Goal: Information Seeking & Learning: Learn about a topic

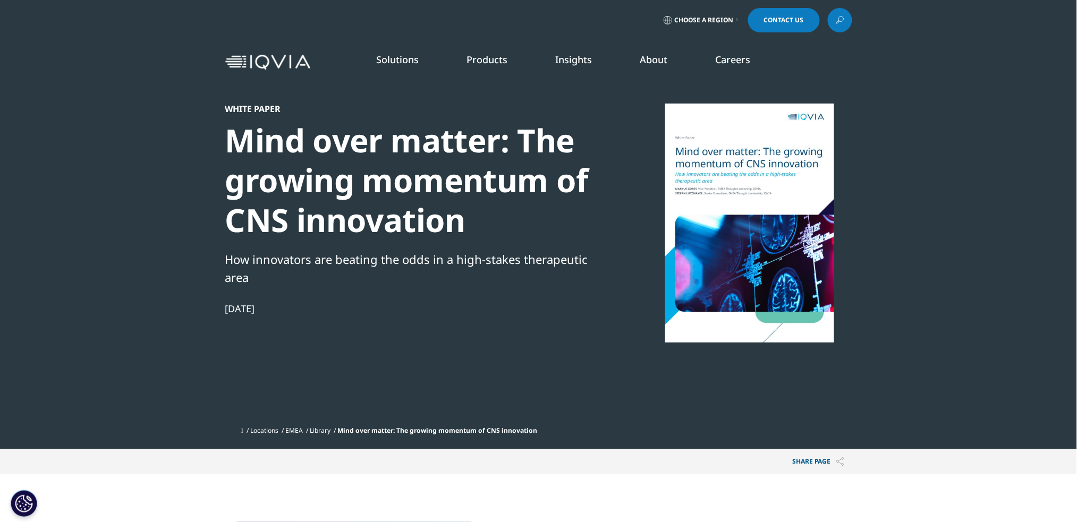
scroll to position [170, 627]
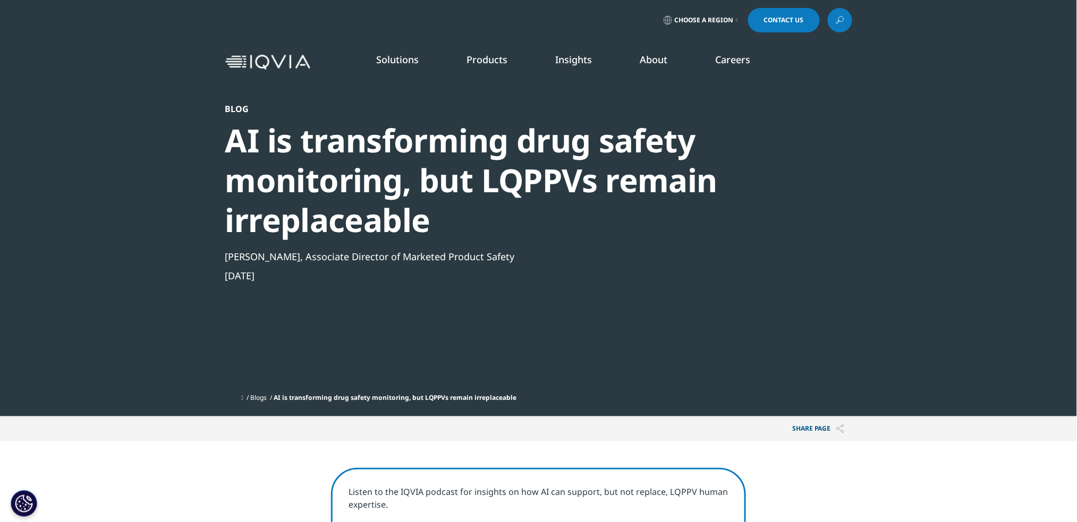
click at [590, 182] on div "AI is transforming drug safety monitoring, but LQPPVs remain irreplaceable" at bounding box center [510, 181] width 570 height 120
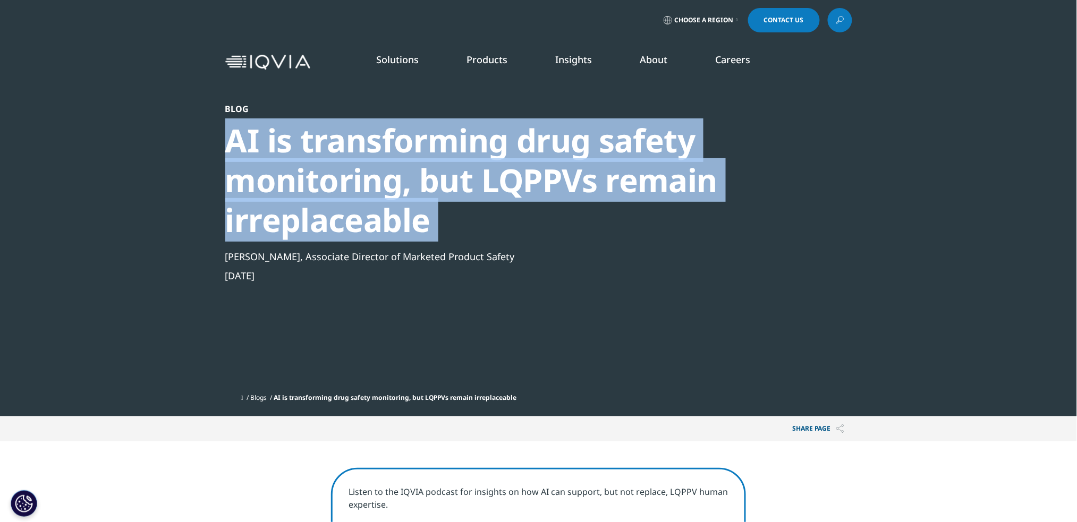
click at [590, 182] on div "AI is transforming drug safety monitoring, but LQPPVs remain irreplaceable" at bounding box center [510, 181] width 570 height 120
copy div "AI is transforming drug safety monitoring, but LQPPVs remain irreplaceable"
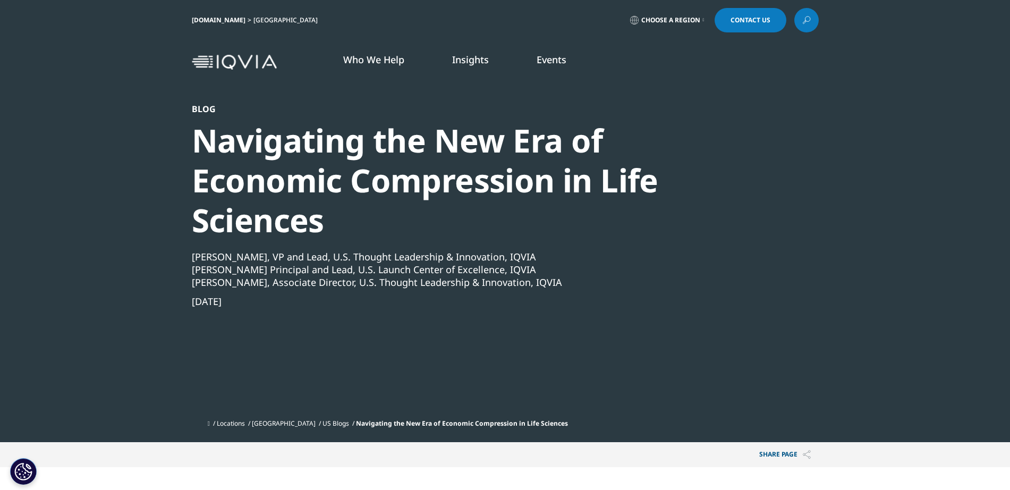
click at [440, 187] on div "Navigating the New Era of Economic Compression in Life Sciences" at bounding box center [477, 181] width 570 height 120
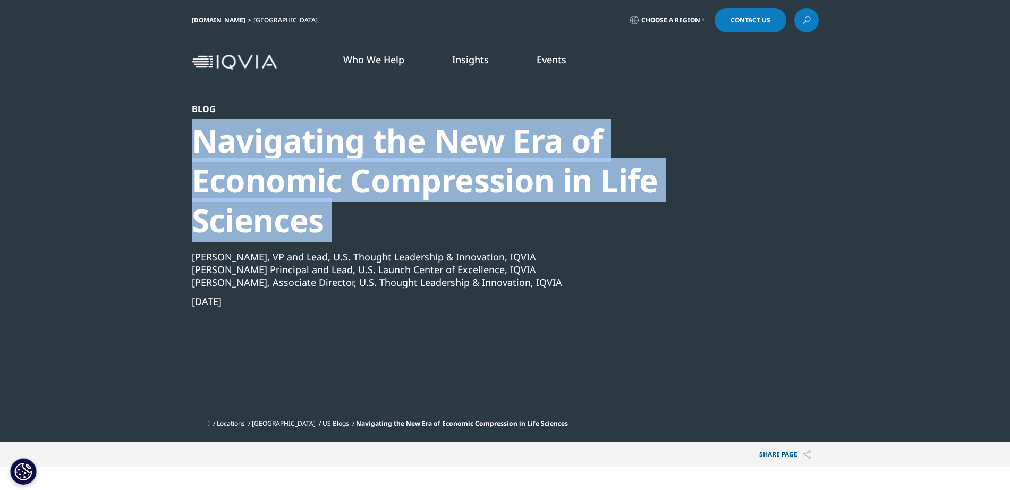
click at [440, 187] on div "Navigating the New Era of Economic Compression in Life Sciences" at bounding box center [477, 181] width 570 height 120
copy div "Navigating the New Era of Economic Compression in Life Sciences"
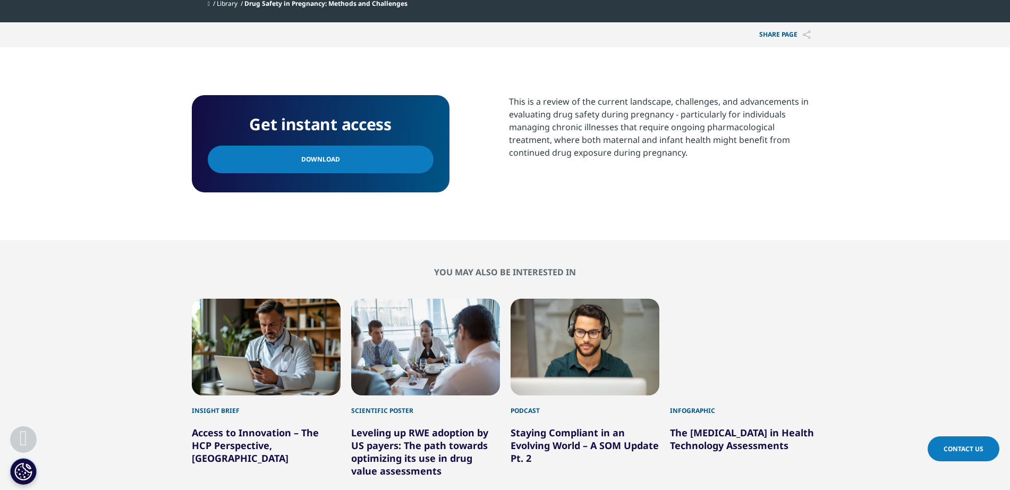
scroll to position [429, 0]
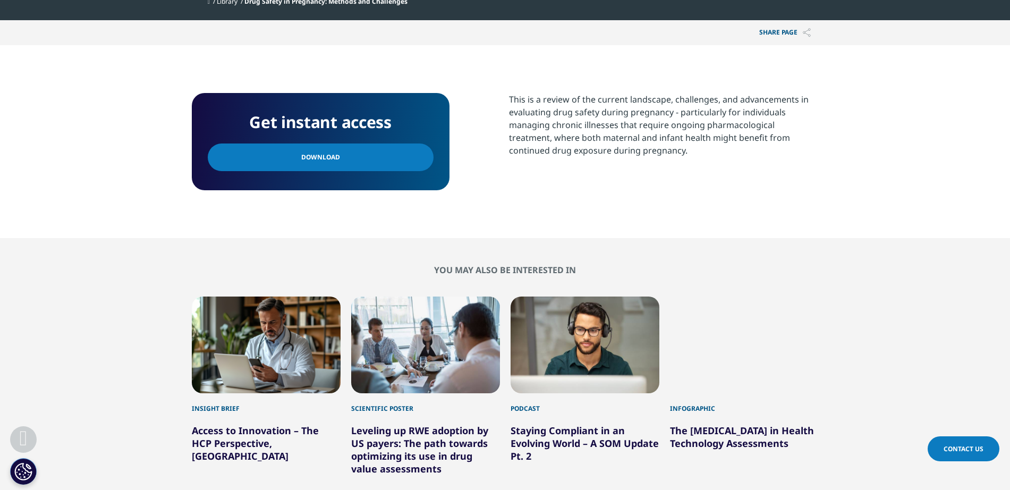
click at [328, 154] on span "Download" at bounding box center [320, 157] width 39 height 12
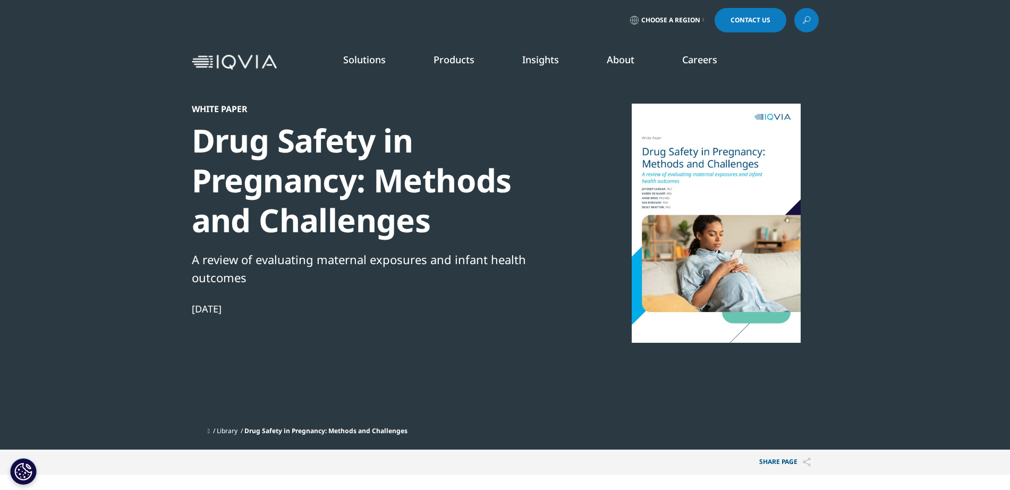
click at [430, 168] on div "Drug Safety in Pregnancy: Methods and Challenges" at bounding box center [374, 181] width 365 height 120
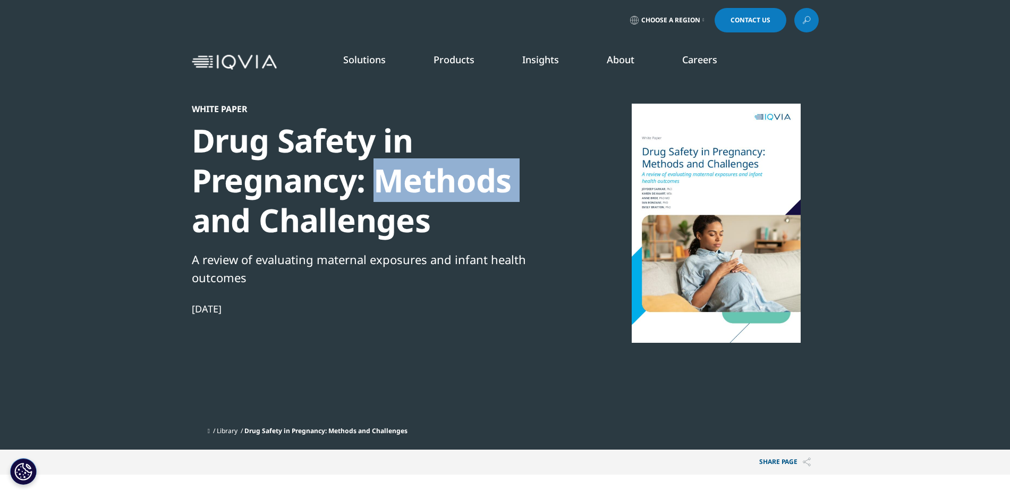
click at [430, 168] on div "Drug Safety in Pregnancy: Methods and Challenges" at bounding box center [374, 181] width 365 height 120
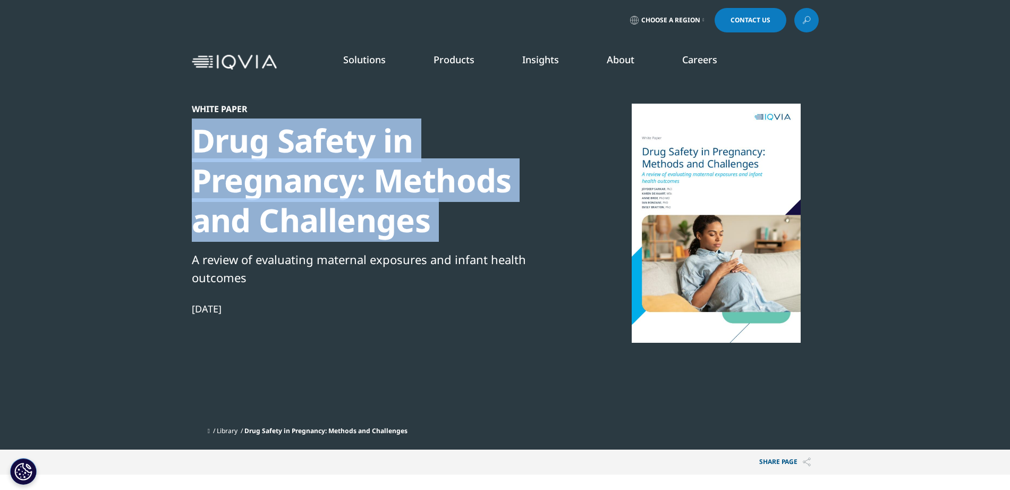
click at [430, 168] on div "Drug Safety in Pregnancy: Methods and Challenges" at bounding box center [374, 181] width 365 height 120
copy div "Drug Safety in Pregnancy: Methods and Challenges"
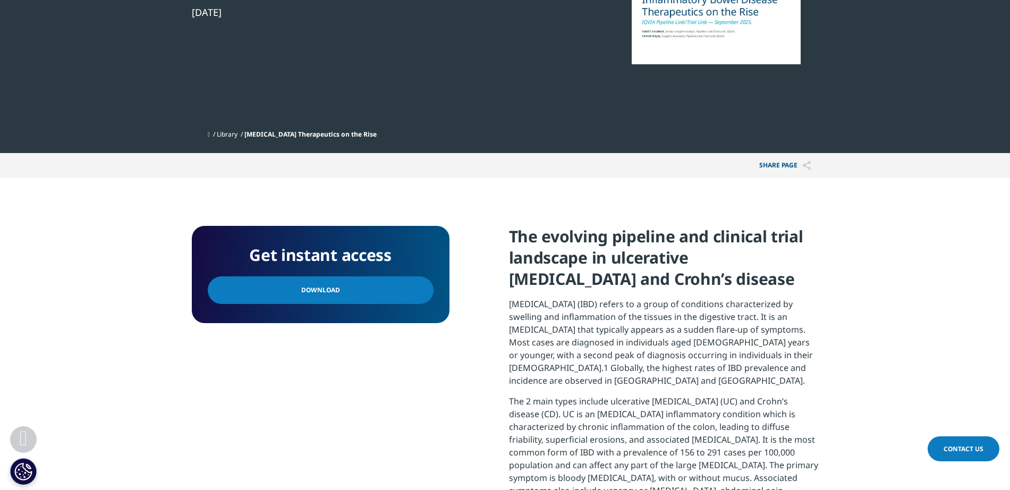
scroll to position [279, 0]
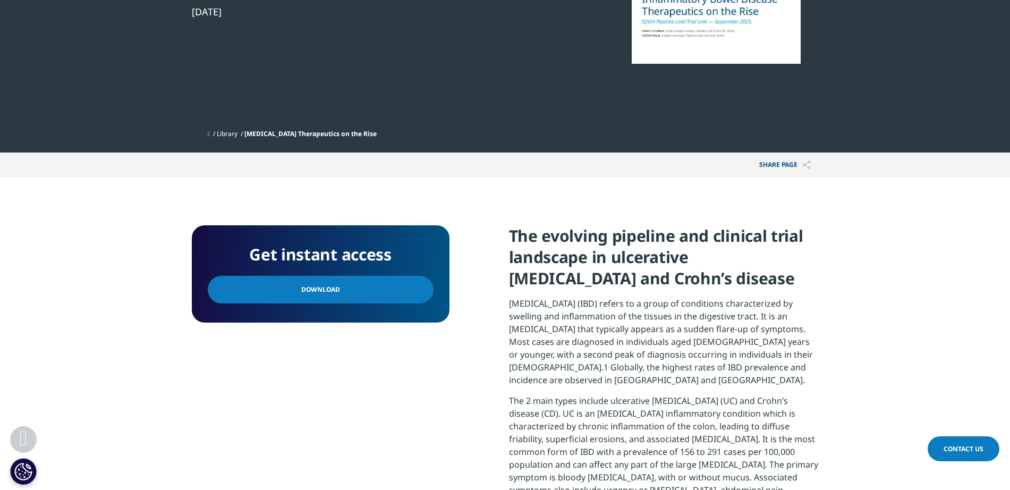
click at [364, 295] on link "Download" at bounding box center [321, 290] width 226 height 28
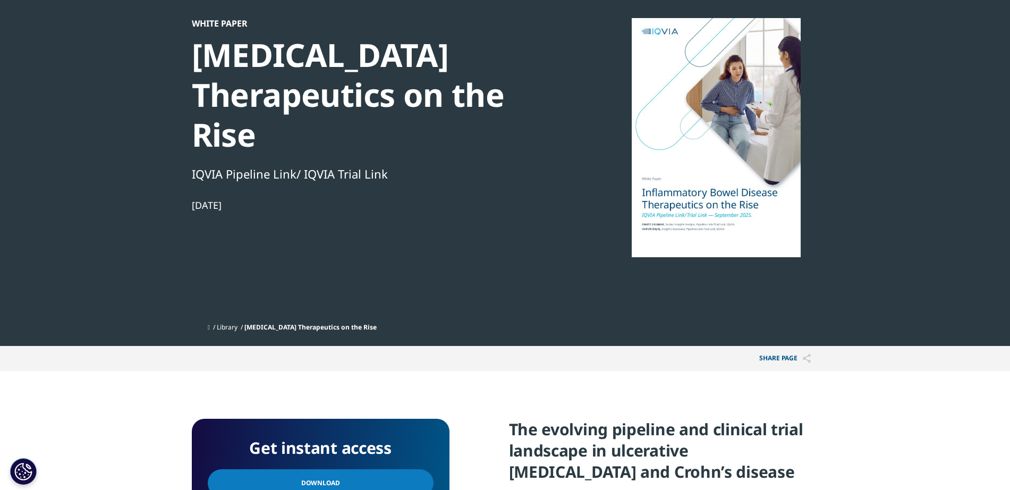
scroll to position [0, 0]
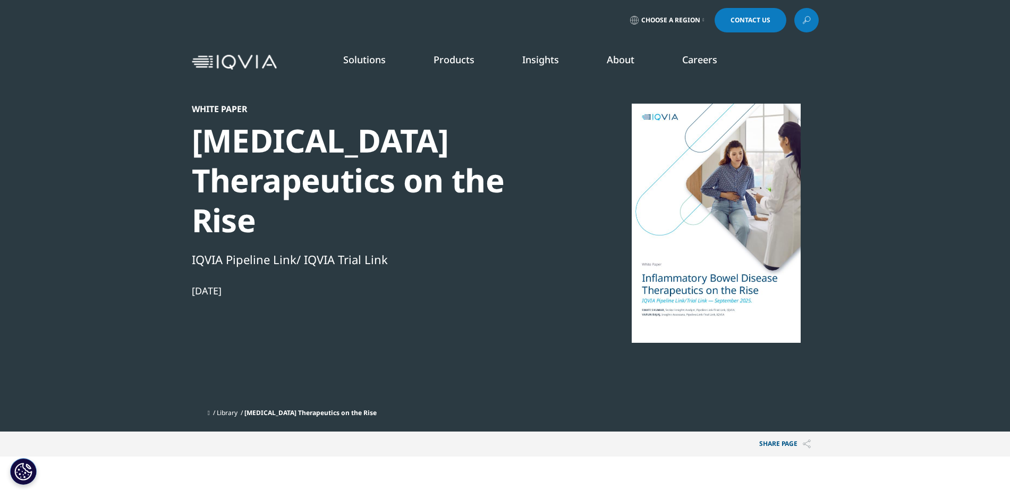
click at [426, 172] on div "Inflammatory Bowel Disease Therapeutics on the Rise" at bounding box center [374, 181] width 365 height 120
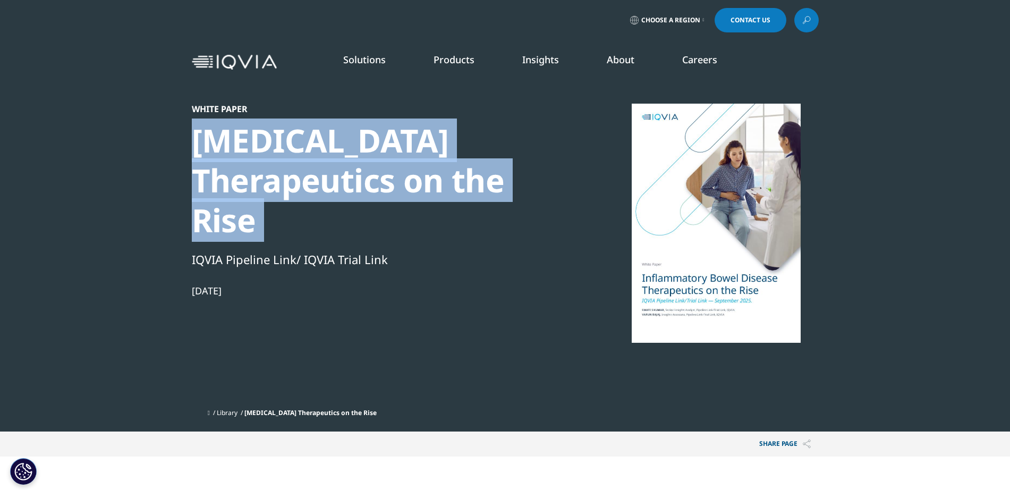
click at [426, 172] on div "Inflammatory Bowel Disease Therapeutics on the Rise" at bounding box center [374, 181] width 365 height 120
copy div "Inflammatory Bowel Disease Therapeutics on the Rise"
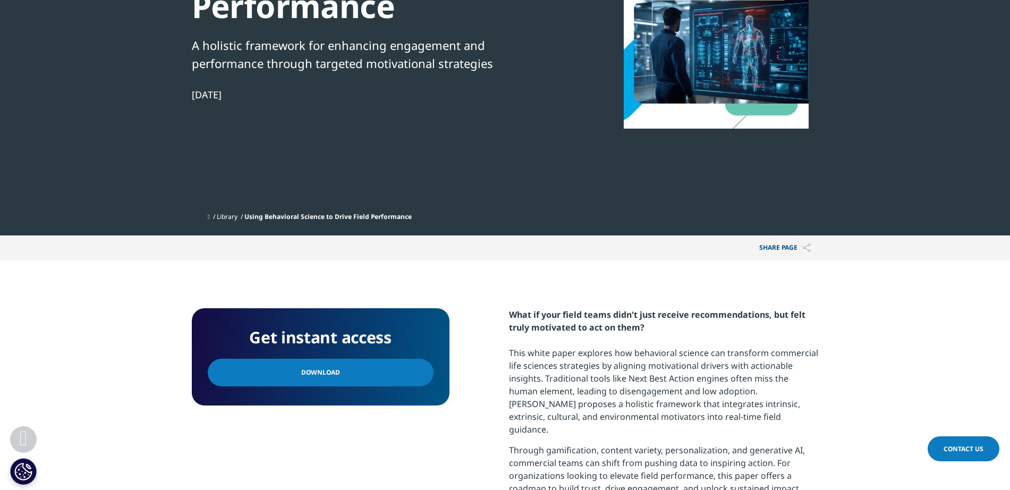
scroll to position [215, 0]
click at [368, 371] on link "Download" at bounding box center [321, 372] width 226 height 28
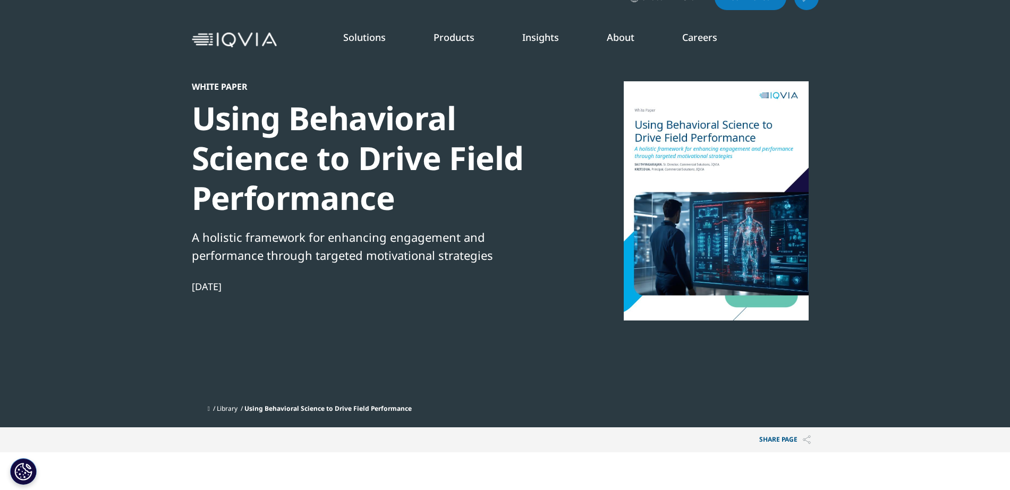
scroll to position [0, 0]
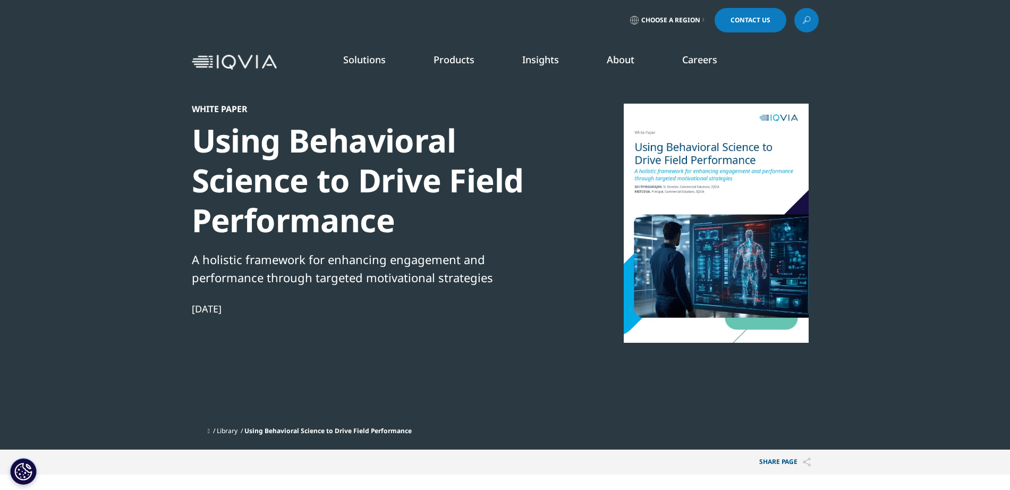
click at [323, 221] on div "Using Behavioral Science to Drive Field Performance" at bounding box center [374, 181] width 365 height 120
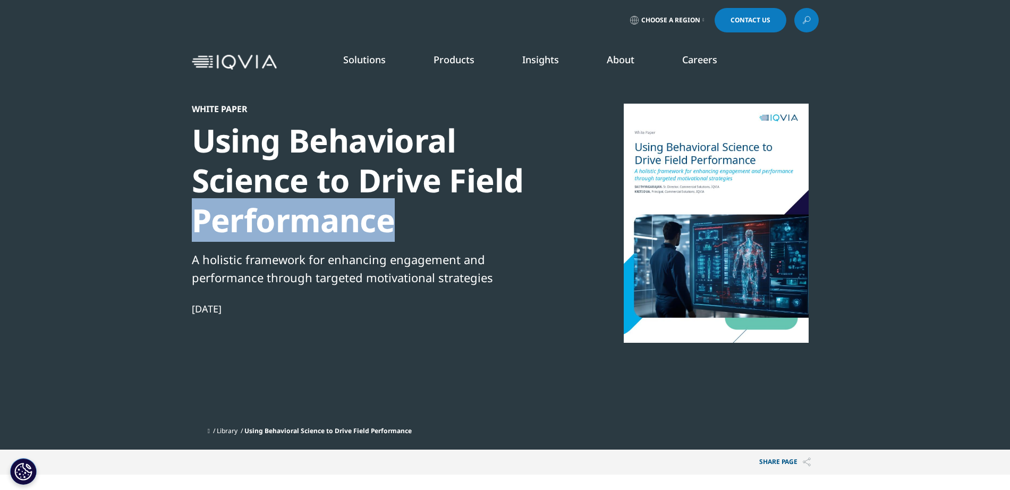
click at [323, 221] on div "Using Behavioral Science to Drive Field Performance" at bounding box center [374, 181] width 365 height 120
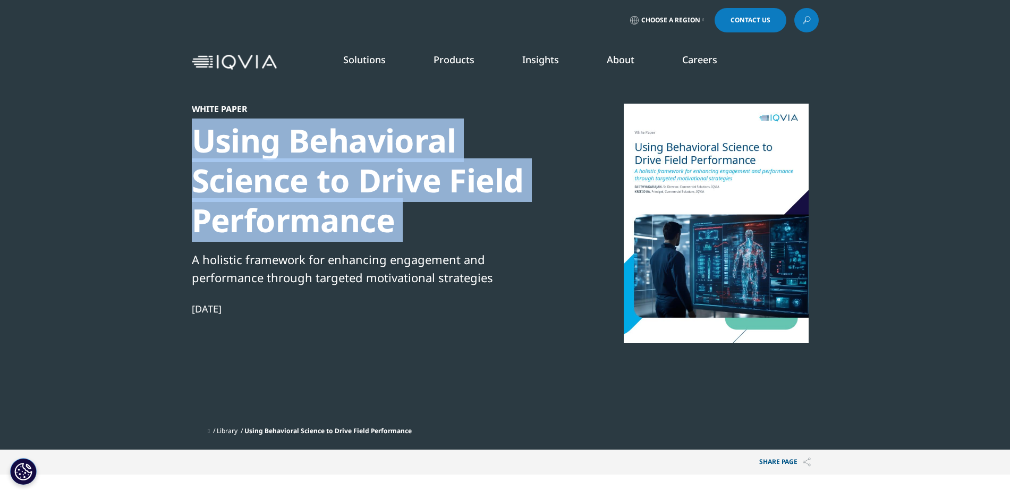
click at [323, 221] on div "Using Behavioral Science to Drive Field Performance" at bounding box center [374, 181] width 365 height 120
copy div "Using Behavioral Science to Drive Field Performance"
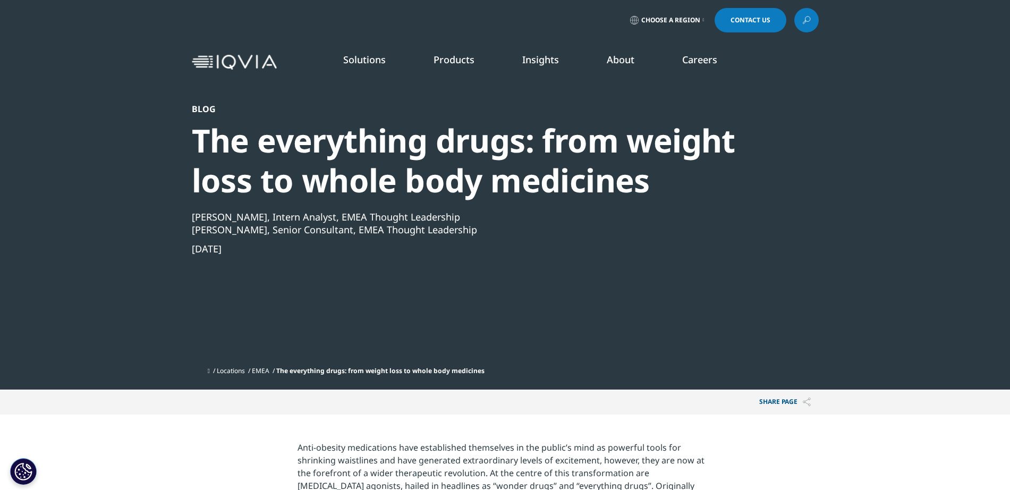
click at [442, 131] on div "The everything drugs: from weight loss to whole body medicines" at bounding box center [477, 161] width 570 height 80
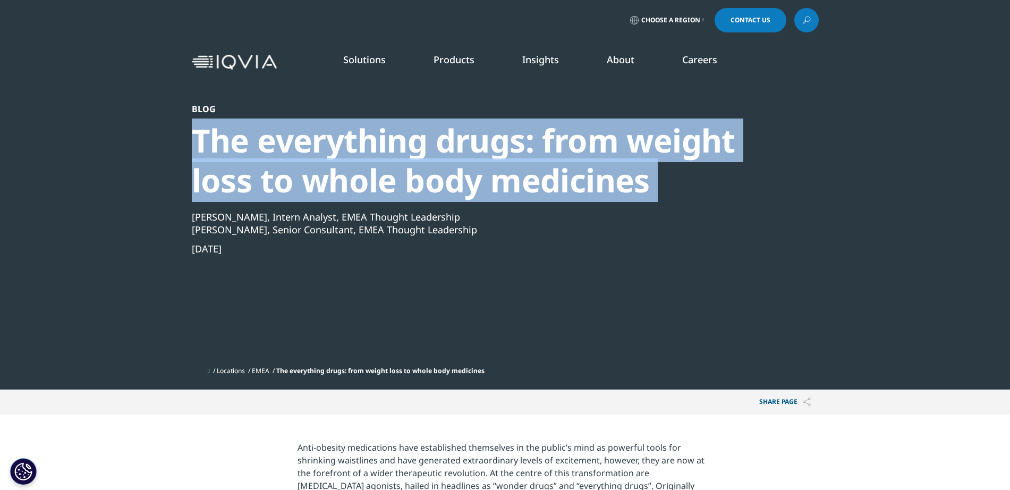
click at [442, 131] on div "The everything drugs: from weight loss to whole body medicines" at bounding box center [477, 161] width 570 height 80
copy div "The everything drugs: from weight loss to whole body medicines"
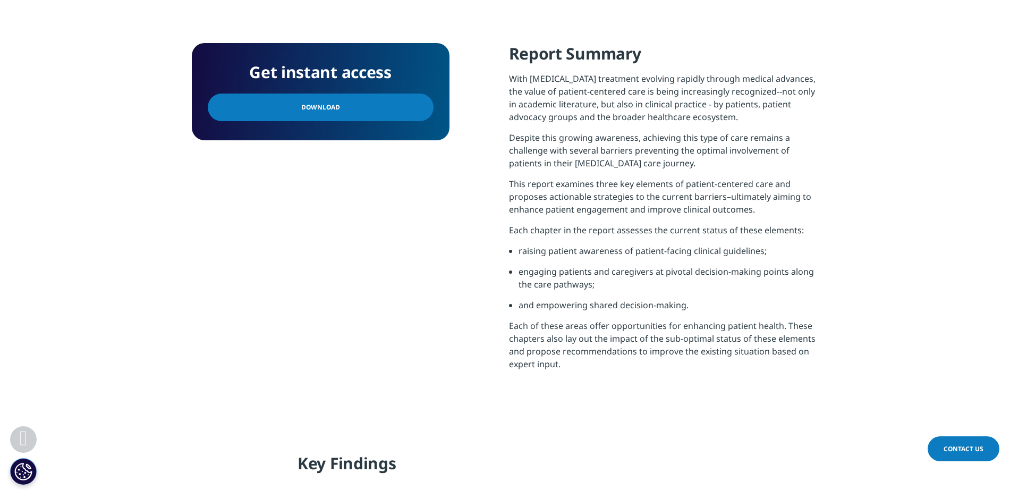
scroll to position [363, 0]
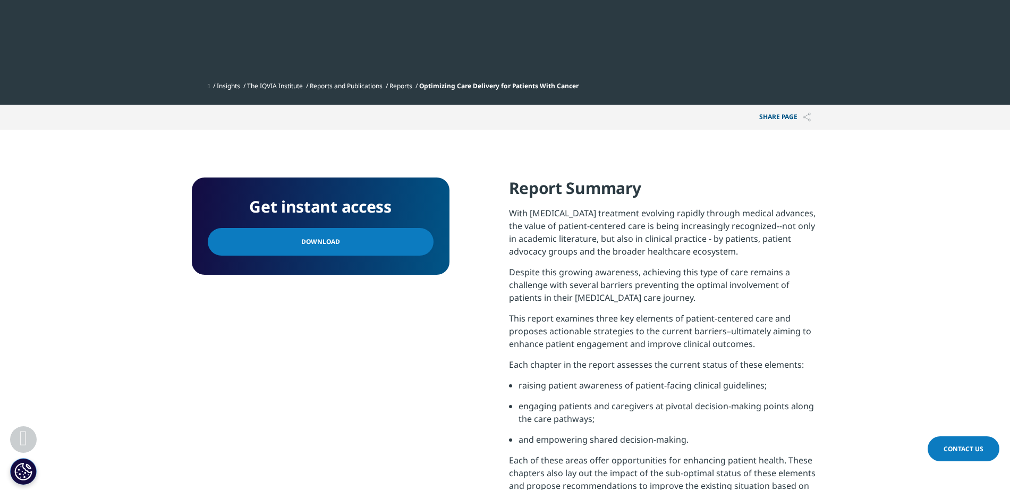
click at [365, 244] on link "Download" at bounding box center [321, 242] width 226 height 28
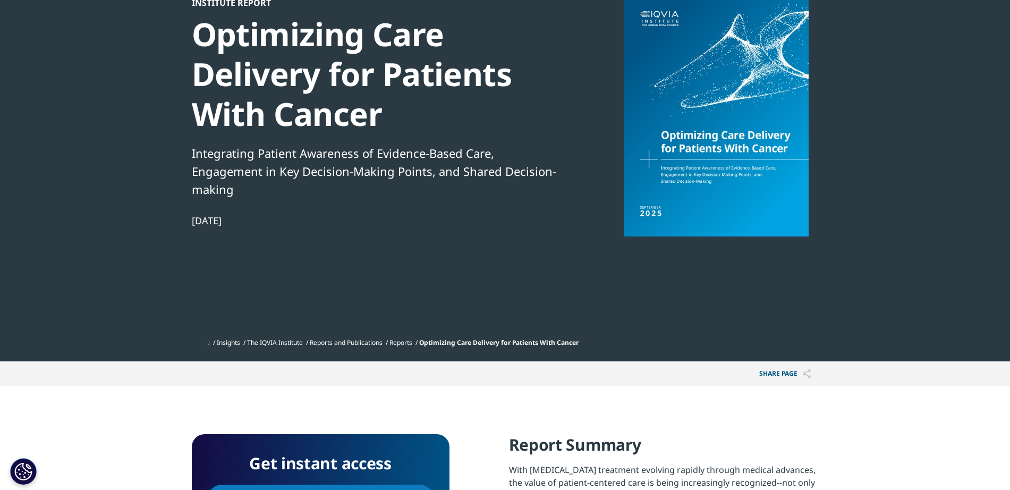
scroll to position [0, 0]
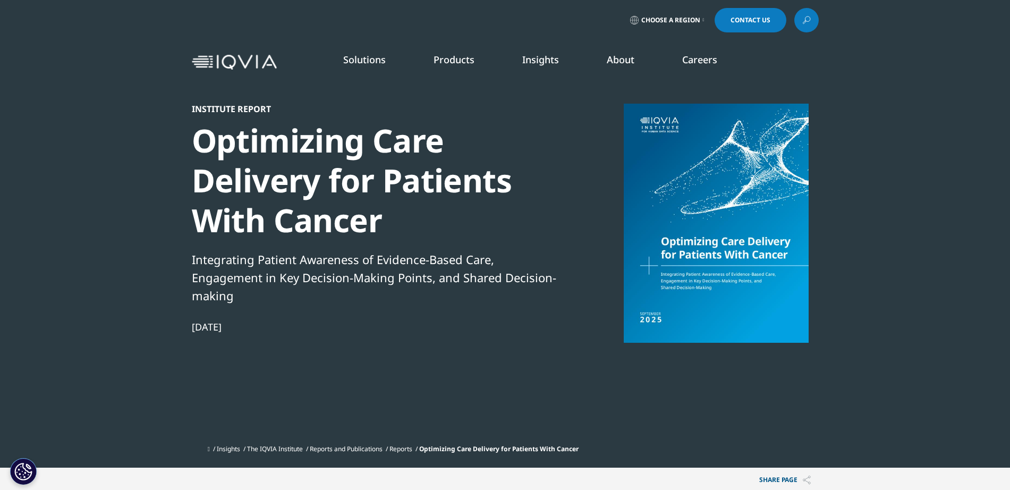
click at [413, 175] on div "Optimizing Care Delivery for Patients With Cancer" at bounding box center [374, 181] width 365 height 120
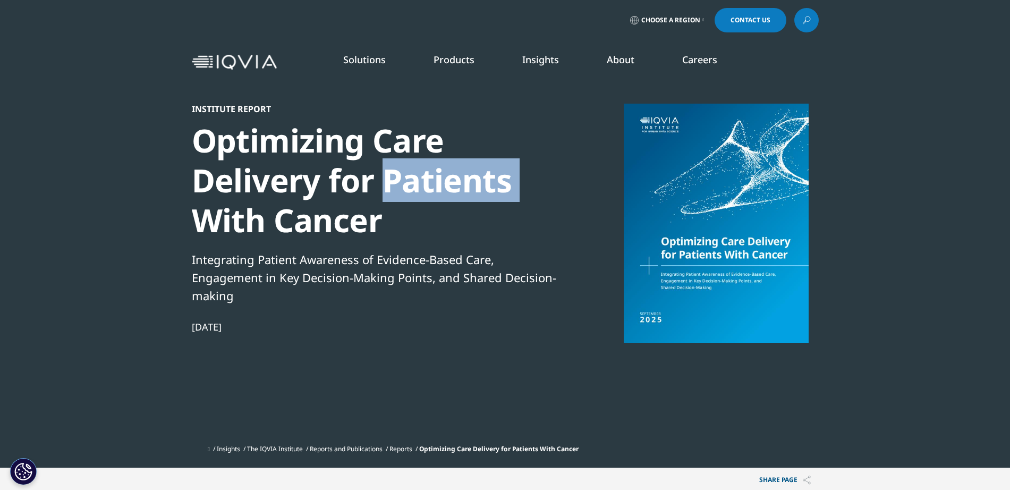
click at [413, 175] on div "Optimizing Care Delivery for Patients With Cancer" at bounding box center [374, 181] width 365 height 120
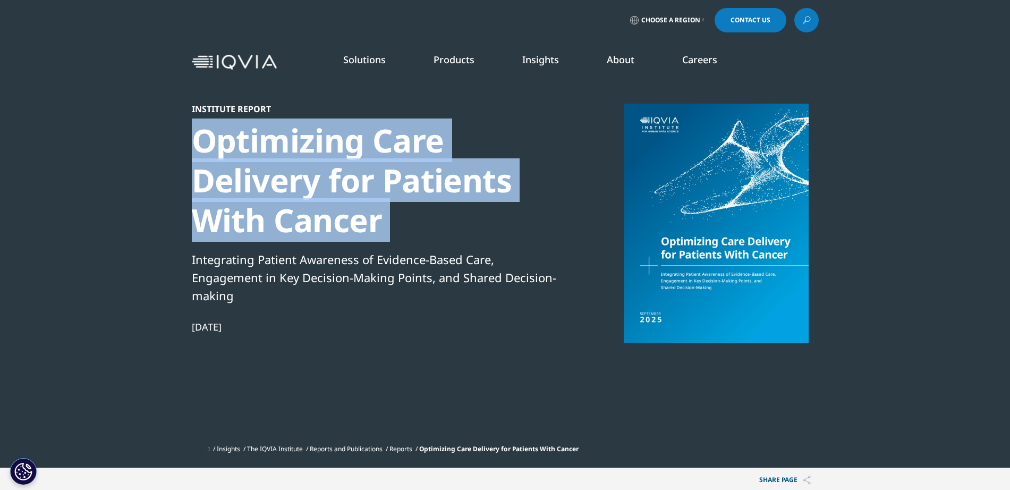
click at [413, 175] on div "Optimizing Care Delivery for Patients With Cancer" at bounding box center [374, 181] width 365 height 120
copy div "Optimizing Care Delivery for Patients With Cancer"
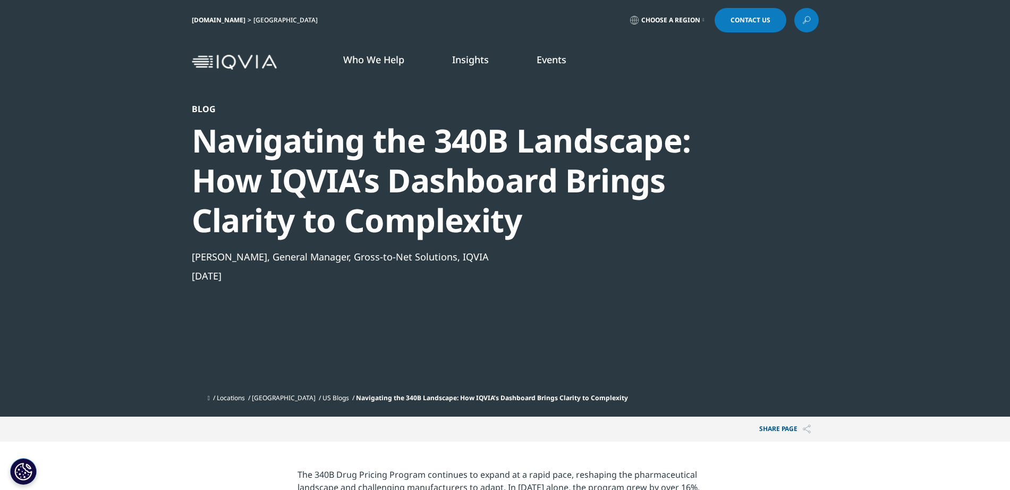
click at [450, 193] on div "Navigating the 340B Landscape: How IQVIA’s Dashboard Brings Clarity to Complexi…" at bounding box center [477, 181] width 570 height 120
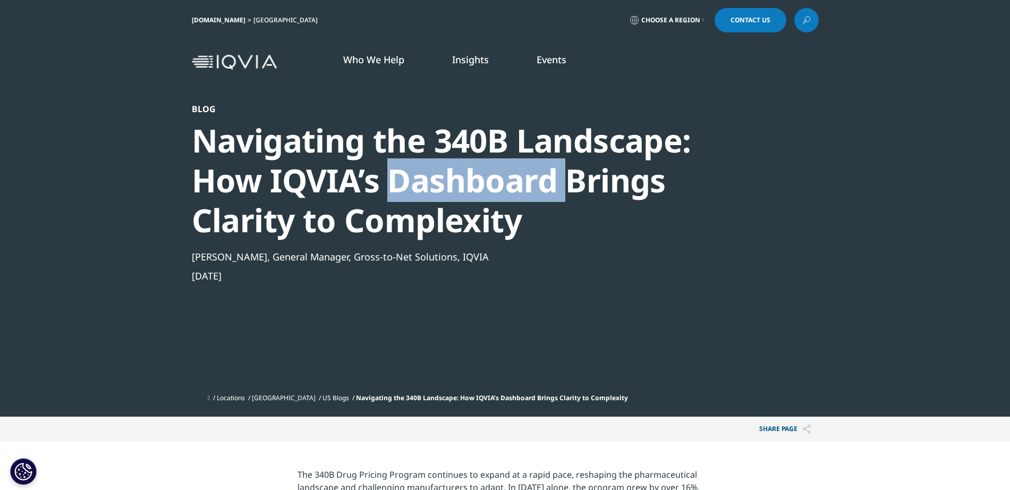
click at [450, 193] on div "Navigating the 340B Landscape: How IQVIA’s Dashboard Brings Clarity to Complexi…" at bounding box center [477, 181] width 570 height 120
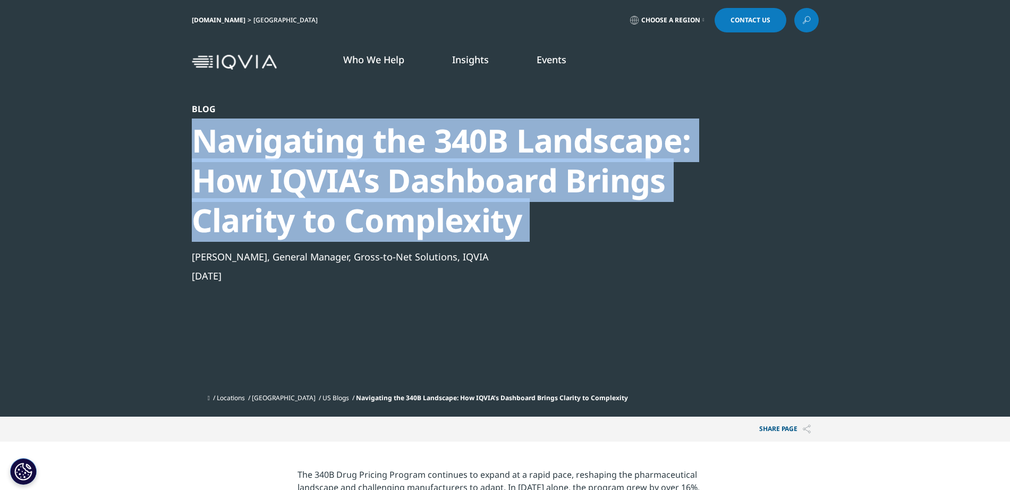
click at [450, 193] on div "Navigating the 340B Landscape: How IQVIA’s Dashboard Brings Clarity to Complexi…" at bounding box center [477, 181] width 570 height 120
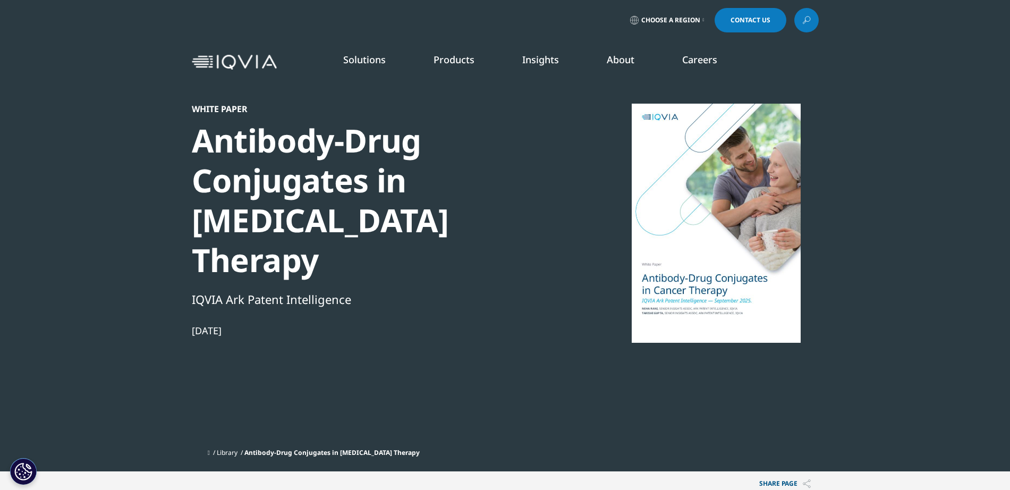
scroll to position [500, 627]
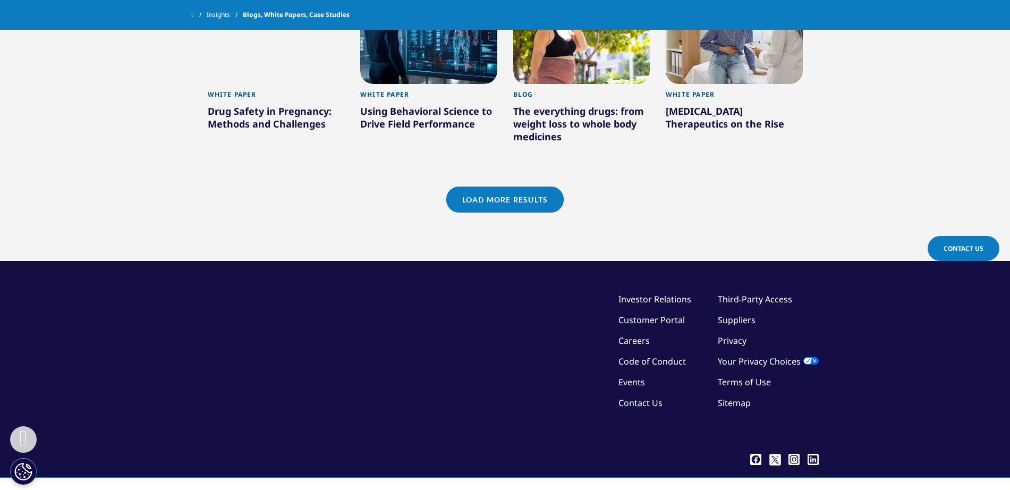
scroll to position [996, 0]
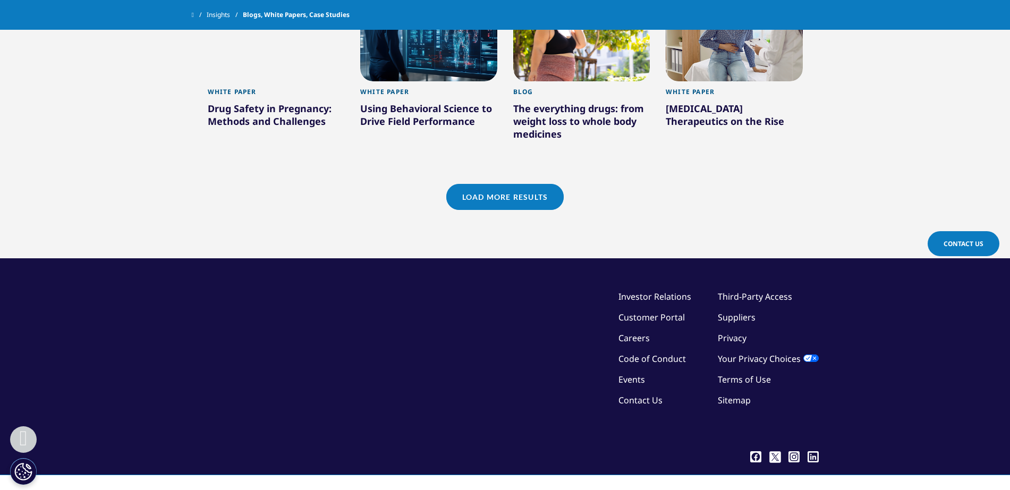
click at [514, 192] on link "Load More Results" at bounding box center [504, 197] width 117 height 26
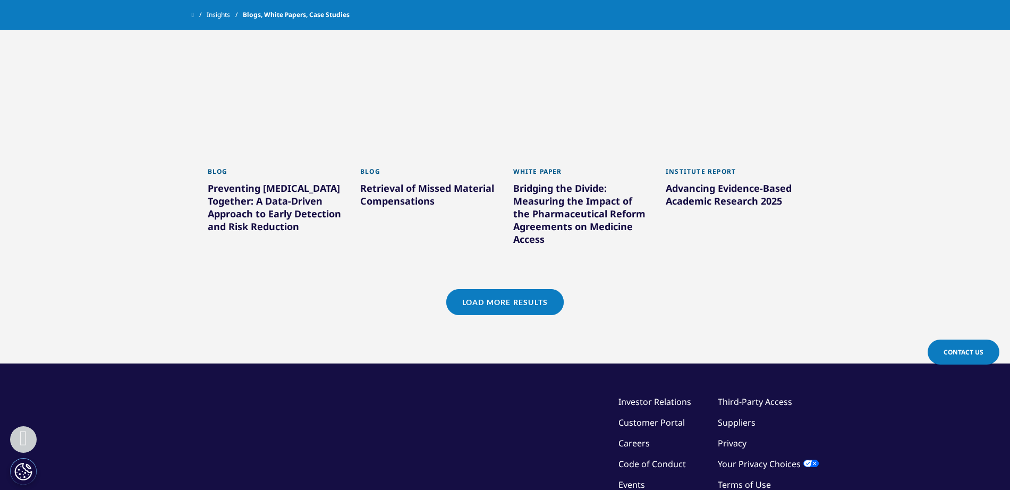
scroll to position [1599, 0]
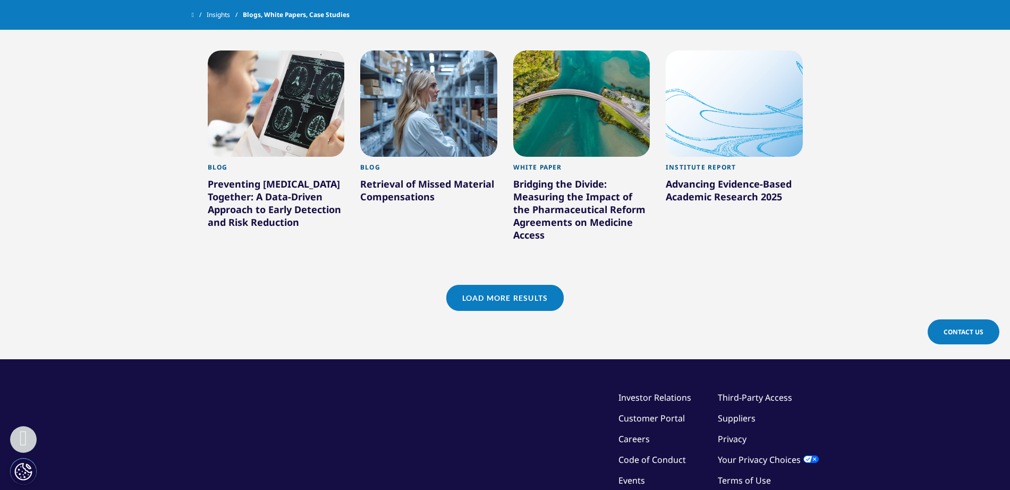
click at [516, 285] on link "Load More Results" at bounding box center [504, 298] width 117 height 26
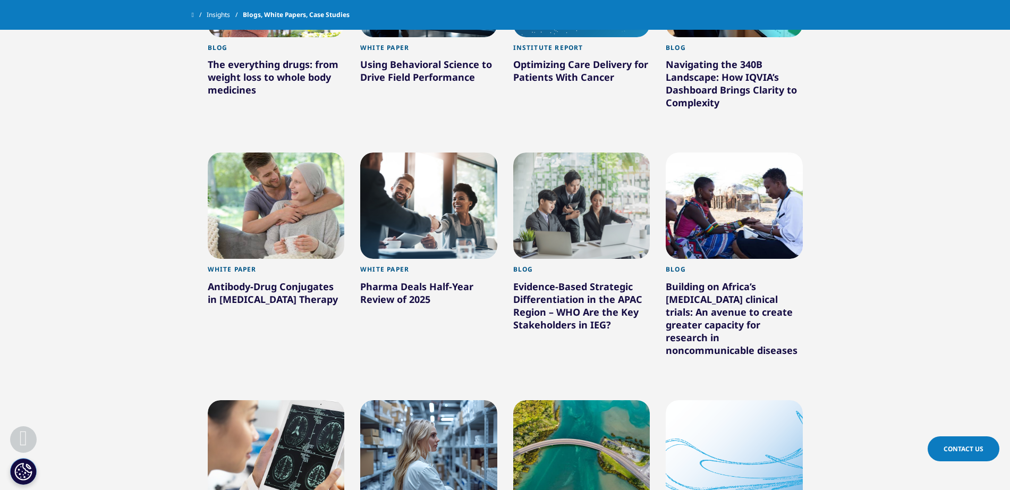
scroll to position [1251, 0]
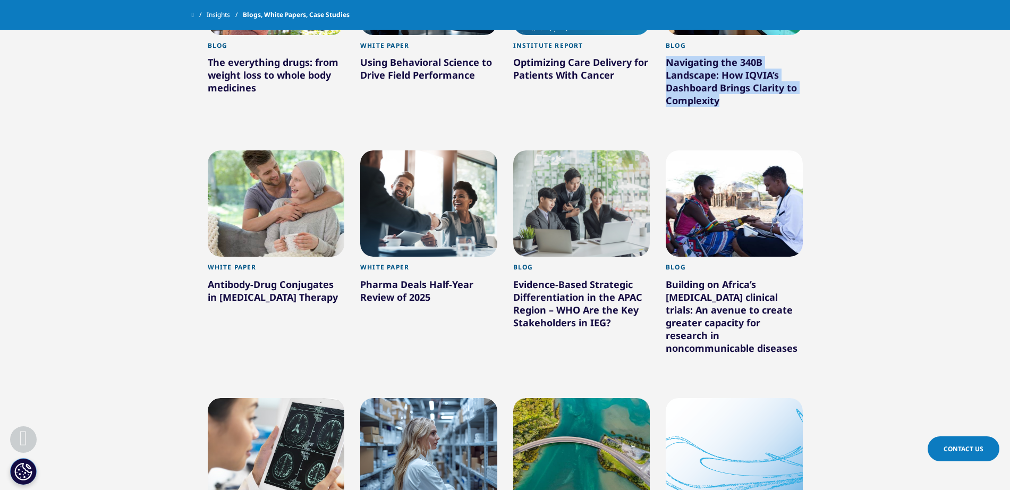
click at [299, 242] on div at bounding box center [276, 203] width 137 height 106
click at [400, 215] on div at bounding box center [428, 203] width 137 height 106
click at [598, 173] on div at bounding box center [581, 203] width 137 height 106
click at [726, 187] on div at bounding box center [734, 203] width 137 height 106
click at [914, 116] on section "Clear Search Loading Type Loading Clear Or/And Operator Toggle Article 222 Togg…" at bounding box center [505, 263] width 1010 height 2217
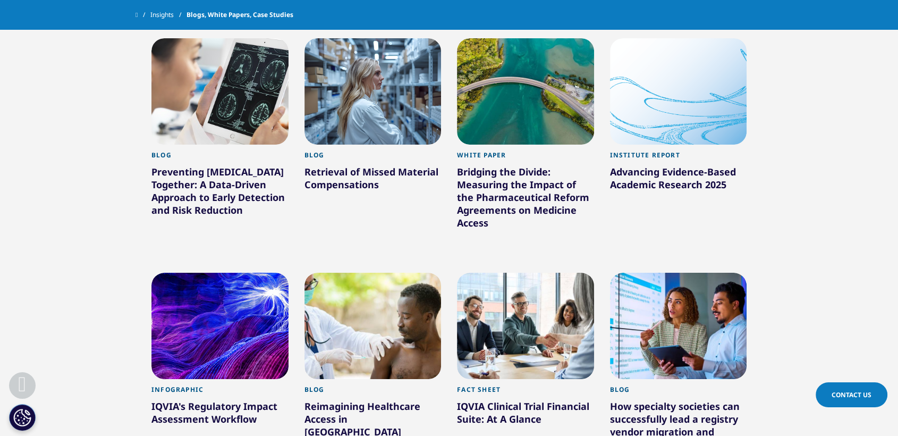
scroll to position [1613, 0]
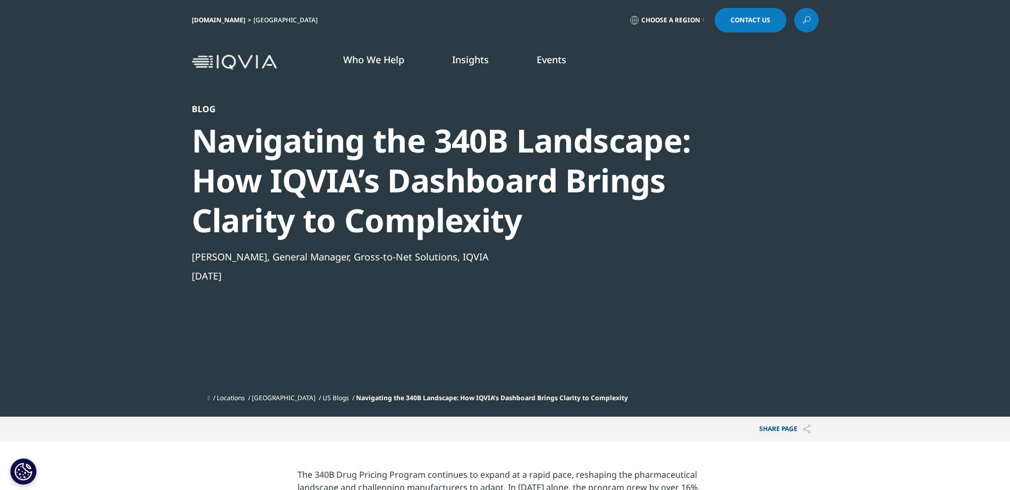
click at [575, 175] on div "Navigating the 340B Landscape: How IQVIA’s Dashboard Brings Clarity to Complexi…" at bounding box center [477, 181] width 570 height 120
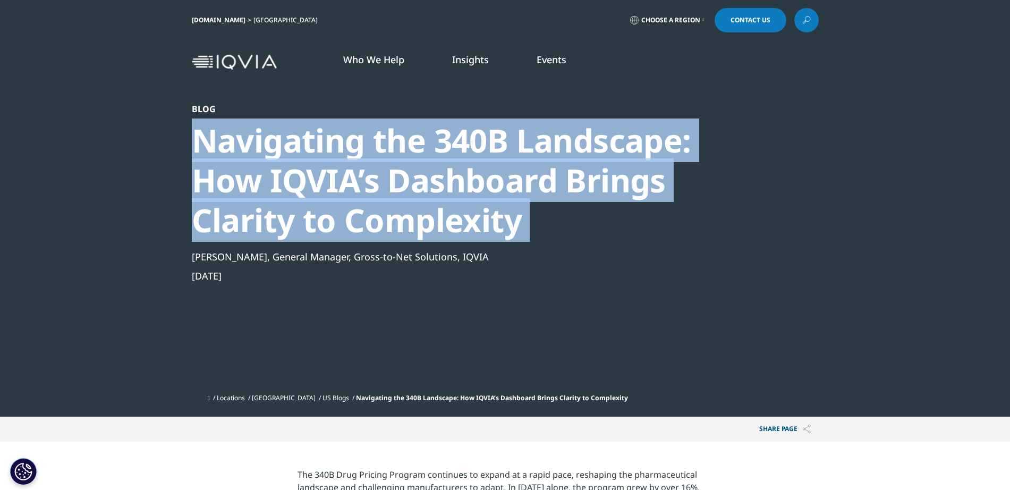
click at [575, 175] on div "Navigating the 340B Landscape: How IQVIA’s Dashboard Brings Clarity to Complexi…" at bounding box center [477, 181] width 570 height 120
copy div "Navigating the 340B Landscape: How IQVIA’s Dashboard Brings Clarity to Complexi…"
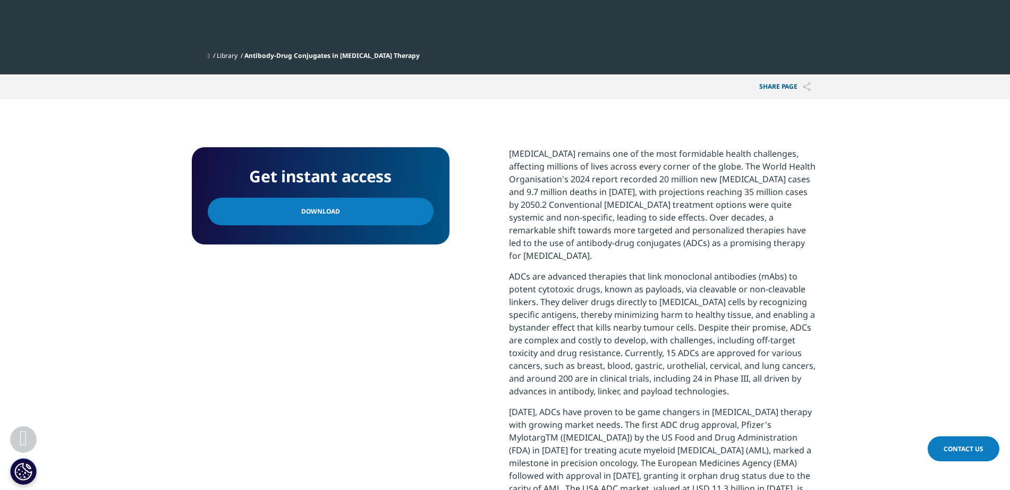
scroll to position [399, 0]
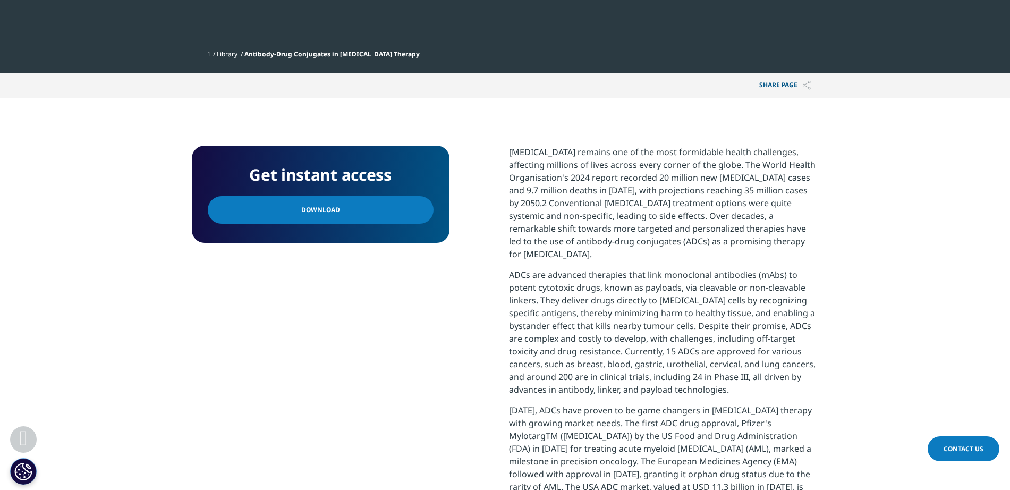
click at [385, 196] on link "Download" at bounding box center [321, 210] width 226 height 28
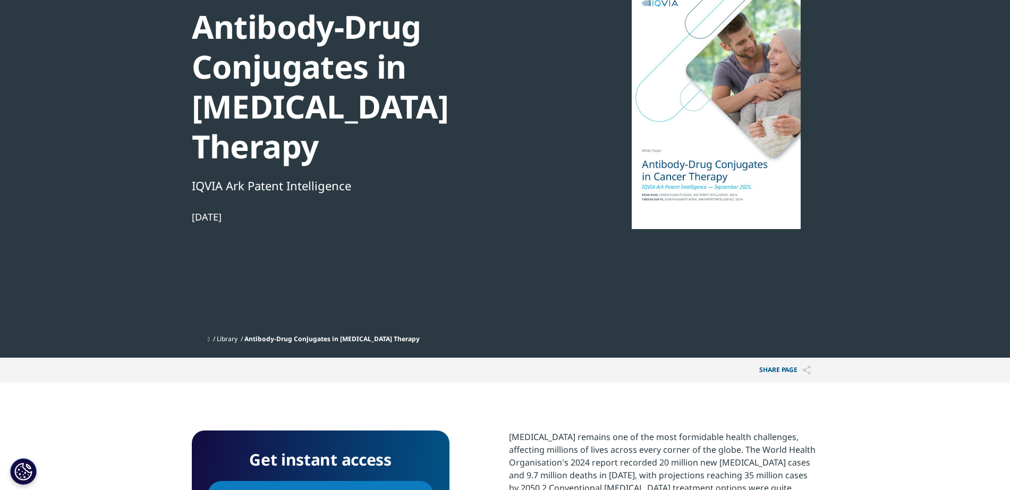
scroll to position [0, 0]
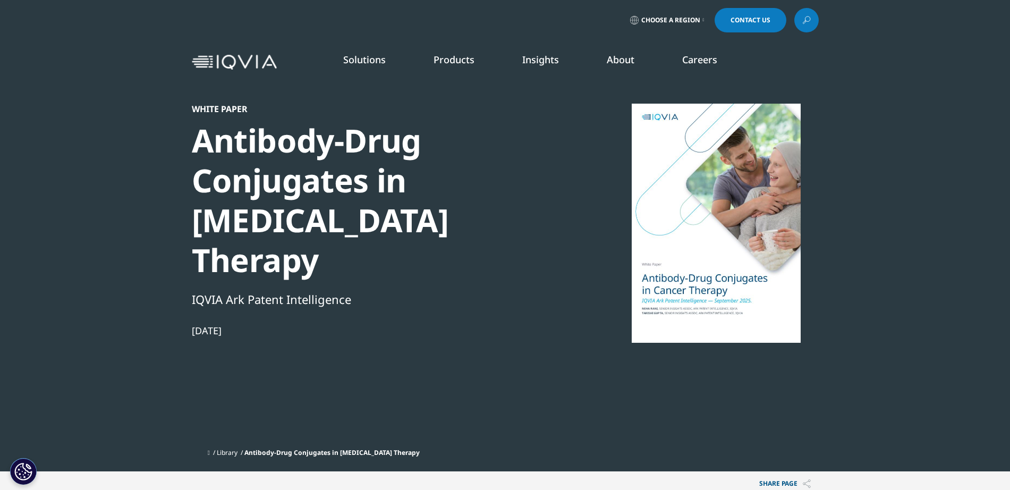
click at [394, 179] on div "Antibody-Drug Conjugates in Cancer Therapy" at bounding box center [374, 200] width 365 height 159
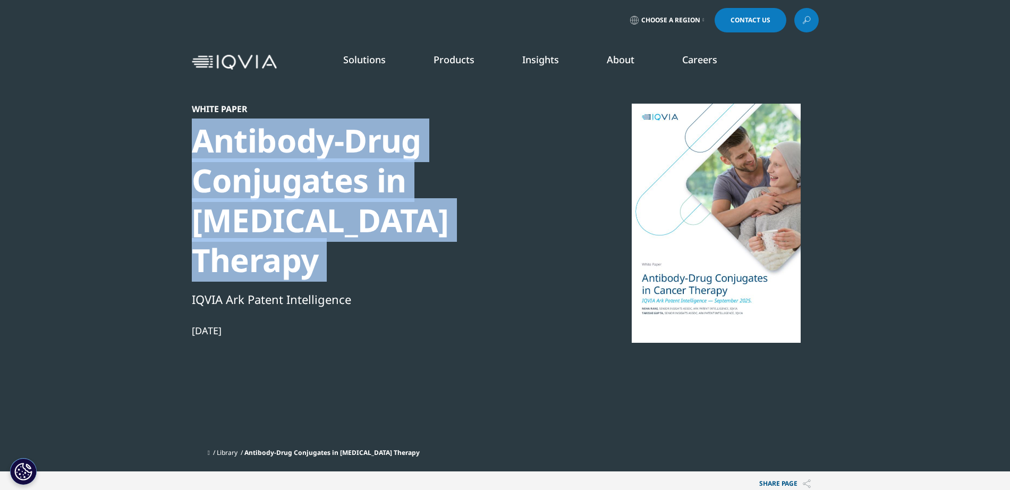
click at [394, 179] on div "Antibody-Drug Conjugates in Cancer Therapy" at bounding box center [374, 200] width 365 height 159
copy div "Antibody-Drug Conjugates in Cancer Therapy"
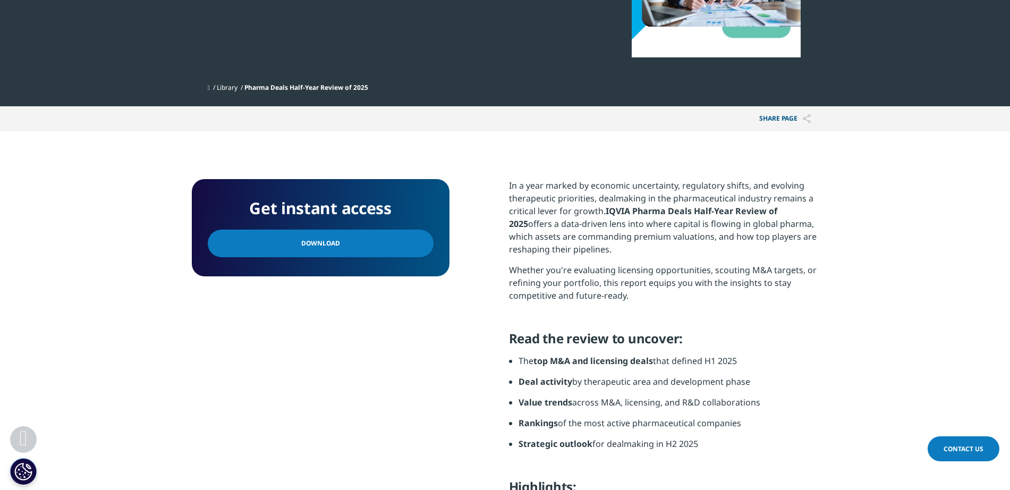
scroll to position [286, 0]
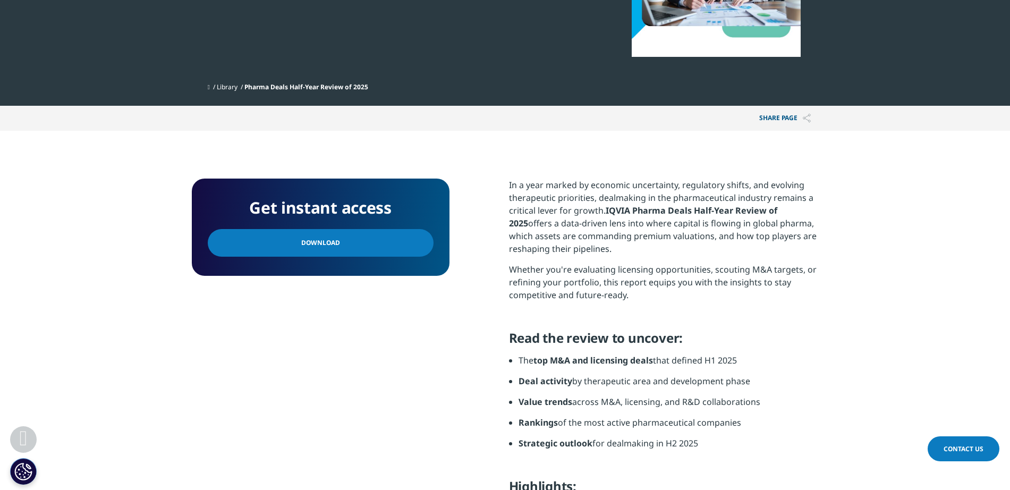
click at [322, 248] on span "Download" at bounding box center [320, 243] width 39 height 12
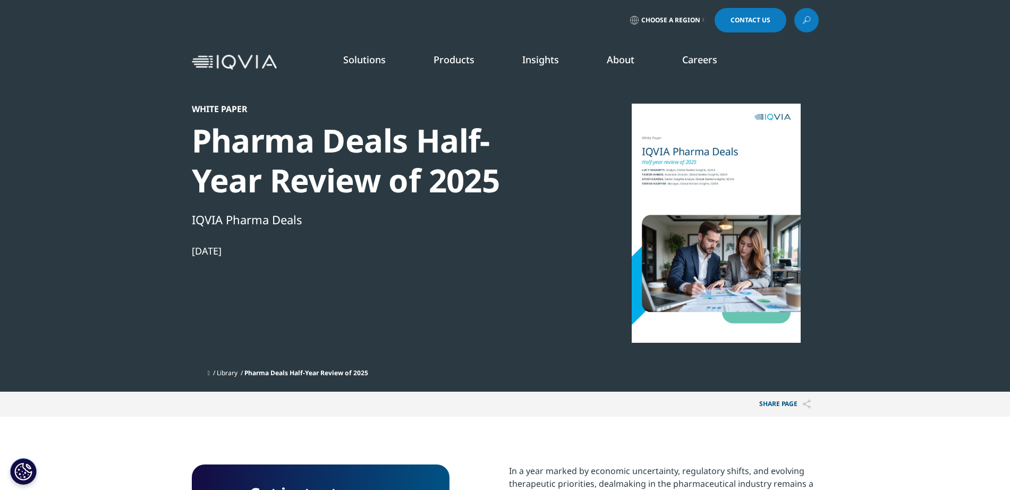
click at [428, 153] on div "Pharma Deals Half-Year Review of 2025" at bounding box center [374, 161] width 365 height 80
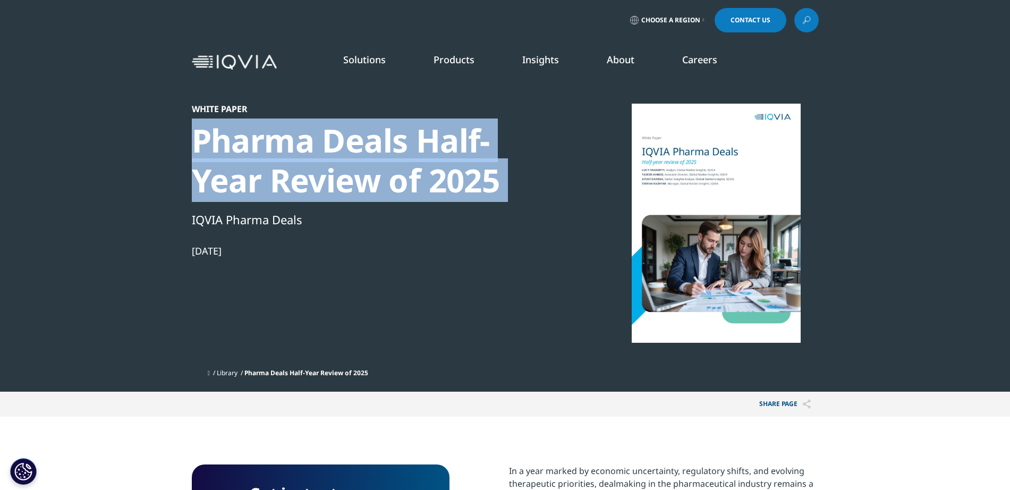
click at [428, 153] on div "Pharma Deals Half-Year Review of 2025" at bounding box center [374, 161] width 365 height 80
copy div "Pharma Deals Half-Year Review of 2025"
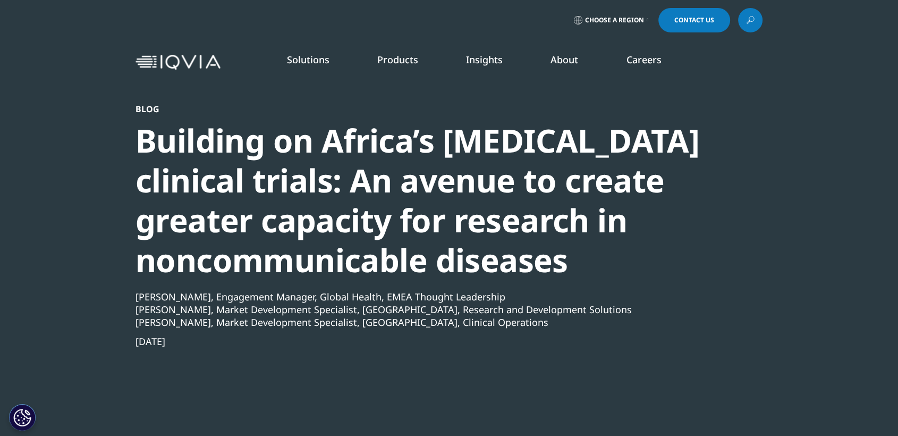
click at [414, 205] on div "Building on Africa’s [MEDICAL_DATA] clinical trials: An avenue to create greate…" at bounding box center [420, 200] width 570 height 159
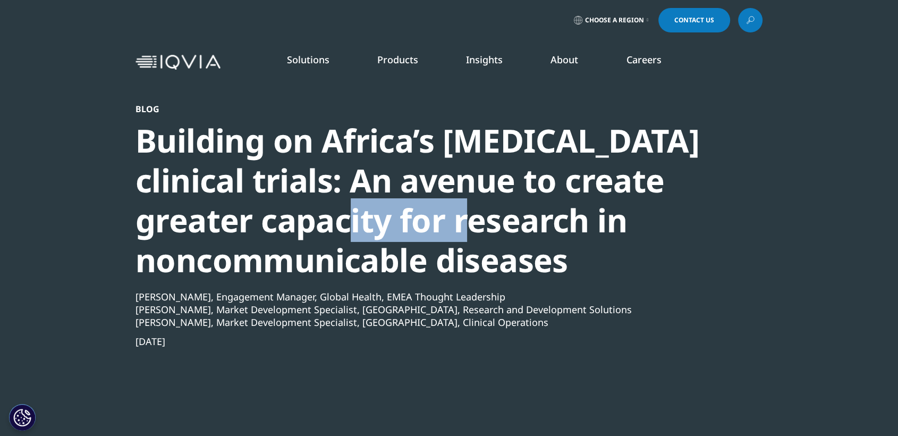
click at [414, 205] on div "Building on Africa’s [MEDICAL_DATA] clinical trials: An avenue to create greate…" at bounding box center [420, 200] width 570 height 159
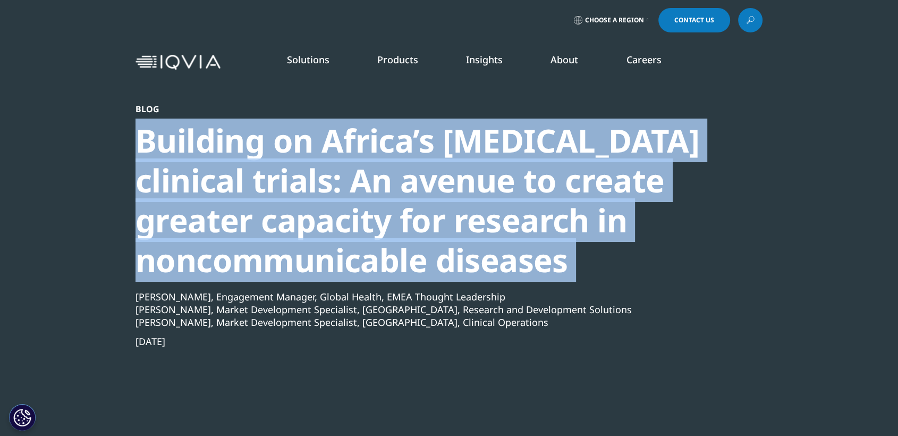
click at [414, 205] on div "Building on Africa’s [MEDICAL_DATA] clinical trials: An avenue to create greate…" at bounding box center [420, 200] width 570 height 159
copy div "Building on Africa’s sickle cell disease clinical trials: An avenue to create g…"
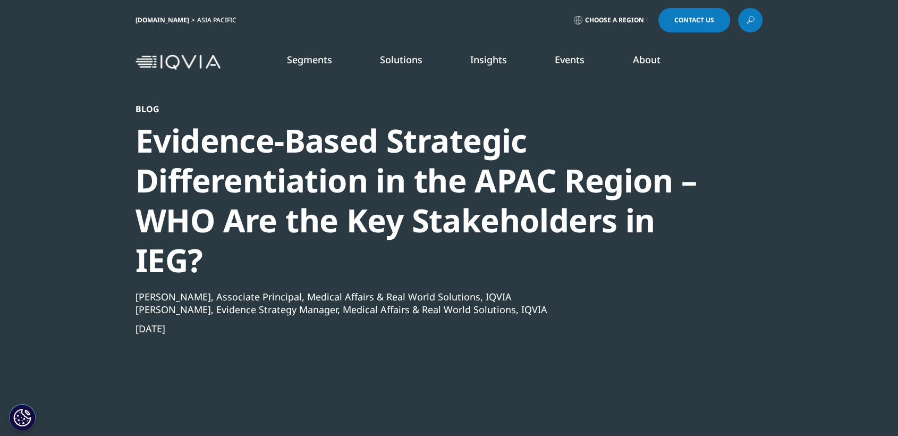
click at [389, 172] on div "Evidence-Based Strategic Differentiation in the APAC Region – WHO Are the Key S…" at bounding box center [420, 200] width 570 height 159
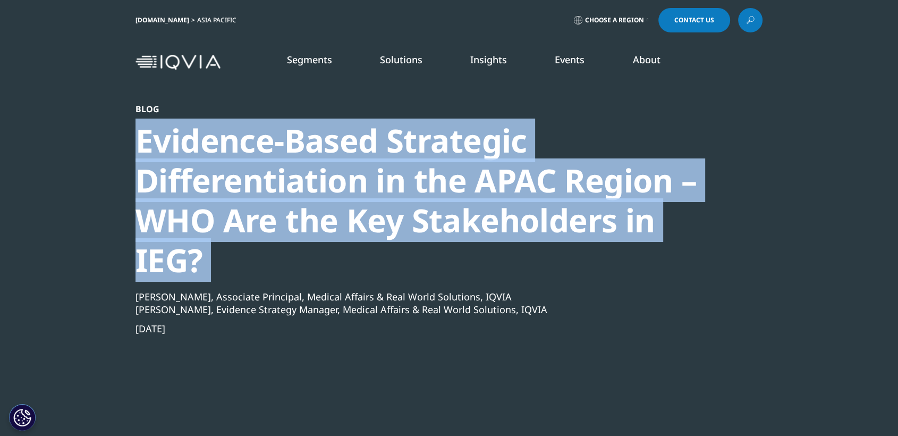
click at [389, 172] on div "Evidence-Based Strategic Differentiation in the APAC Region – WHO Are the Key S…" at bounding box center [420, 200] width 570 height 159
copy div "Evidence-Based Strategic Differentiation in the APAC Region – WHO Are the Key S…"
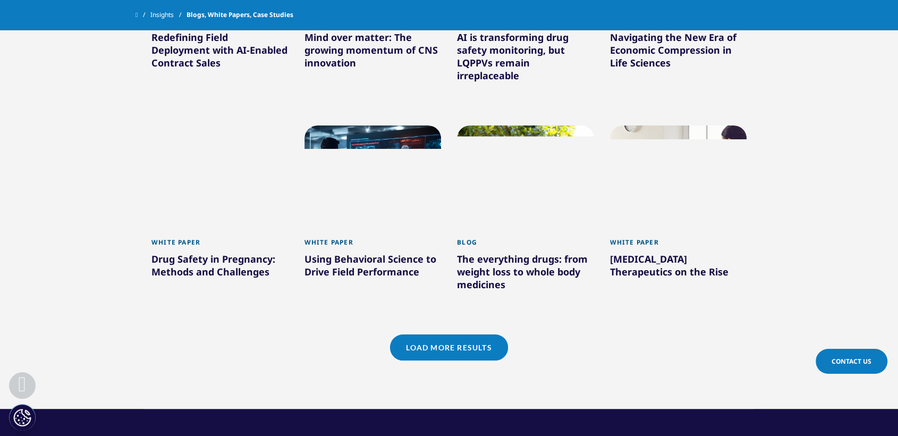
scroll to position [882, 0]
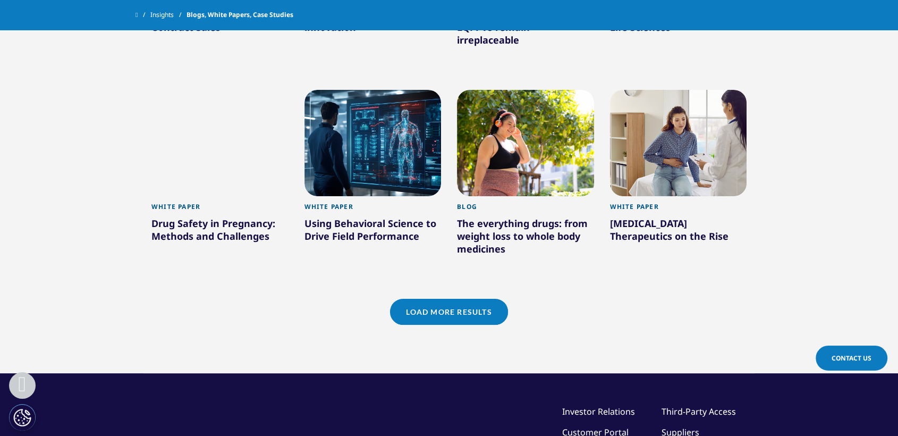
click at [467, 307] on link "Load More Results" at bounding box center [448, 312] width 117 height 26
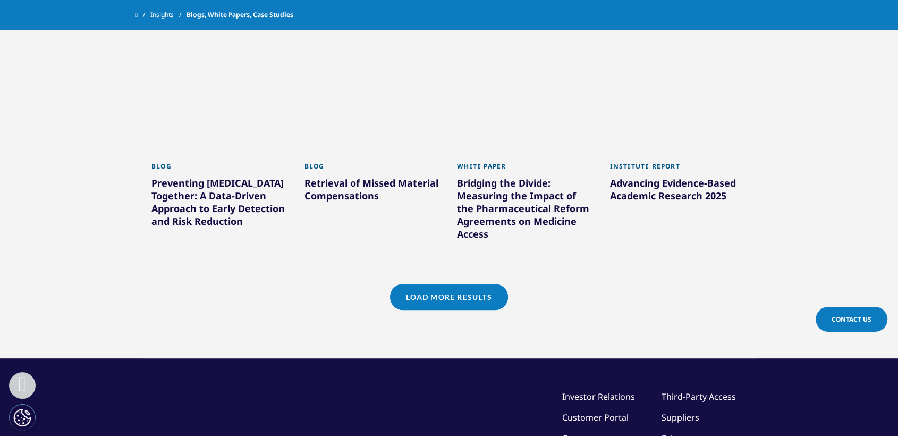
scroll to position [1611, 0]
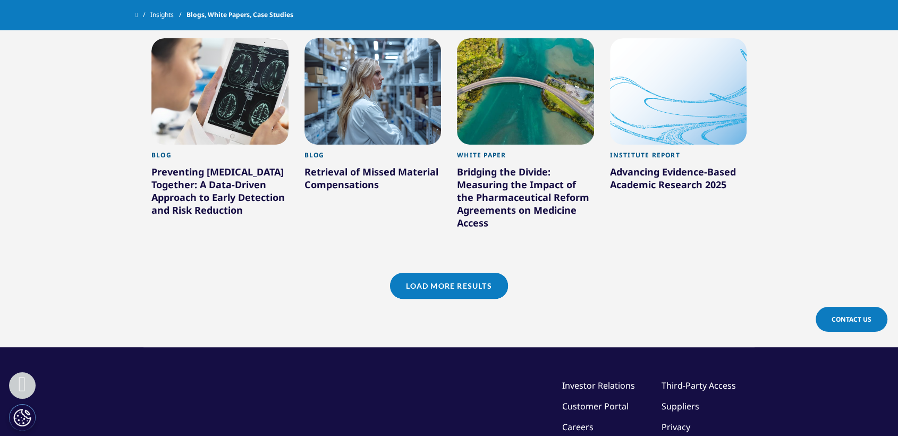
click at [468, 278] on link "Load More Results" at bounding box center [448, 286] width 117 height 26
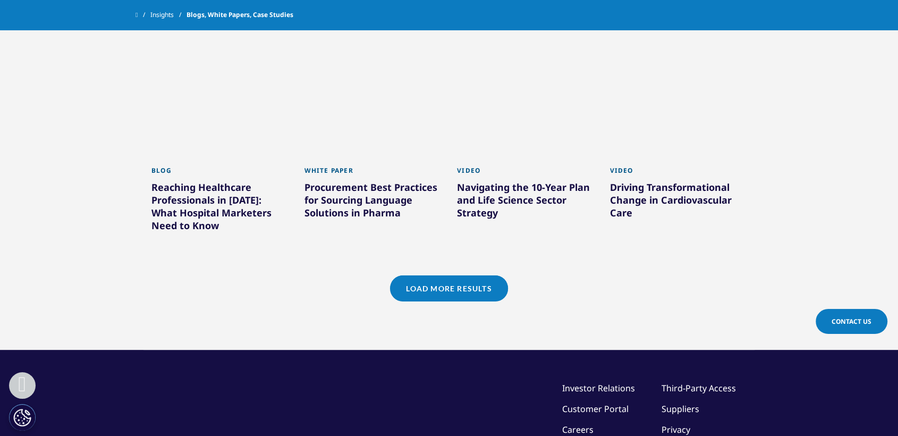
scroll to position [2275, 0]
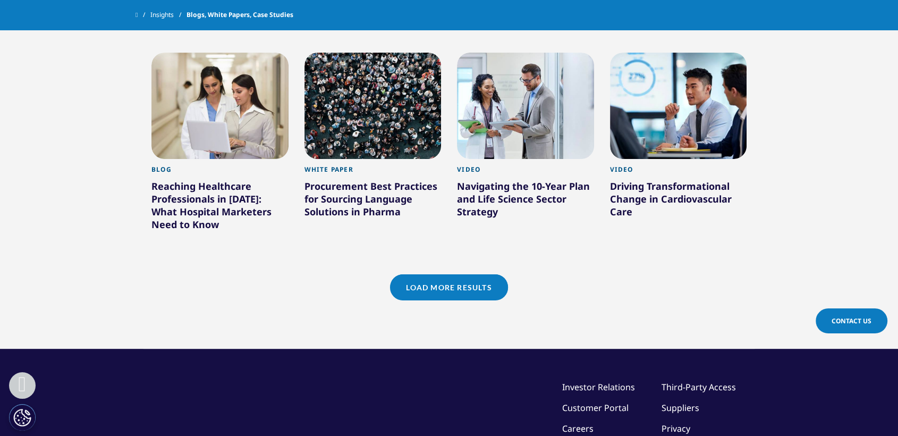
click at [470, 274] on link "Load More Results" at bounding box center [448, 287] width 117 height 26
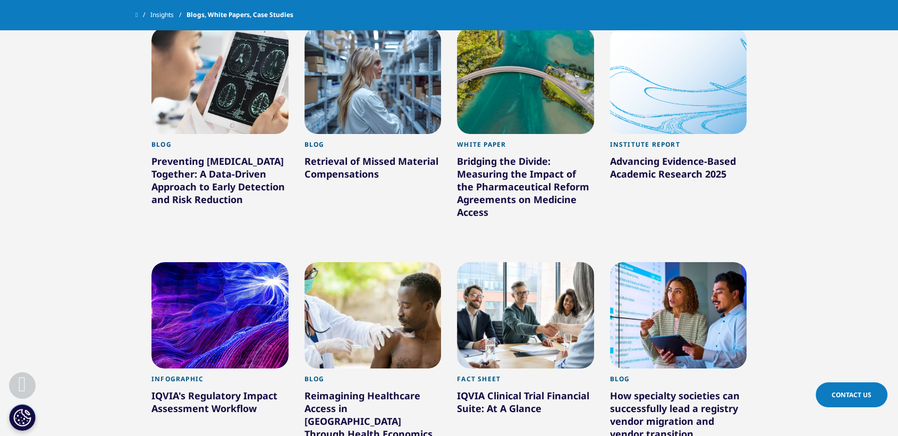
scroll to position [1623, 0]
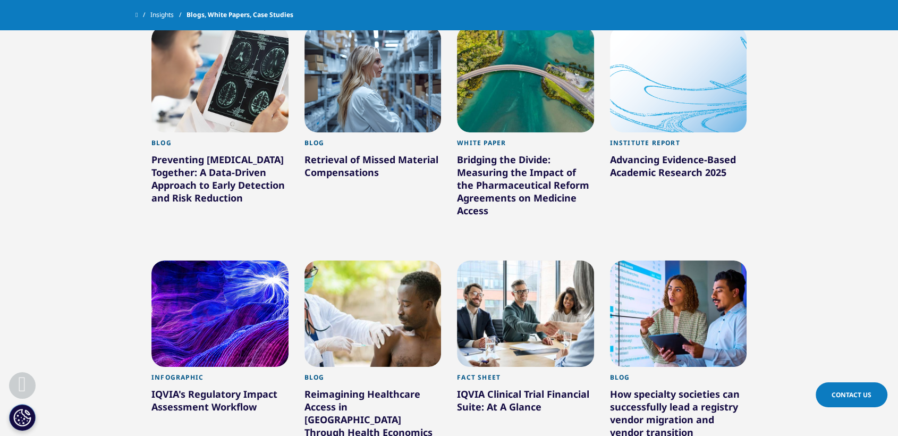
click at [204, 69] on div at bounding box center [219, 79] width 137 height 106
click at [383, 49] on div at bounding box center [372, 79] width 137 height 106
click at [507, 66] on div at bounding box center [525, 79] width 137 height 106
click at [641, 73] on div at bounding box center [678, 79] width 137 height 106
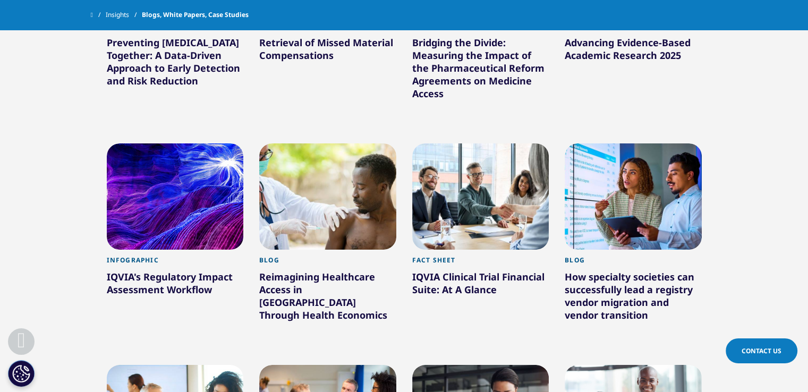
scroll to position [1745, 0]
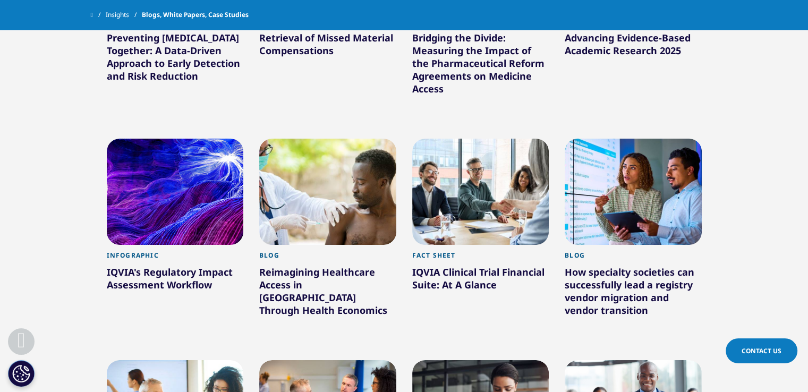
click at [193, 219] on div at bounding box center [175, 192] width 137 height 106
click at [330, 204] on div at bounding box center [327, 192] width 137 height 106
click at [467, 181] on div at bounding box center [480, 192] width 137 height 106
click at [622, 160] on div at bounding box center [633, 192] width 137 height 106
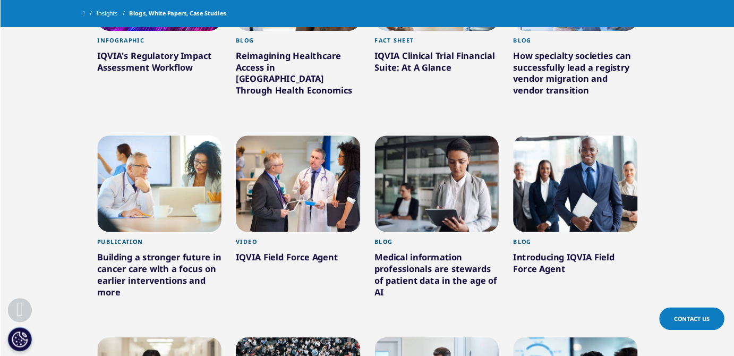
scroll to position [1977, 0]
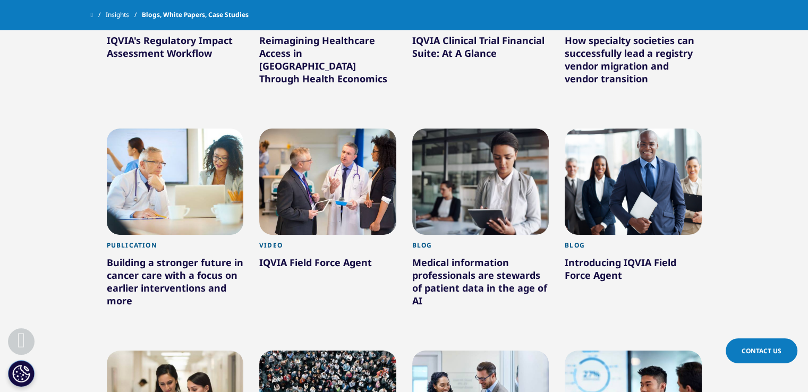
click at [193, 196] on div at bounding box center [175, 182] width 137 height 106
click at [347, 190] on div at bounding box center [327, 182] width 137 height 106
click at [499, 183] on div at bounding box center [480, 182] width 137 height 106
click at [618, 181] on div at bounding box center [633, 182] width 137 height 106
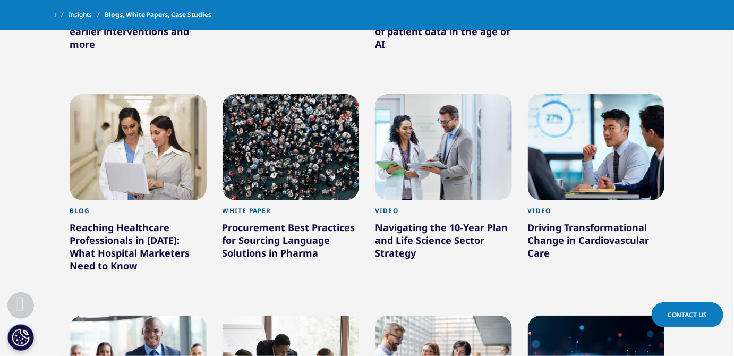
scroll to position [2234, 0]
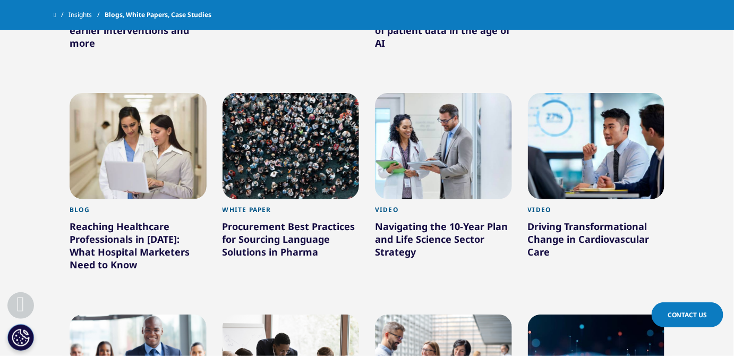
click at [190, 229] on div "Reaching Healthcare Professionals in 2025: What Hospital Marketers Need to Know" at bounding box center [138, 247] width 137 height 55
click at [168, 156] on div at bounding box center [138, 146] width 137 height 106
click at [272, 145] on div at bounding box center [291, 146] width 137 height 106
click at [448, 142] on div at bounding box center [443, 146] width 137 height 106
click at [612, 134] on div at bounding box center [596, 146] width 137 height 106
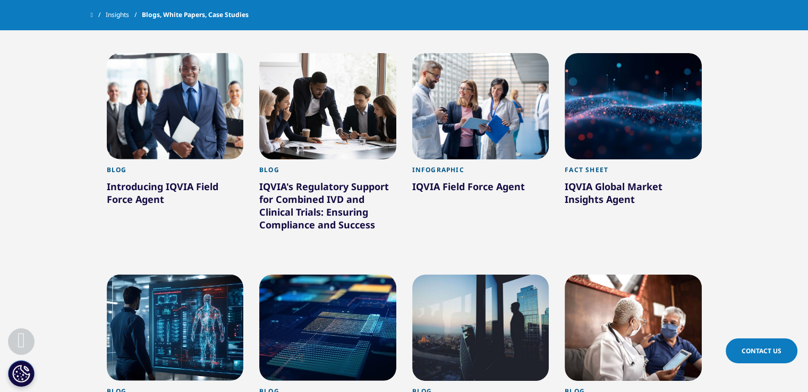
scroll to position [2496, 0]
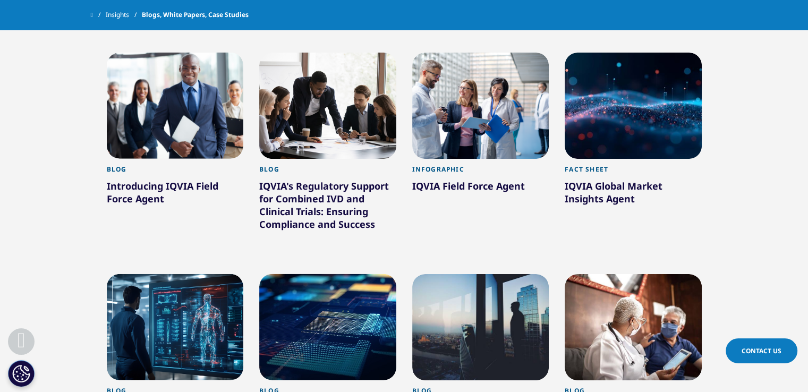
click at [191, 165] on div "Blog" at bounding box center [175, 172] width 137 height 14
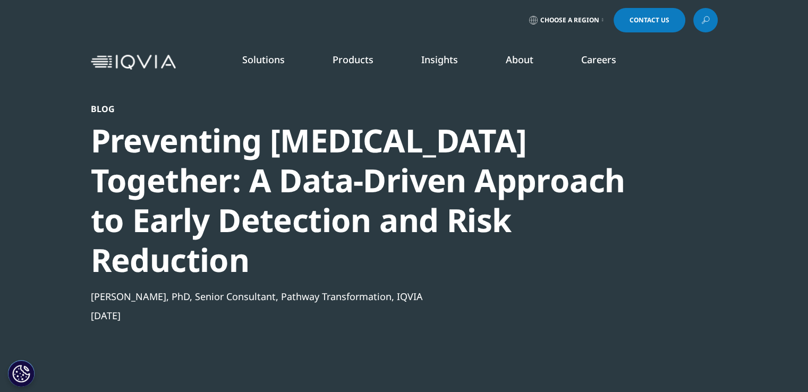
click at [375, 134] on div "Preventing [MEDICAL_DATA] Together: A Data-Driven Approach to Early Detection a…" at bounding box center [376, 200] width 570 height 159
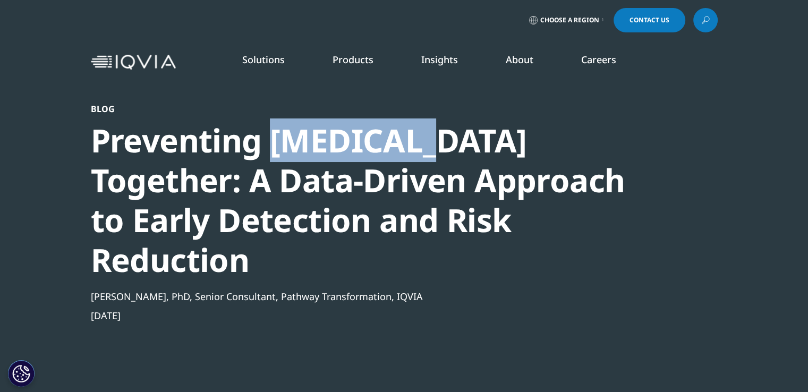
click at [375, 134] on div "Preventing [MEDICAL_DATA] Together: A Data-Driven Approach to Early Detection a…" at bounding box center [376, 200] width 570 height 159
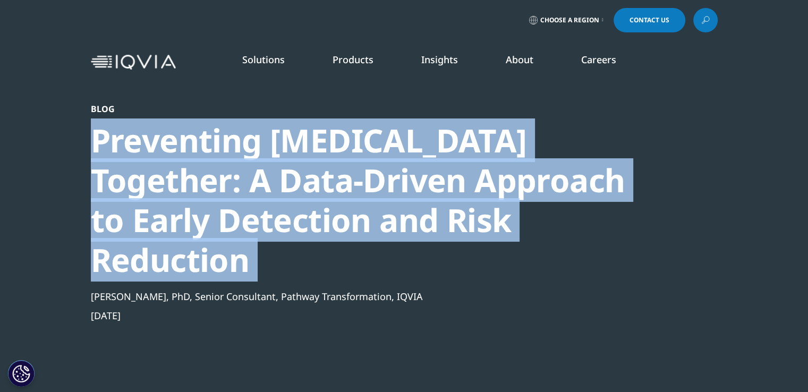
click at [375, 134] on div "Preventing [MEDICAL_DATA] Together: A Data-Driven Approach to Early Detection a…" at bounding box center [376, 200] width 570 height 159
copy div "Preventing [MEDICAL_DATA] Together: A Data-Driven Approach to Early Detection a…"
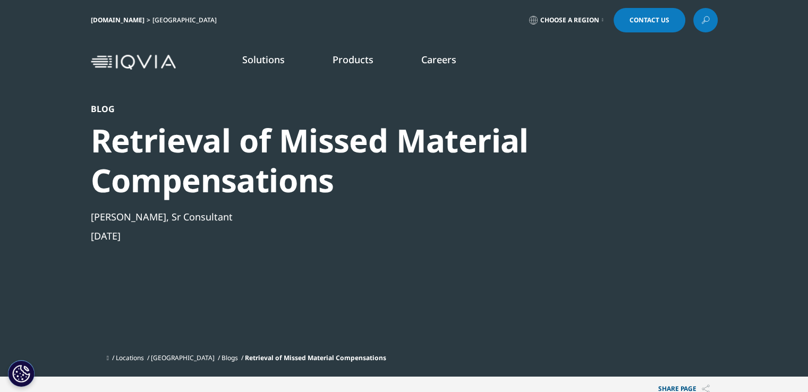
click at [416, 121] on div "Retrieval of Missed Material Compensations" at bounding box center [376, 161] width 570 height 80
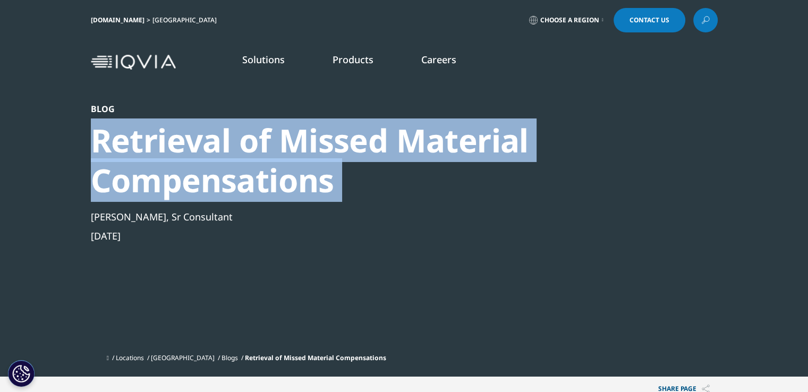
click at [416, 121] on div "Retrieval of Missed Material Compensations" at bounding box center [376, 161] width 570 height 80
copy div "Retrieval of Missed Material Compensations"
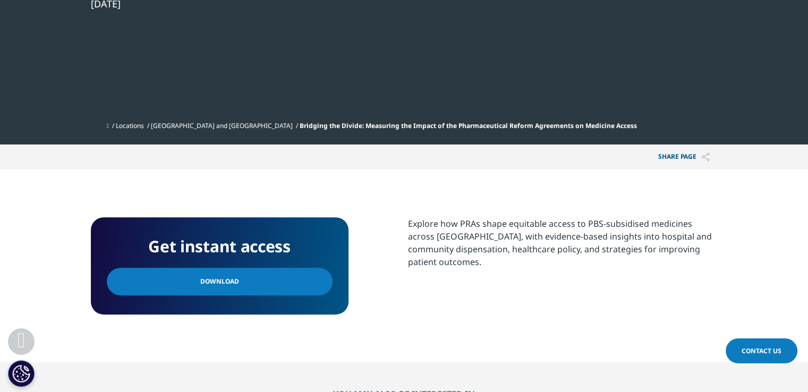
scroll to position [391, 0]
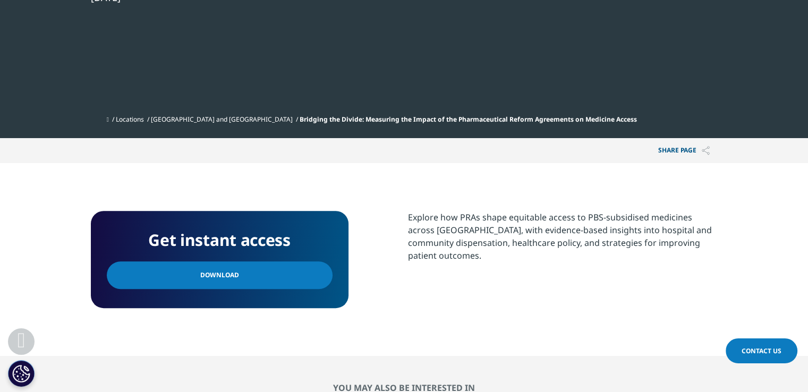
click at [268, 275] on link "Download" at bounding box center [220, 275] width 226 height 28
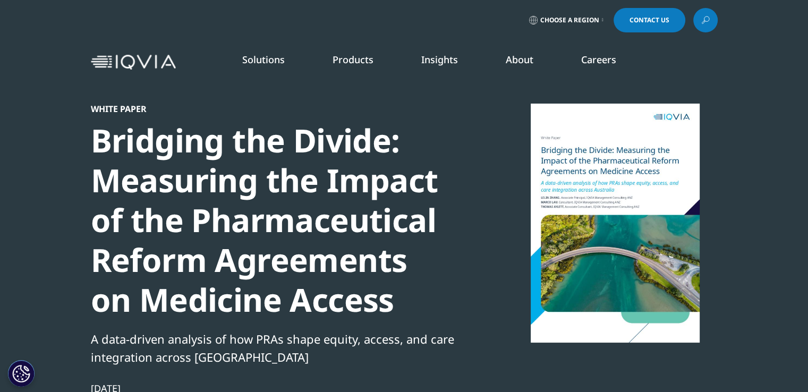
click at [333, 164] on div "Bridging the Divide: Measuring the Impact of the Pharmaceutical Reform Agreemen…" at bounding box center [273, 220] width 365 height 199
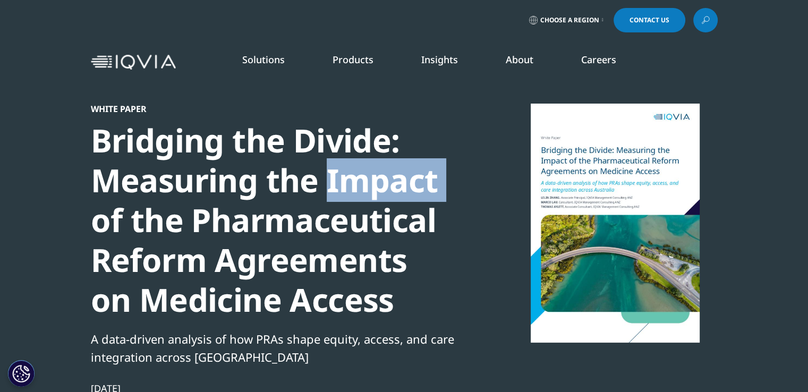
click at [333, 164] on div "Bridging the Divide: Measuring the Impact of the Pharmaceutical Reform Agreemen…" at bounding box center [273, 220] width 365 height 199
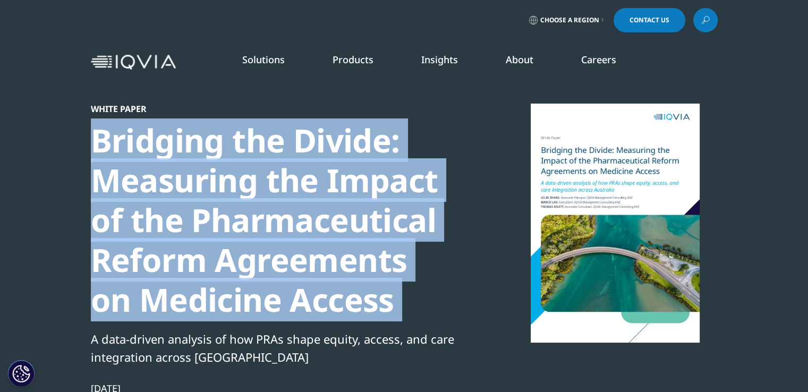
click at [333, 164] on div "Bridging the Divide: Measuring the Impact of the Pharmaceutical Reform Agreemen…" at bounding box center [273, 220] width 365 height 199
copy div "Bridging the Divide: Measuring the Impact of the Pharmaceutical Reform Agreemen…"
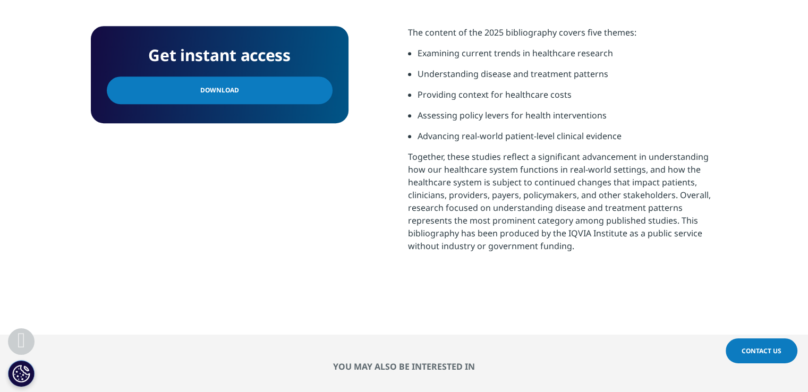
scroll to position [504, 0]
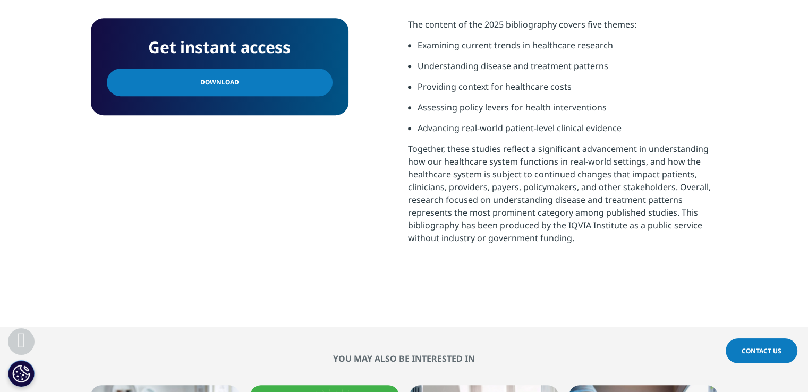
click at [272, 86] on link "Download" at bounding box center [220, 83] width 226 height 28
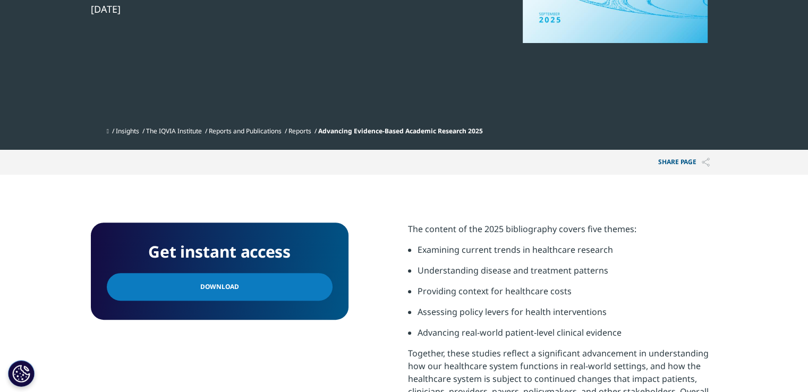
scroll to position [0, 0]
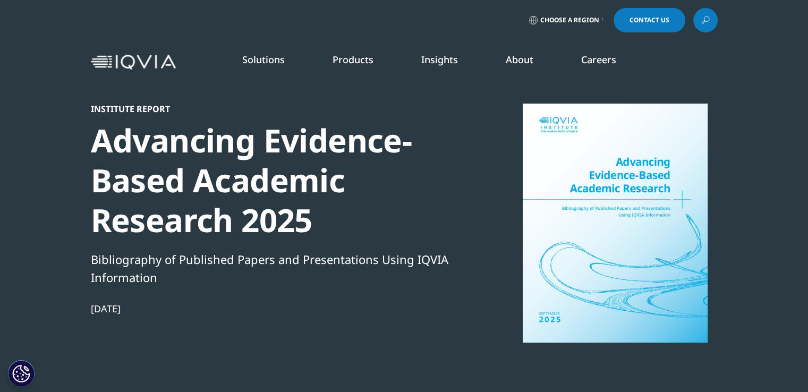
click at [336, 148] on div "Advancing Evidence-Based Academic Research 2025" at bounding box center [273, 181] width 365 height 120
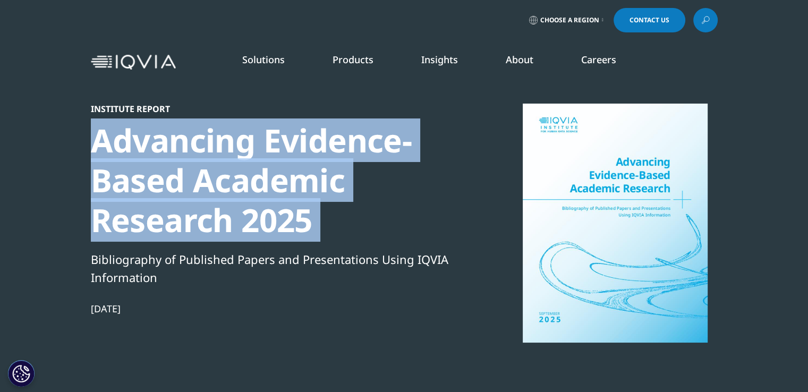
click at [336, 148] on div "Advancing Evidence-Based Academic Research 2025" at bounding box center [273, 181] width 365 height 120
copy div "Advancing Evidence-Based Academic Research 2025"
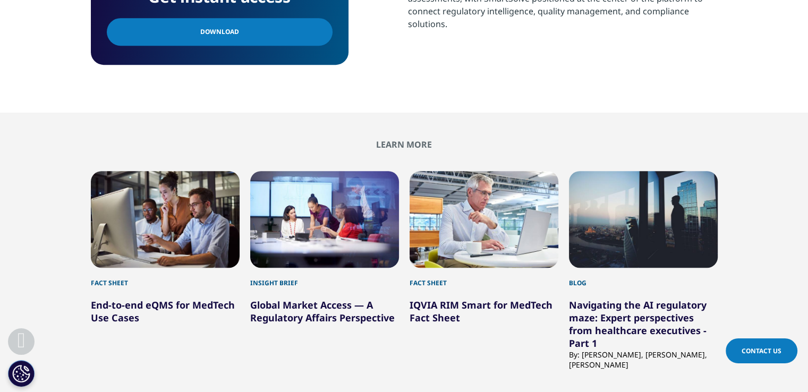
scroll to position [508, 0]
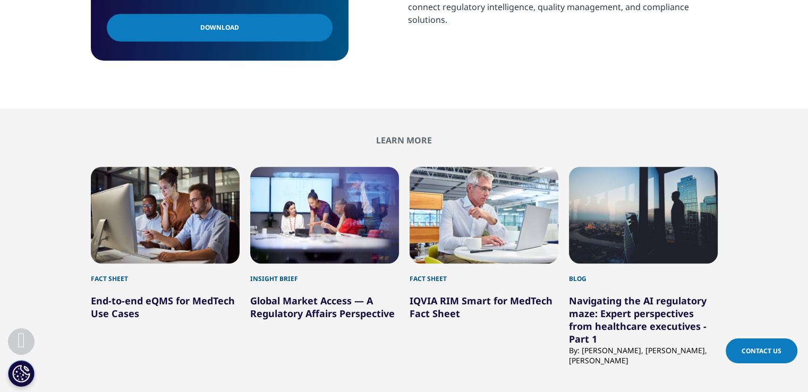
click at [286, 28] on link "Download" at bounding box center [220, 28] width 226 height 28
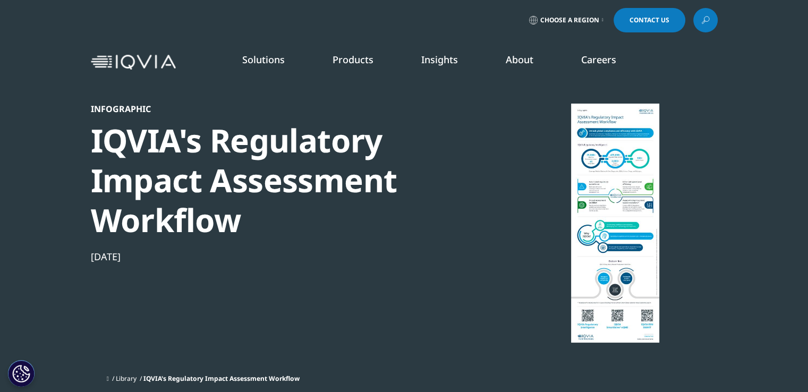
click at [294, 155] on div "IQVIA's Regulatory Impact Assessment Workflow" at bounding box center [273, 181] width 365 height 120
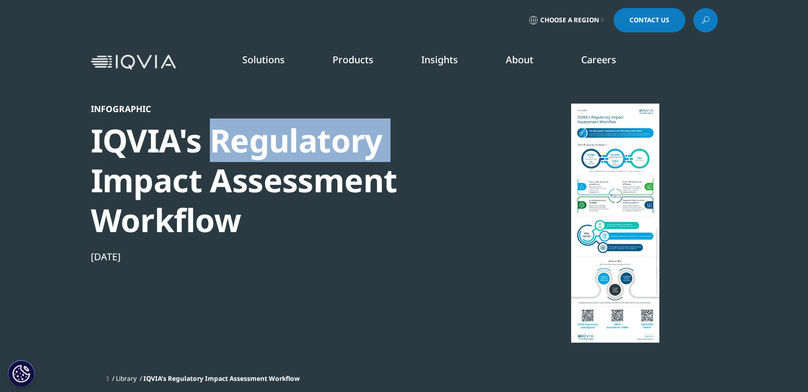
click at [294, 155] on div "IQVIA's Regulatory Impact Assessment Workflow" at bounding box center [273, 181] width 365 height 120
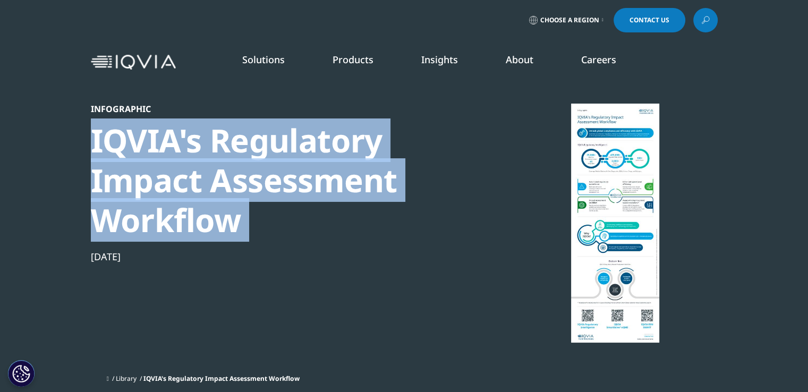
click at [294, 155] on div "IQVIA's Regulatory Impact Assessment Workflow" at bounding box center [273, 181] width 365 height 120
copy div "IQVIA's Regulatory Impact Assessment Workflow"
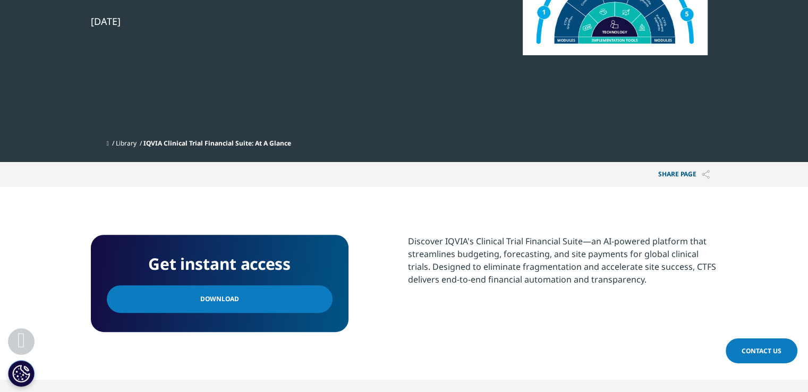
scroll to position [289, 0]
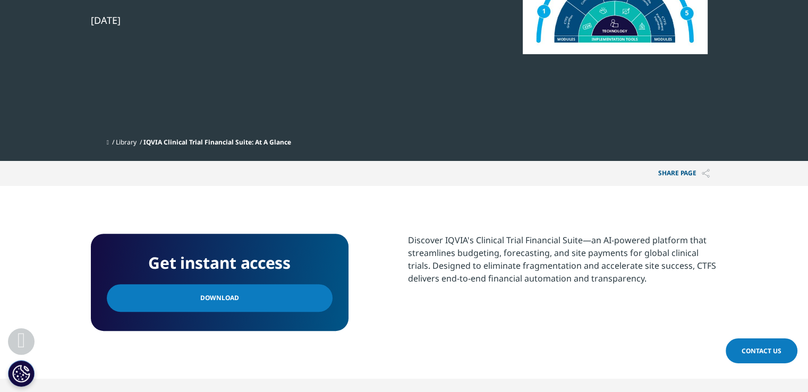
click at [253, 293] on link "Download" at bounding box center [220, 298] width 226 height 28
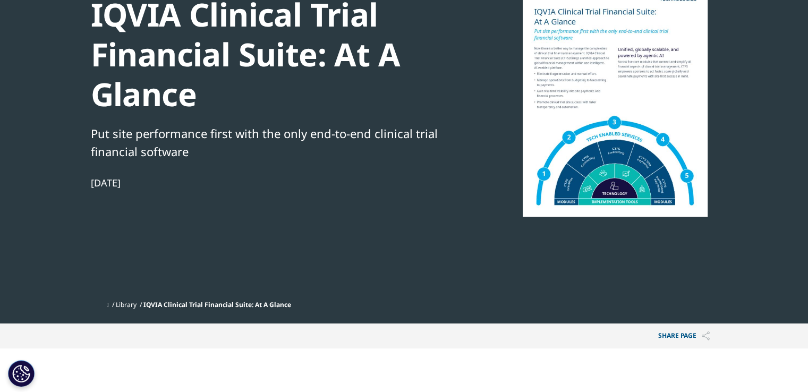
scroll to position [0, 0]
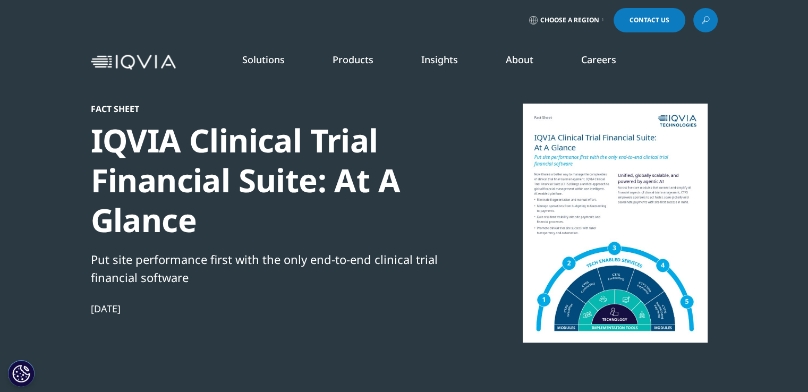
click at [309, 158] on div "IQVIA Clinical Trial Financial Suite: At A Glance" at bounding box center [273, 181] width 365 height 120
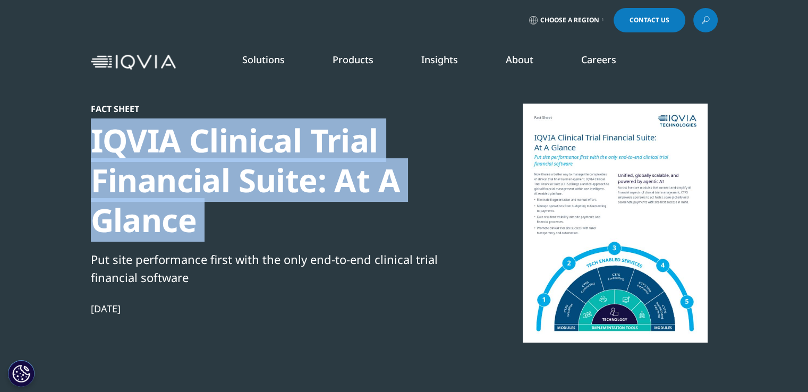
click at [309, 158] on div "IQVIA Clinical Trial Financial Suite: At A Glance" at bounding box center [273, 181] width 365 height 120
copy div "IQVIA Clinical Trial Financial Suite: At A Glance"
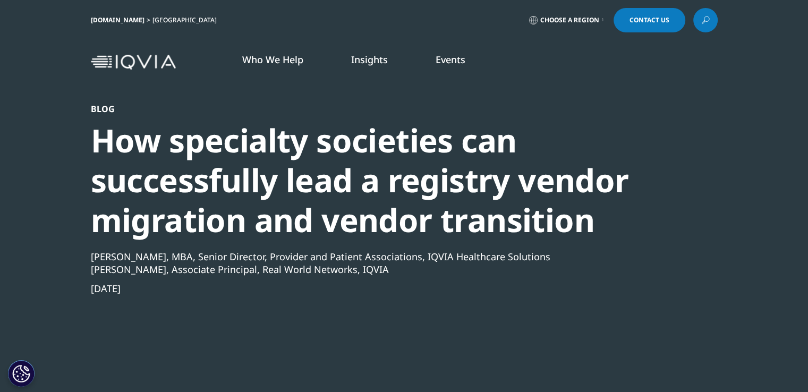
click at [379, 188] on div "How specialty societies can successfully lead a registry vendor migration and v…" at bounding box center [376, 181] width 570 height 120
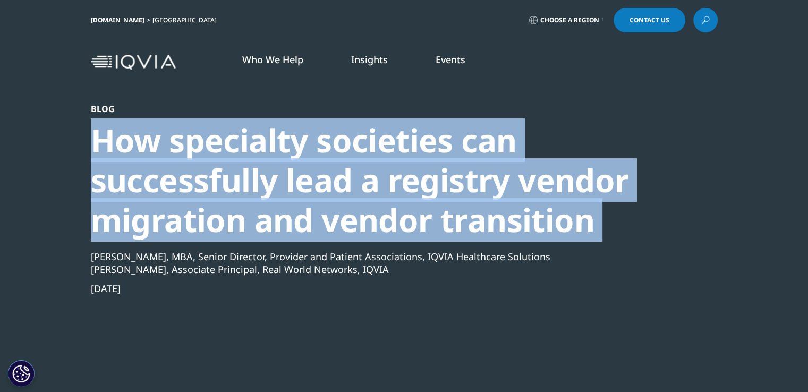
click at [379, 188] on div "How specialty societies can successfully lead a registry vendor migration and v…" at bounding box center [376, 181] width 570 height 120
copy div "How specialty societies can successfully lead a registry vendor migration and v…"
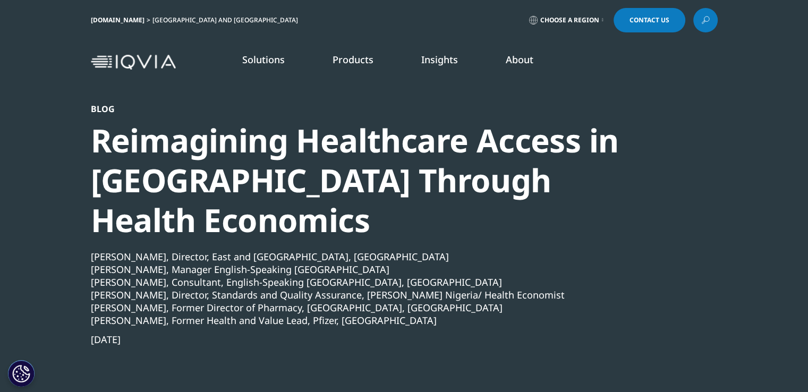
click at [409, 192] on div "Reimagining Healthcare Access in [GEOGRAPHIC_DATA] Through Health Economics" at bounding box center [376, 181] width 570 height 120
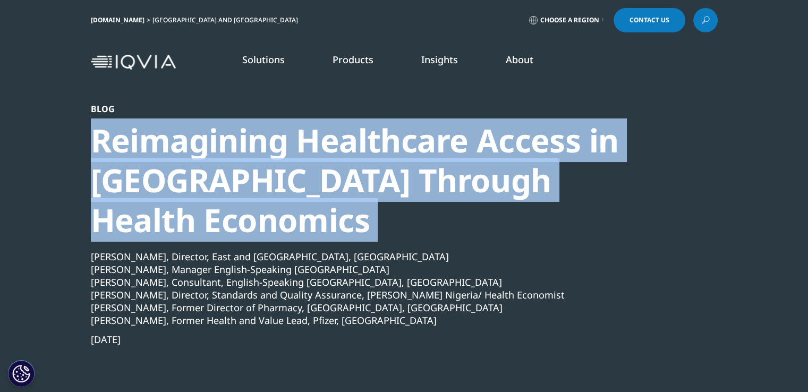
click at [409, 192] on div "Reimagining Healthcare Access in [GEOGRAPHIC_DATA] Through Health Economics" at bounding box center [376, 181] width 570 height 120
copy div "Reimagining Healthcare Access in [GEOGRAPHIC_DATA] Through Health Economics"
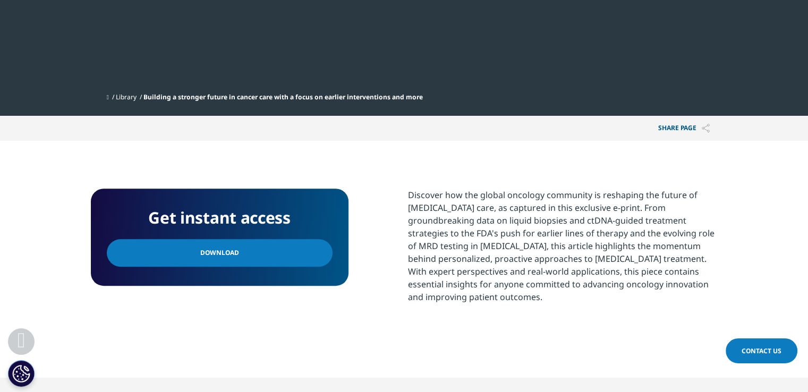
scroll to position [365, 0]
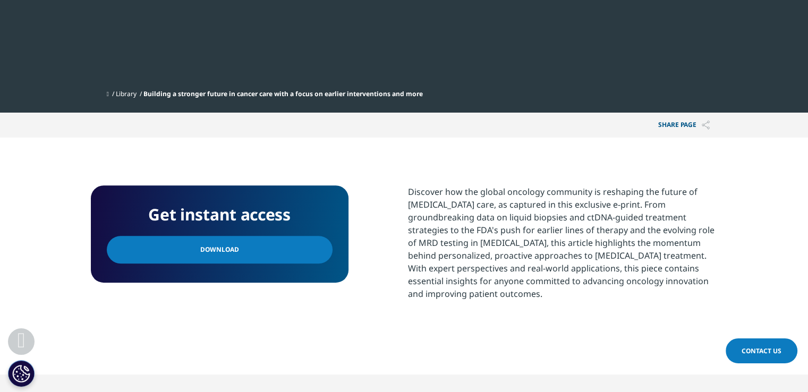
click at [291, 257] on link "Download" at bounding box center [220, 250] width 226 height 28
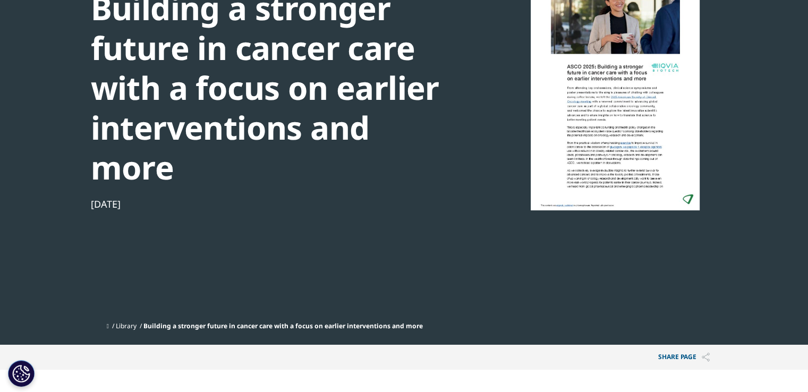
scroll to position [0, 0]
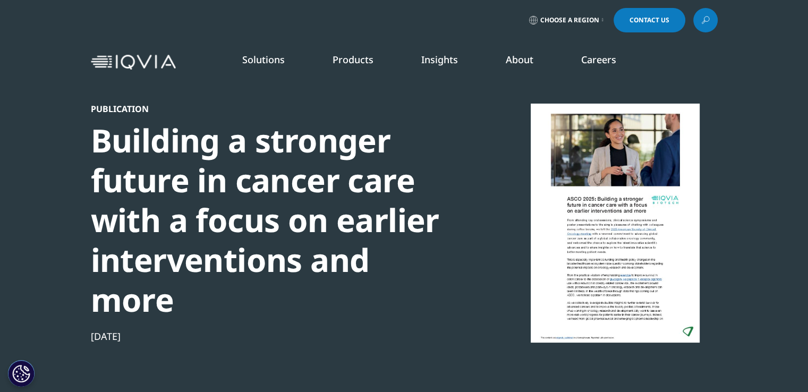
click at [300, 179] on div "Building a stronger future in cancer care with a focus on earlier interventions…" at bounding box center [273, 220] width 365 height 199
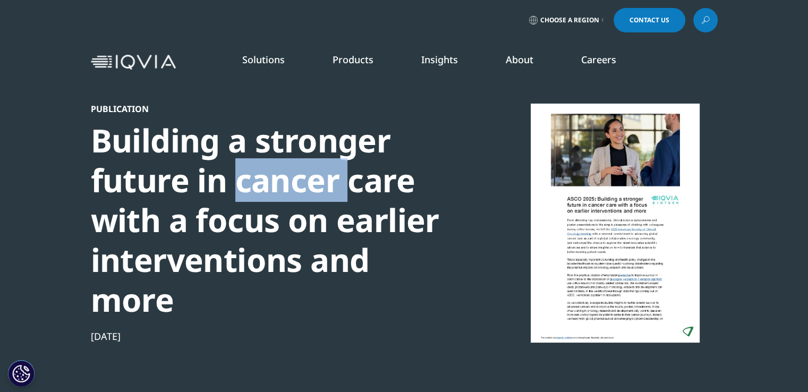
click at [300, 179] on div "Building a stronger future in cancer care with a focus on earlier interventions…" at bounding box center [273, 220] width 365 height 199
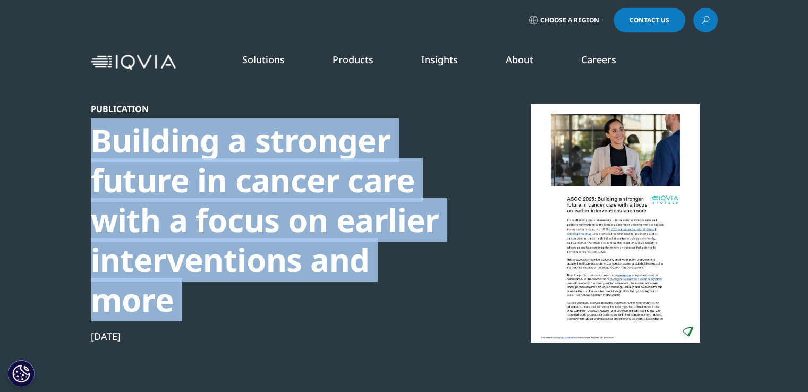
click at [300, 179] on div "Building a stronger future in cancer care with a focus on earlier interventions…" at bounding box center [273, 220] width 365 height 199
copy div "Building a stronger future in cancer care with a focus on earlier interventions…"
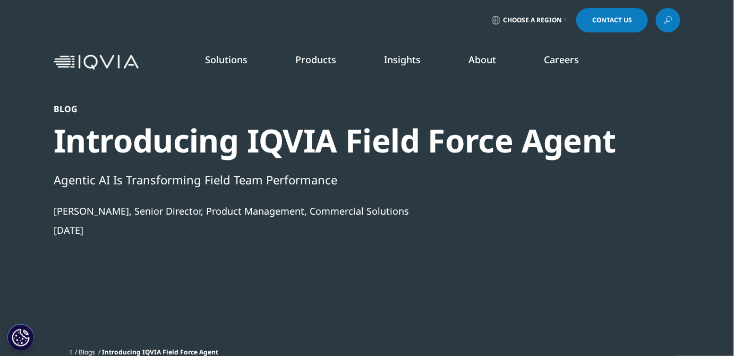
click at [378, 149] on div "Introducing IQVIA Field Force Agent" at bounding box center [339, 141] width 570 height 40
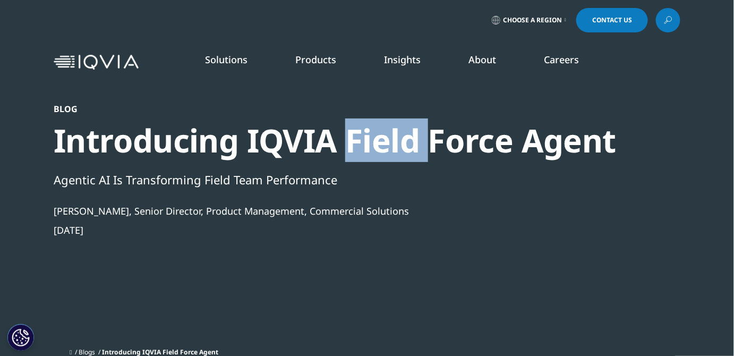
click at [378, 149] on div "Introducing IQVIA Field Force Agent" at bounding box center [339, 141] width 570 height 40
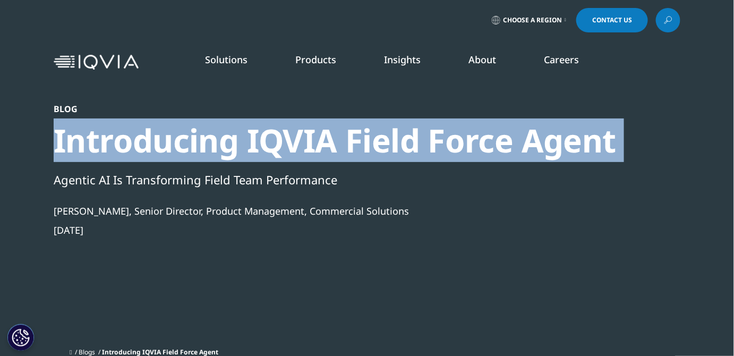
click at [378, 149] on div "Introducing IQVIA Field Force Agent" at bounding box center [339, 141] width 570 height 40
copy div "Introducing IQVIA Field Force Agent"
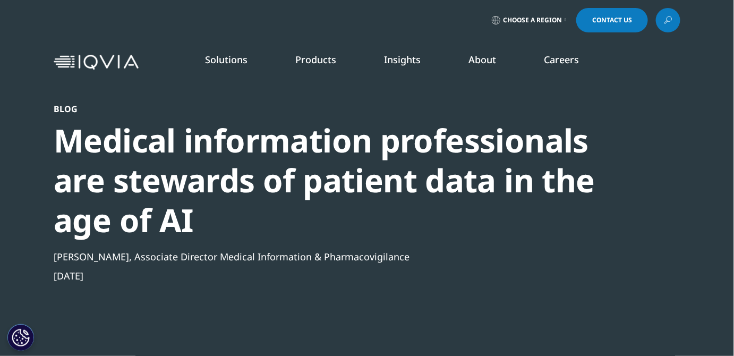
click at [345, 156] on div "Medical information professionals are stewards of patient data in the age of AI" at bounding box center [339, 181] width 570 height 120
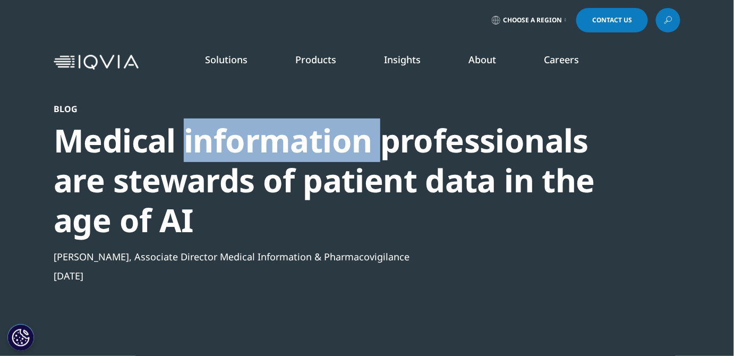
click at [345, 156] on div "Medical information professionals are stewards of patient data in the age of AI" at bounding box center [339, 181] width 570 height 120
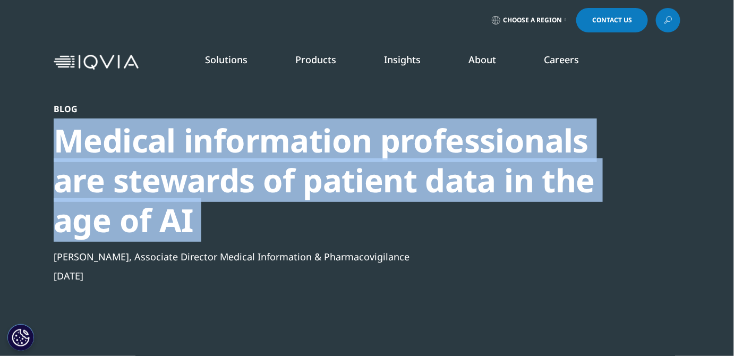
click at [345, 156] on div "Medical information professionals are stewards of patient data in the age of AI" at bounding box center [339, 181] width 570 height 120
copy div "Medical information professionals are stewards of patient data in the age of AI"
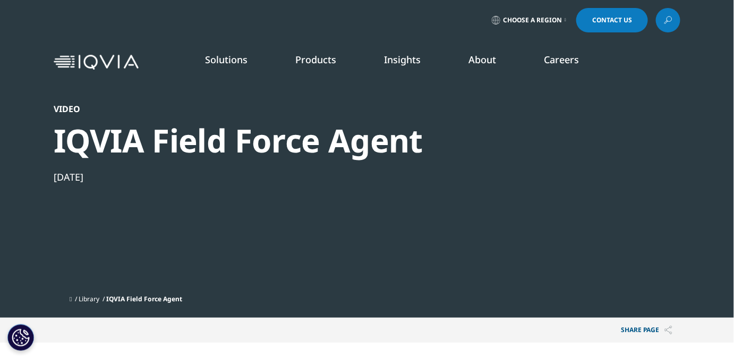
click at [324, 137] on div "IQVIA Field Force Agent" at bounding box center [339, 141] width 570 height 40
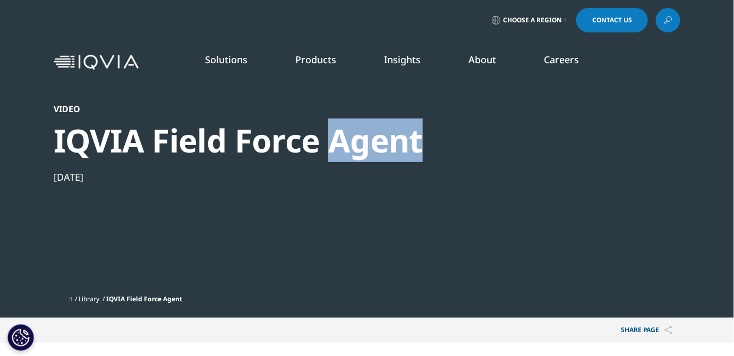
click at [324, 137] on div "IQVIA Field Force Agent" at bounding box center [339, 141] width 570 height 40
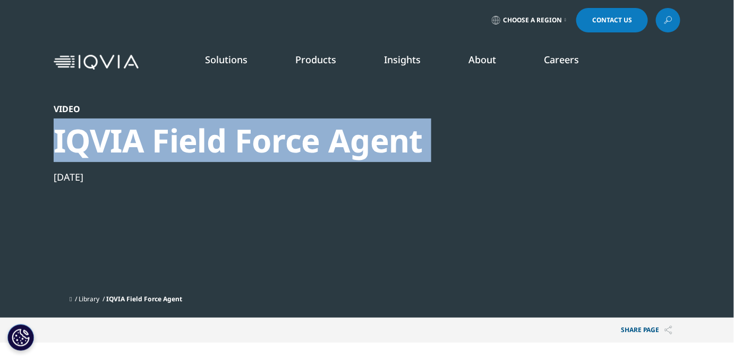
click at [324, 137] on div "IQVIA Field Force Agent" at bounding box center [339, 141] width 570 height 40
copy div "IQVIA Field Force Agent"
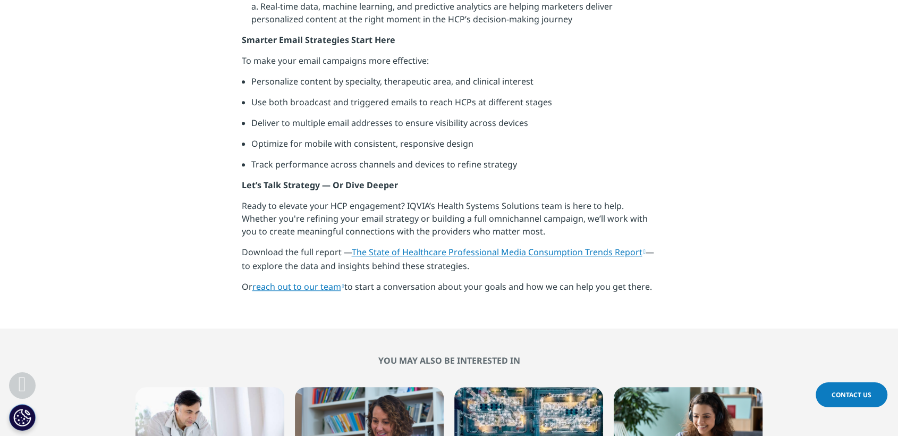
scroll to position [986, 0]
click at [630, 251] on link "The State of Healthcare Professional Media Consumption Trends Report" at bounding box center [499, 253] width 294 height 12
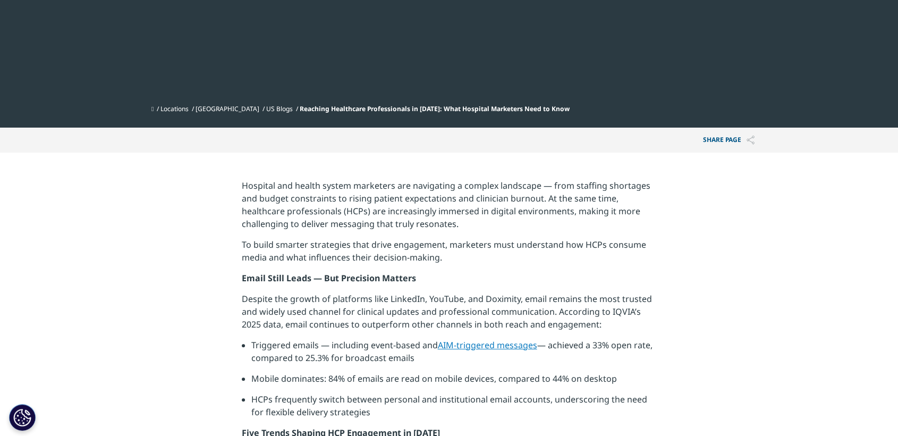
scroll to position [0, 0]
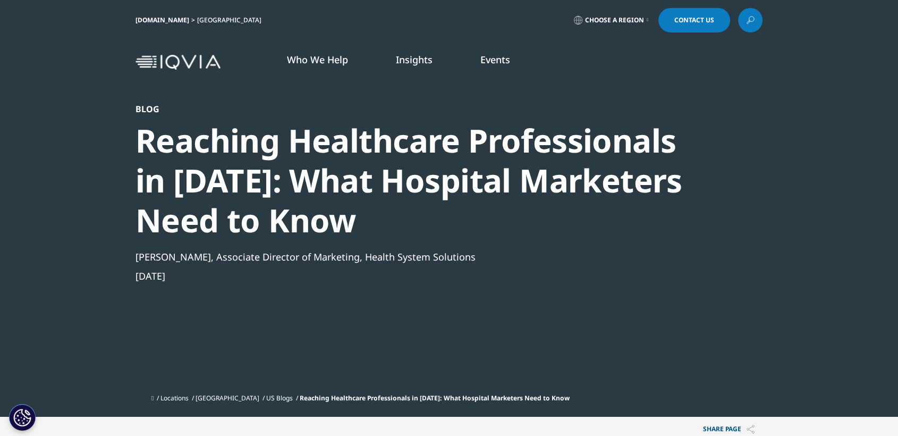
click at [477, 146] on div "Reaching Healthcare Professionals in [DATE]: What Hospital Marketers Need to Kn…" at bounding box center [420, 181] width 570 height 120
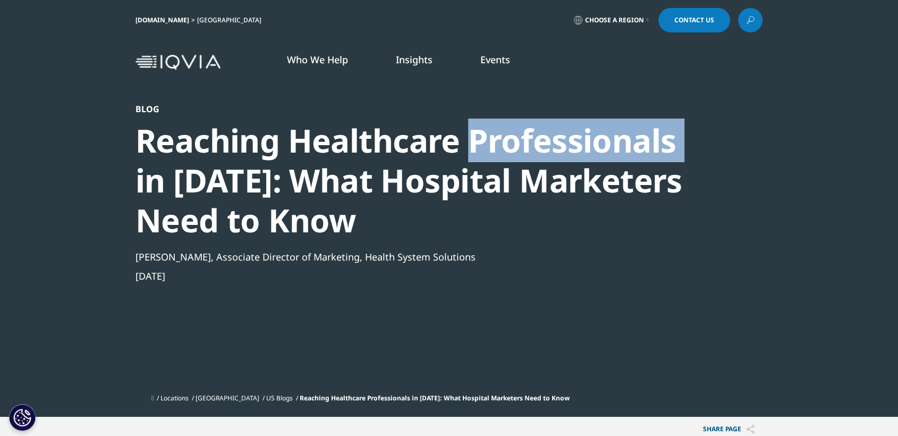
click at [477, 146] on div "Reaching Healthcare Professionals in [DATE]: What Hospital Marketers Need to Kn…" at bounding box center [420, 181] width 570 height 120
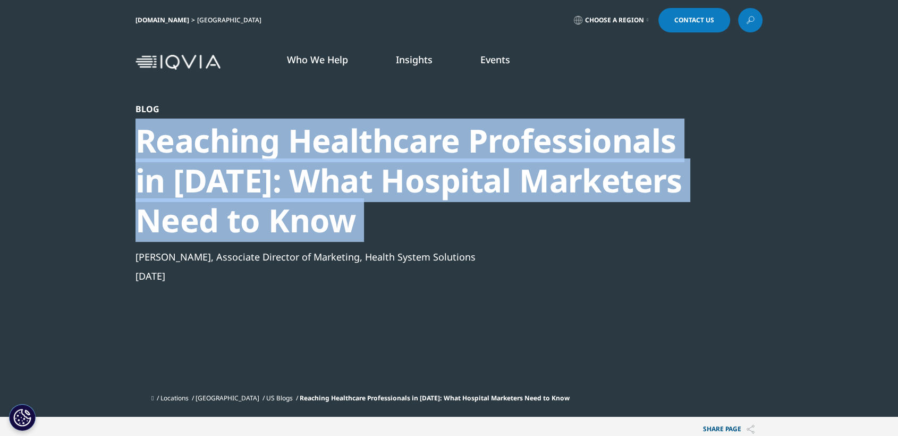
click at [477, 146] on div "Reaching Healthcare Professionals in 2025: What Hospital Marketers Need to Know" at bounding box center [420, 181] width 570 height 120
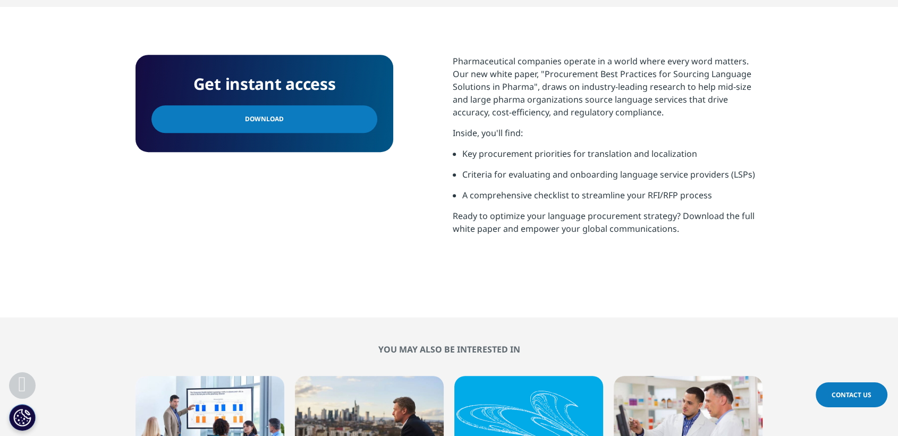
scroll to position [510, 0]
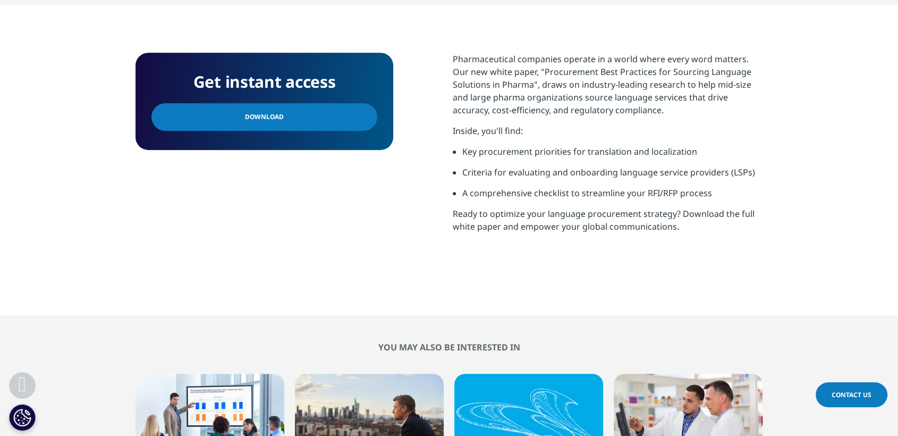
click at [312, 119] on link "Download" at bounding box center [264, 117] width 226 height 28
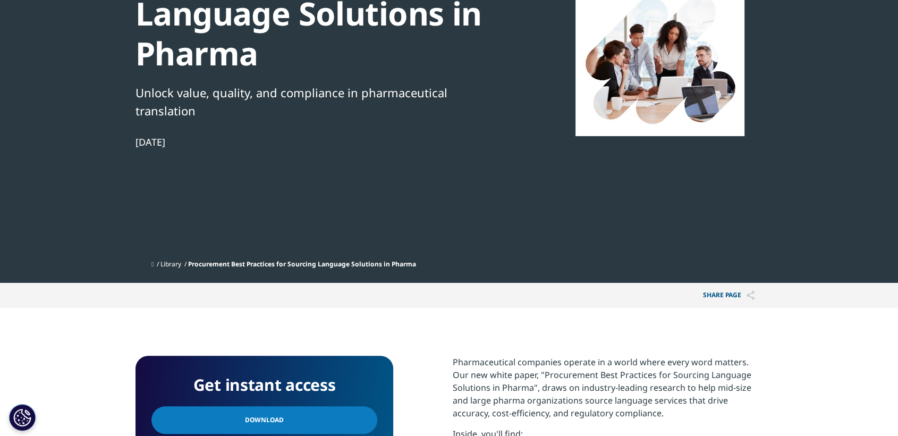
scroll to position [0, 0]
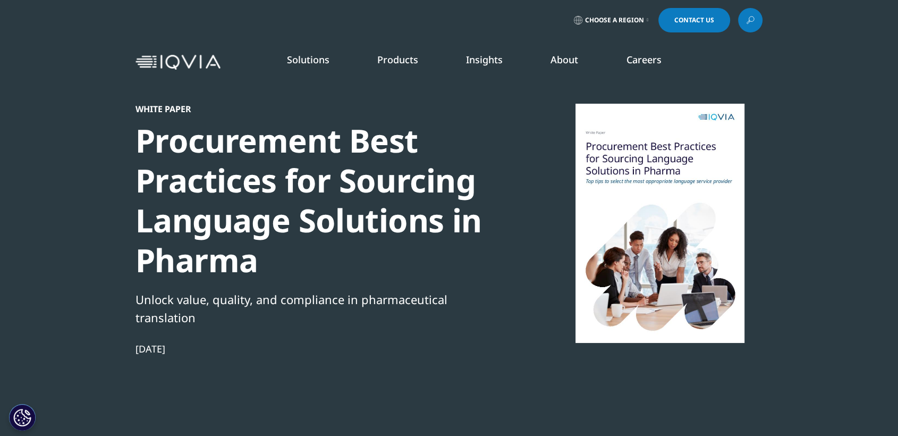
click at [363, 156] on div "Procurement Best Practices for Sourcing Language Solutions in Pharma" at bounding box center [317, 200] width 365 height 159
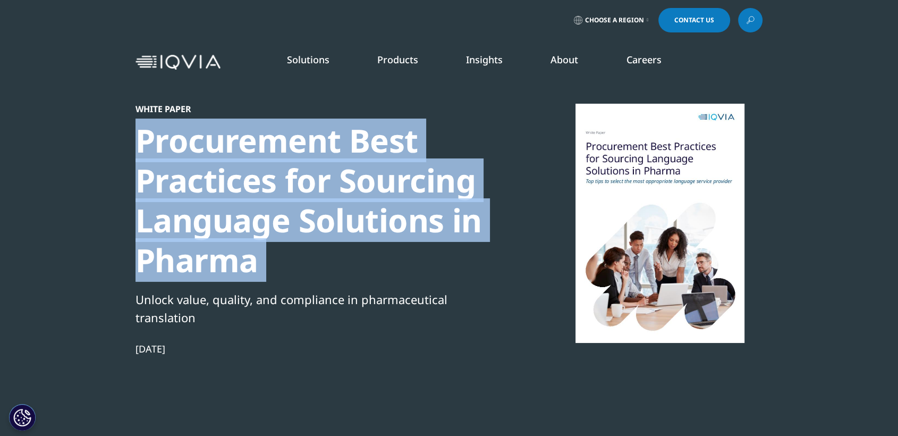
click at [363, 156] on div "Procurement Best Practices for Sourcing Language Solutions in Pharma" at bounding box center [317, 200] width 365 height 159
copy div "Procurement Best Practices for Sourcing Language Solutions in Pharma"
click at [145, 355] on div "White Paper Procurement Best Practices for Sourcing Language Solutions in Pharm…" at bounding box center [317, 283] width 365 height 358
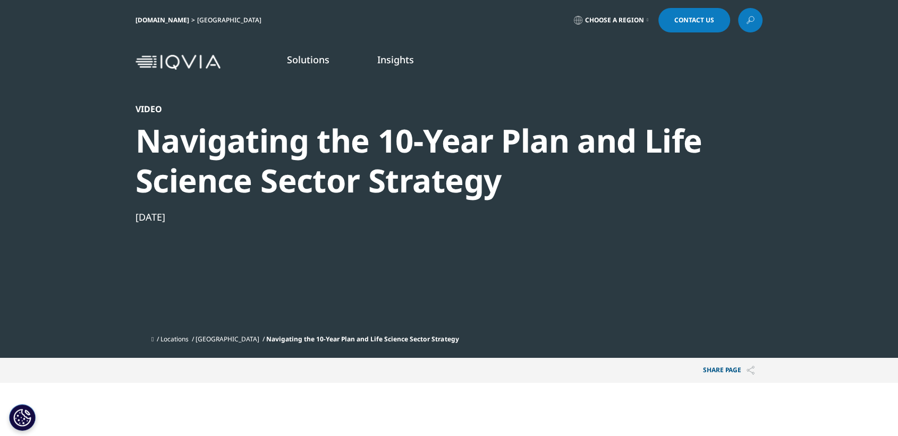
click at [436, 191] on div "Navigating the 10-Year Plan and Life Science Sector Strategy" at bounding box center [420, 161] width 570 height 80
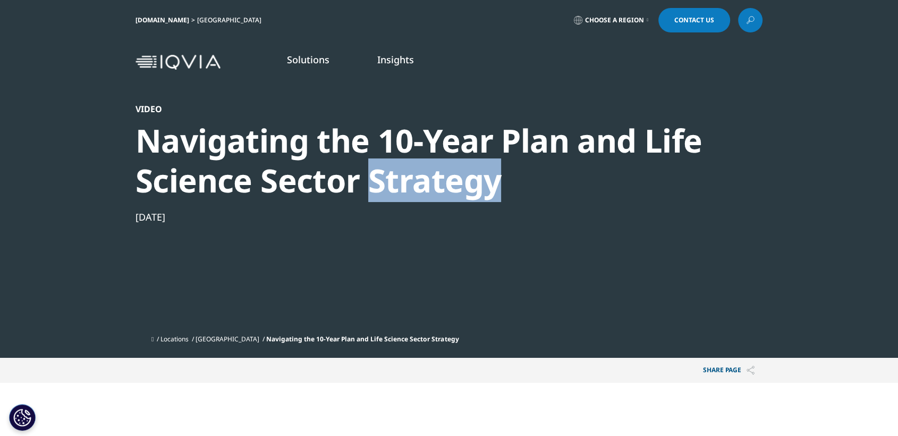
click at [436, 191] on div "Navigating the 10-Year Plan and Life Science Sector Strategy" at bounding box center [420, 161] width 570 height 80
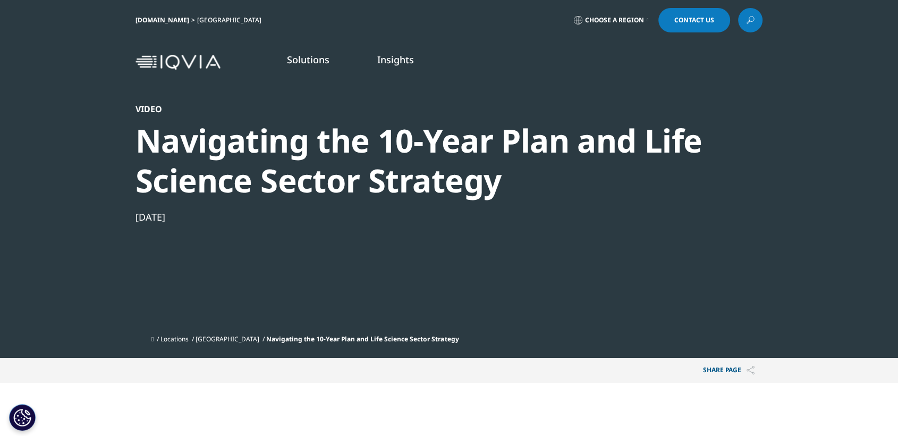
click at [436, 191] on div "Navigating the 10-Year Plan and Life Science Sector Strategy" at bounding box center [420, 161] width 570 height 80
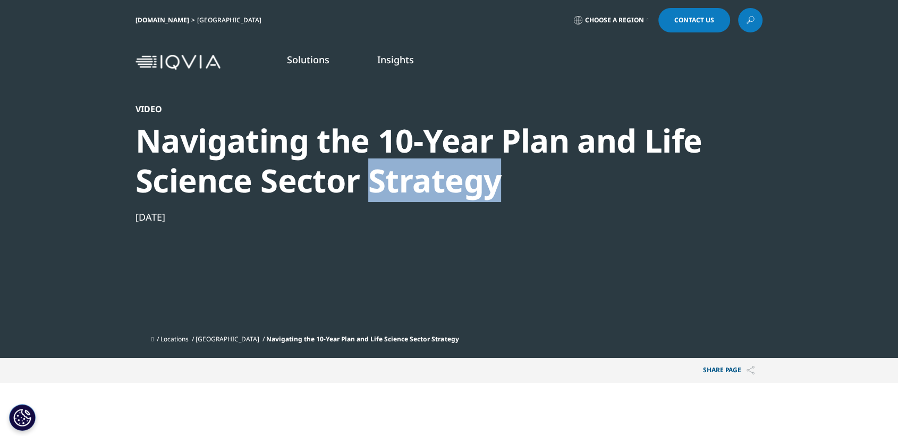
click at [436, 191] on div "Navigating the 10-Year Plan and Life Science Sector Strategy" at bounding box center [420, 161] width 570 height 80
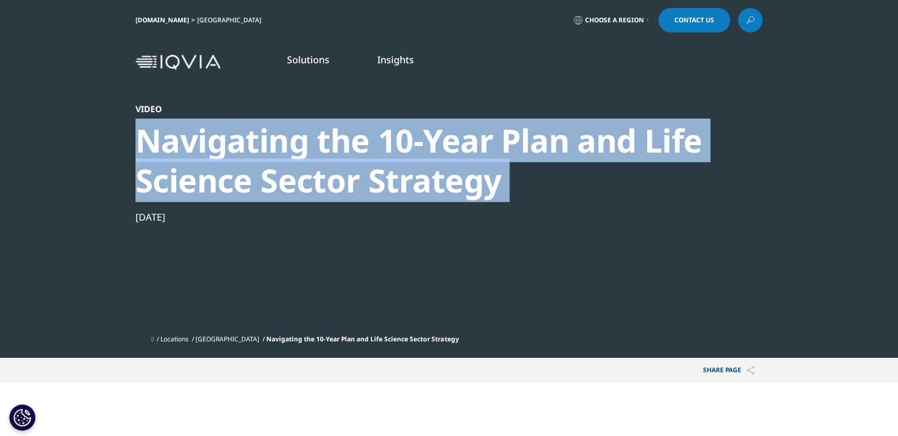
click at [436, 191] on div "Navigating the 10-Year Plan and Life Science Sector Strategy" at bounding box center [420, 161] width 570 height 80
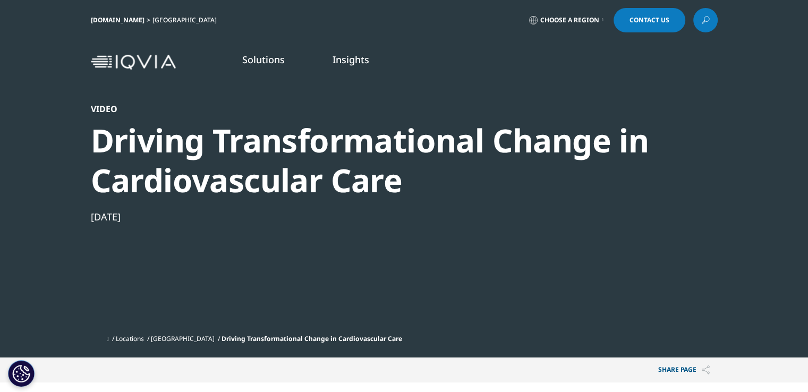
click at [383, 160] on div "Driving Transformational Change in Cardiovascular Care" at bounding box center [376, 161] width 570 height 80
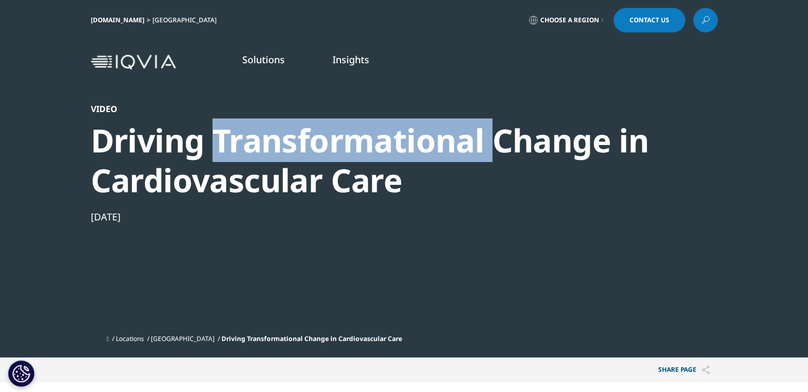
click at [383, 160] on div "Driving Transformational Change in Cardiovascular Care" at bounding box center [376, 161] width 570 height 80
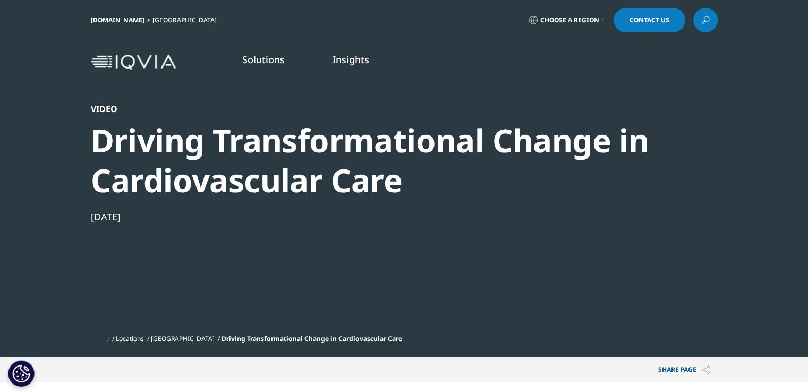
click at [383, 160] on div "Driving Transformational Change in Cardiovascular Care" at bounding box center [376, 161] width 570 height 80
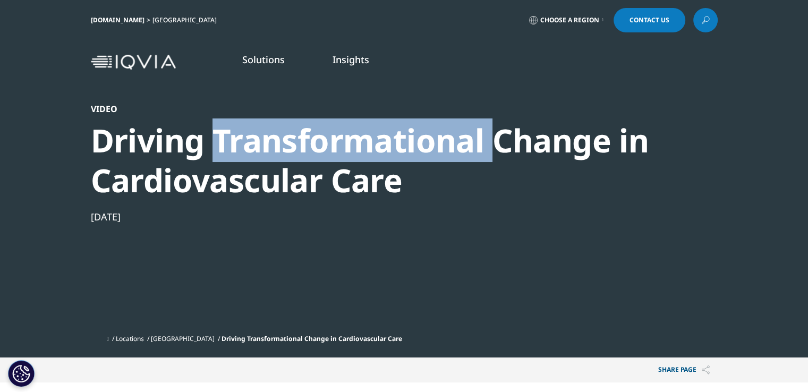
click at [383, 160] on div "Driving Transformational Change in Cardiovascular Care" at bounding box center [376, 161] width 570 height 80
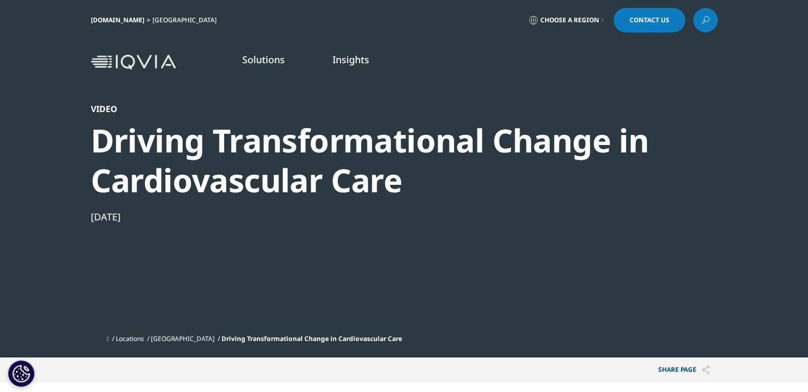
click at [383, 160] on div "Driving Transformational Change in Cardiovascular Care" at bounding box center [376, 161] width 570 height 80
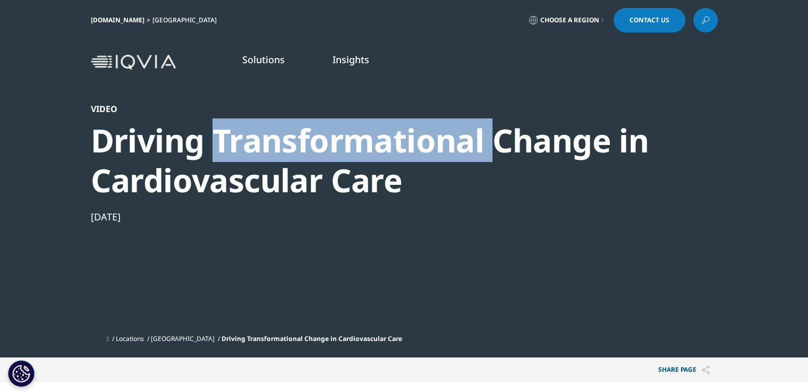
click at [383, 160] on div "Driving Transformational Change in Cardiovascular Care" at bounding box center [376, 161] width 570 height 80
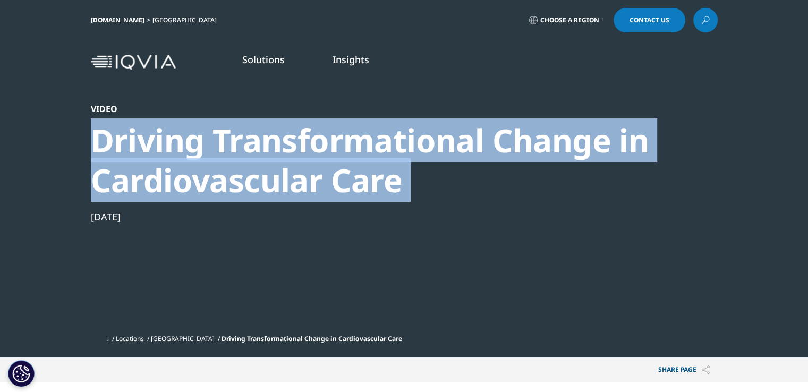
click at [383, 160] on div "Driving Transformational Change in Cardiovascular Care" at bounding box center [376, 161] width 570 height 80
copy div "Driving Transformational Change in Cardiovascular Care"
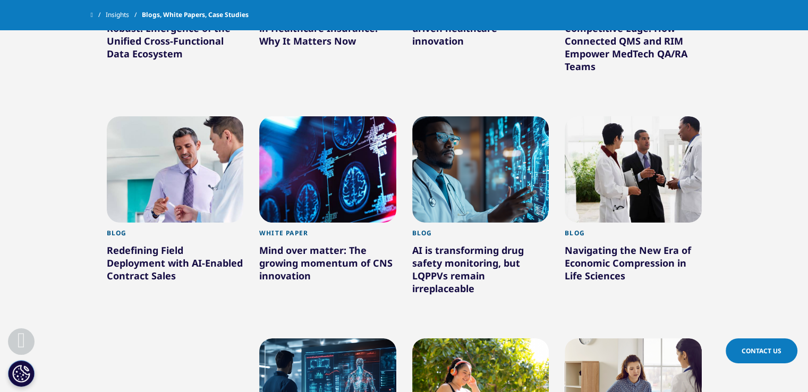
click at [414, 248] on div "AI is transforming drug safety monitoring, but LQPPVs remain irreplaceable" at bounding box center [480, 271] width 137 height 55
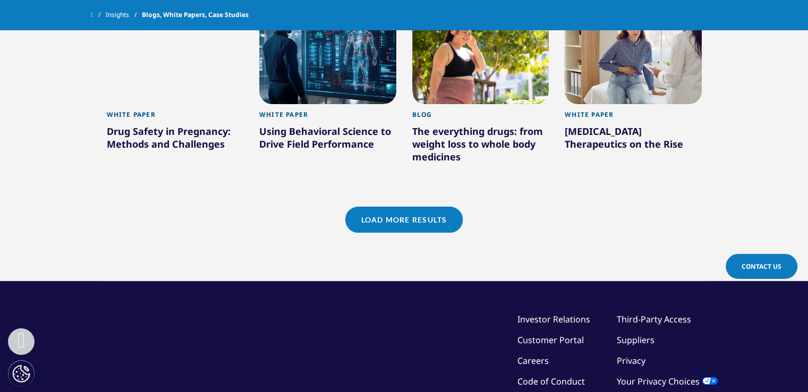
scroll to position [974, 0]
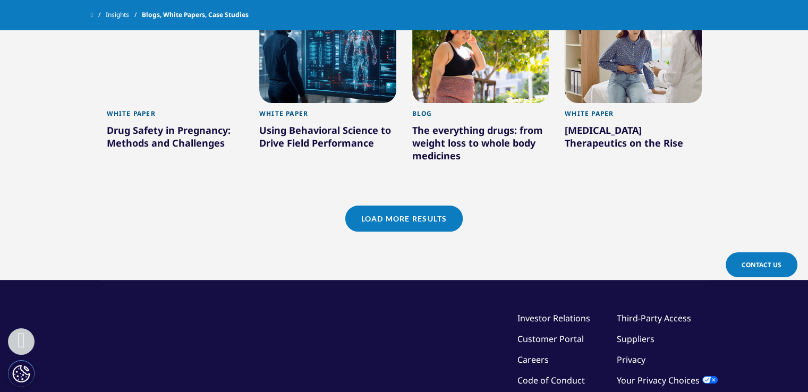
click at [417, 228] on link "Load More Results" at bounding box center [403, 219] width 117 height 26
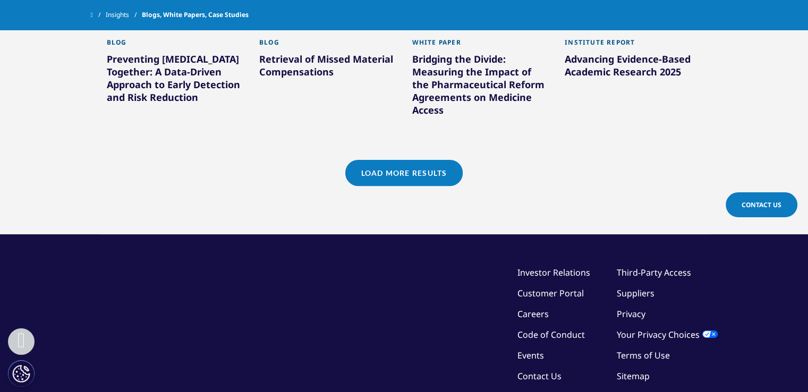
scroll to position [1726, 0]
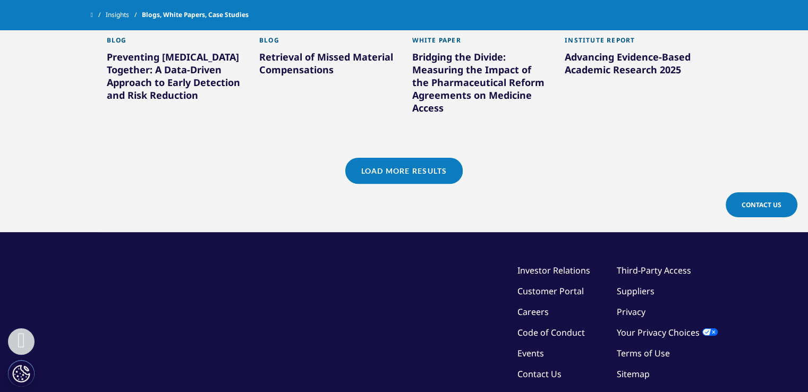
click at [414, 160] on link "Load More Results" at bounding box center [403, 171] width 117 height 26
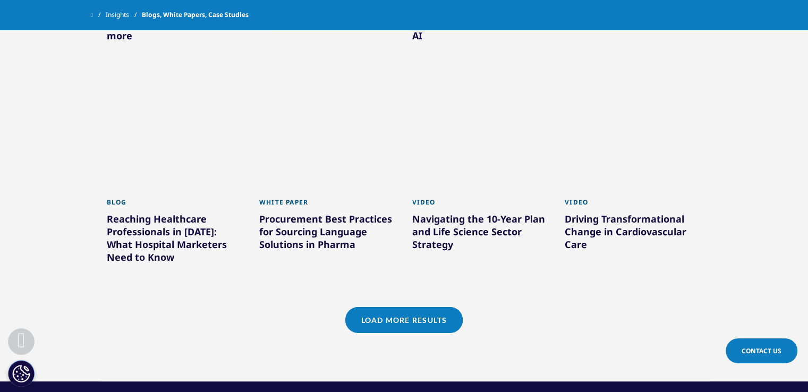
scroll to position [2242, 0]
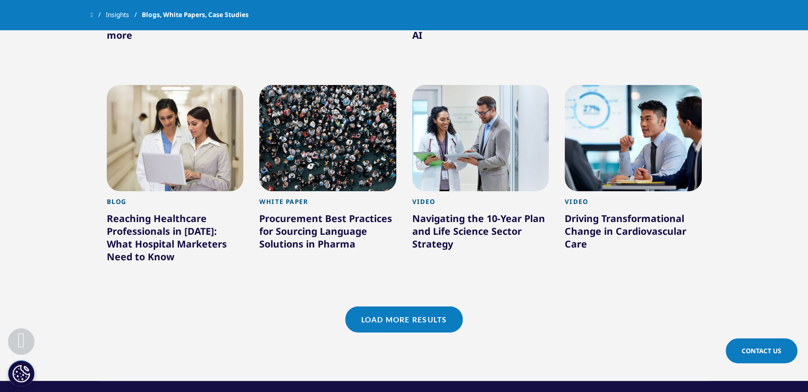
click at [409, 307] on link "Load More Results" at bounding box center [403, 320] width 117 height 26
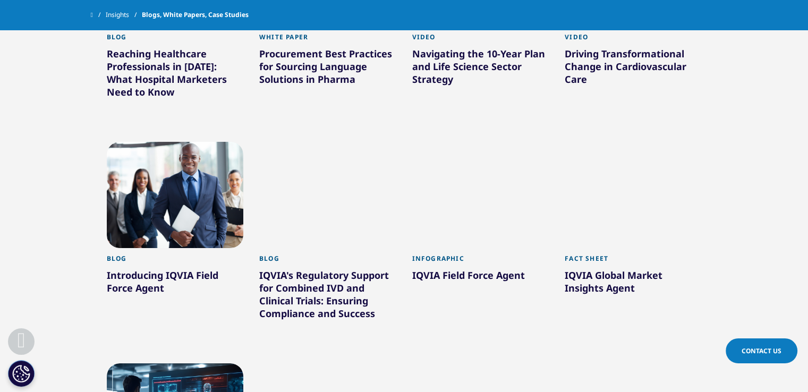
scroll to position [2408, 0]
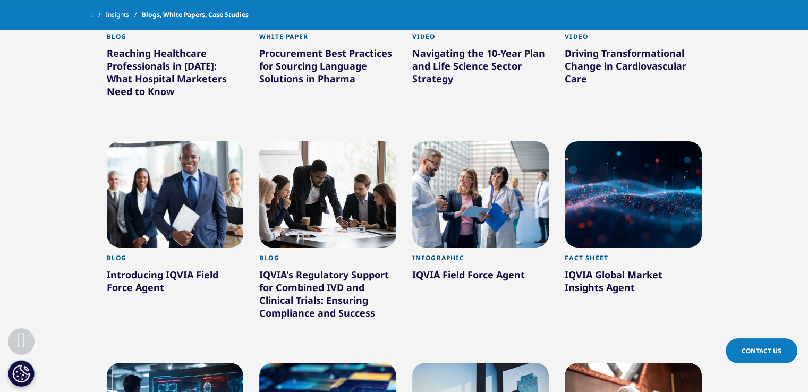
click at [156, 181] on div at bounding box center [175, 194] width 137 height 106
click at [297, 145] on div at bounding box center [327, 194] width 137 height 106
click at [565, 170] on div at bounding box center [633, 194] width 137 height 106
click at [519, 174] on div at bounding box center [480, 194] width 137 height 106
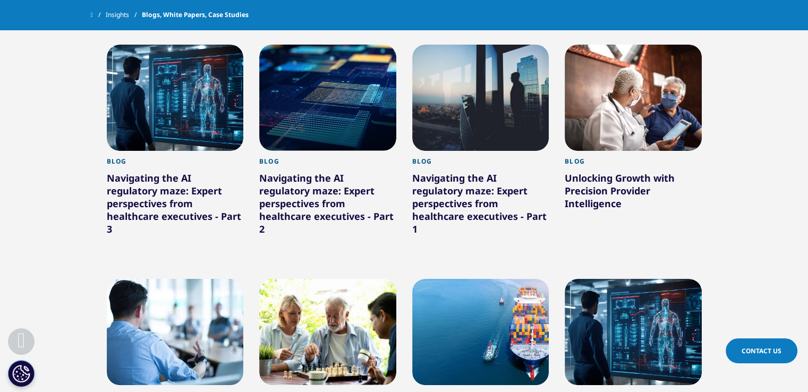
scroll to position [2730, 0]
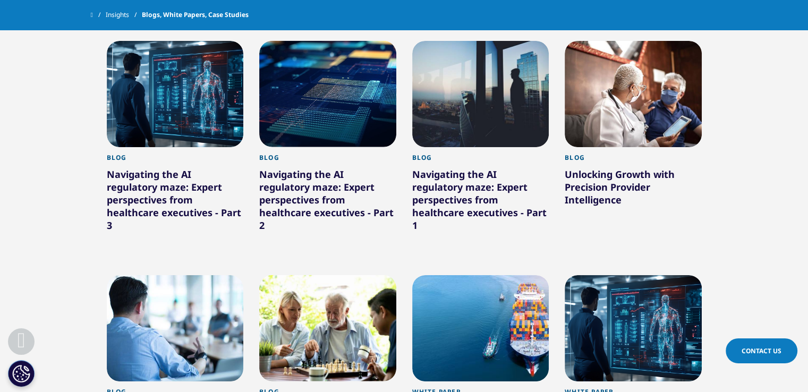
click at [185, 81] on div at bounding box center [175, 94] width 137 height 106
click at [310, 75] on div at bounding box center [327, 94] width 137 height 106
click at [482, 62] on div at bounding box center [480, 94] width 137 height 106
click at [665, 79] on div at bounding box center [633, 94] width 137 height 106
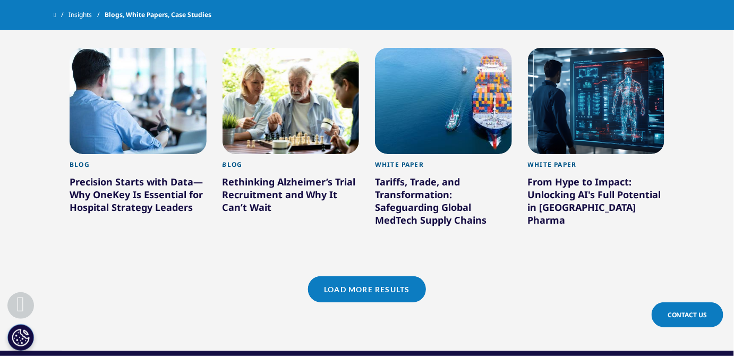
scroll to position [2961, 0]
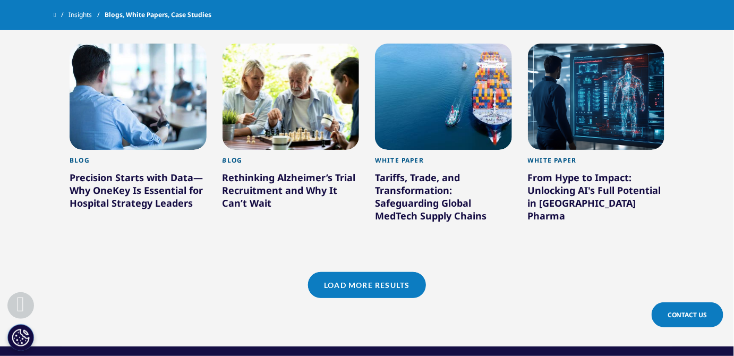
click at [155, 121] on div at bounding box center [138, 97] width 137 height 106
click at [272, 105] on div at bounding box center [291, 97] width 137 height 106
click at [457, 71] on div at bounding box center [443, 97] width 137 height 106
click at [575, 77] on div at bounding box center [596, 97] width 137 height 106
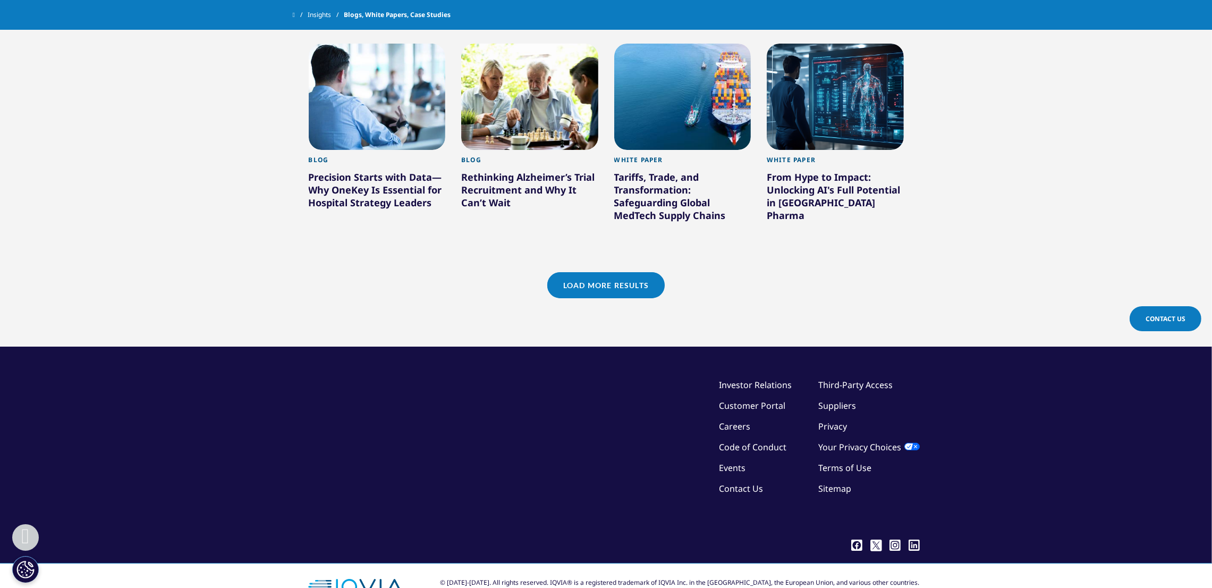
click at [652, 272] on link "Load More Results" at bounding box center [605, 285] width 117 height 26
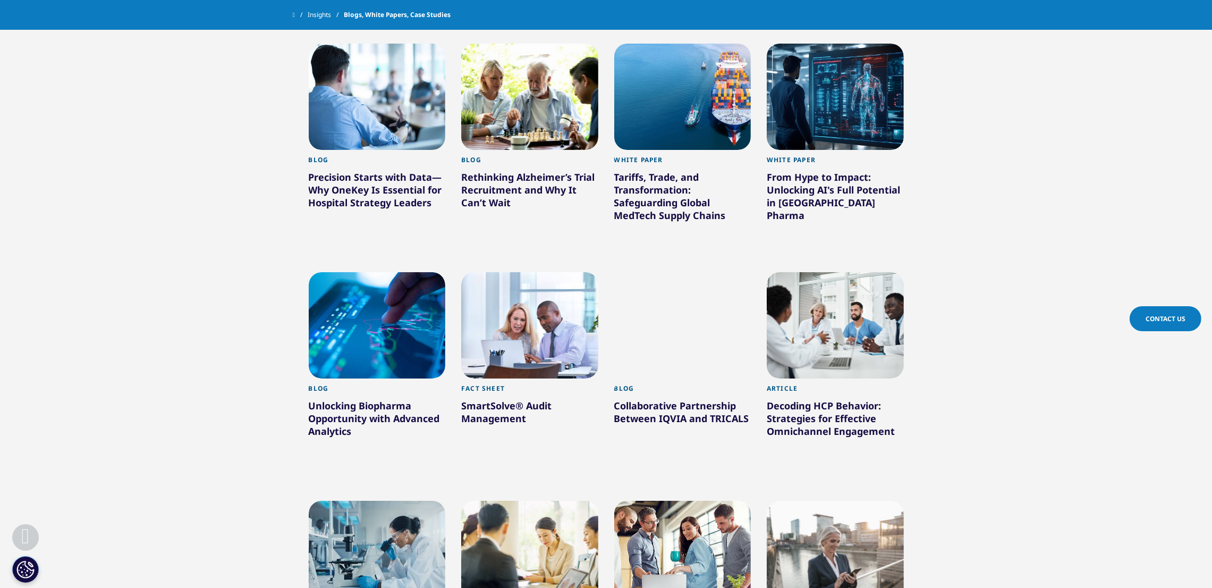
click at [359, 318] on div at bounding box center [377, 325] width 137 height 106
click at [506, 328] on div at bounding box center [529, 325] width 137 height 106
click at [674, 313] on link at bounding box center [682, 325] width 137 height 106
click at [808, 297] on div at bounding box center [835, 325] width 137 height 106
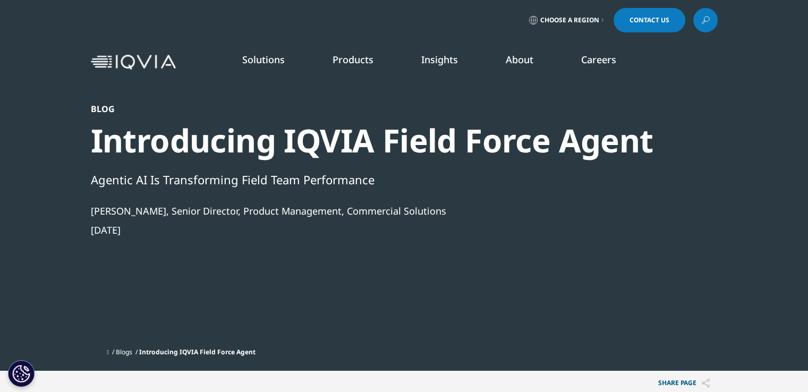
click at [474, 146] on div "Introducing IQVIA Field Force Agent" at bounding box center [376, 141] width 570 height 40
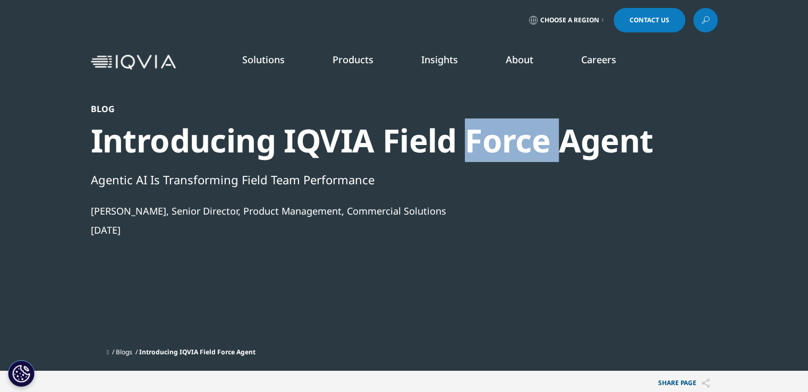
click at [474, 146] on div "Introducing IQVIA Field Force Agent" at bounding box center [376, 141] width 570 height 40
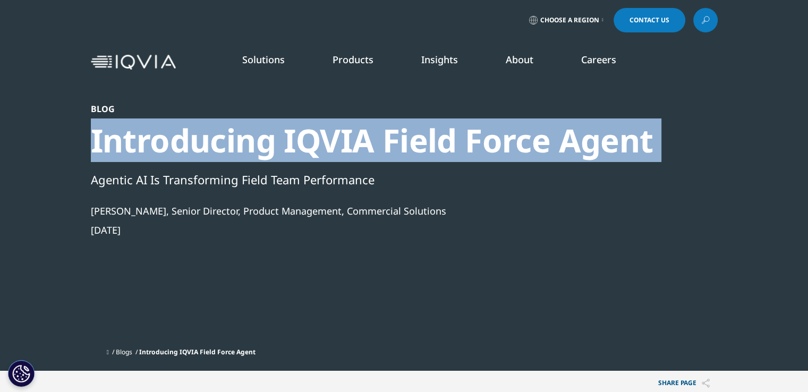
click at [474, 146] on div "Introducing IQVIA Field Force Agent" at bounding box center [376, 141] width 570 height 40
copy div "Introducing IQVIA Field Force Agent"
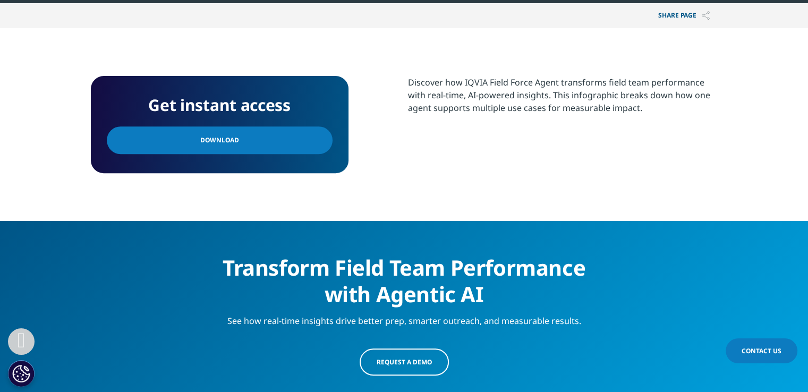
scroll to position [386, 0]
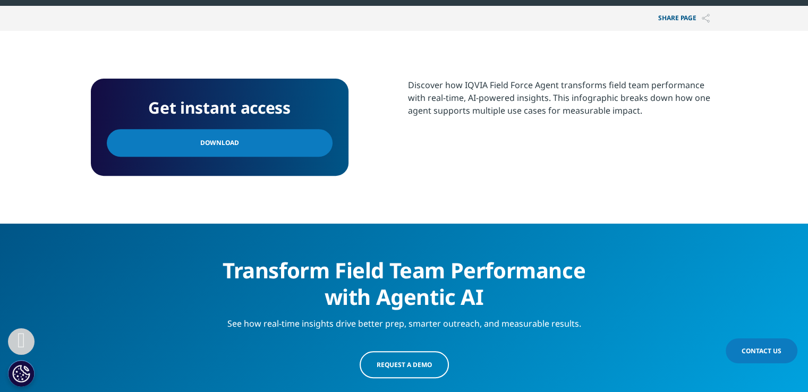
click at [289, 151] on link "Download" at bounding box center [220, 143] width 226 height 28
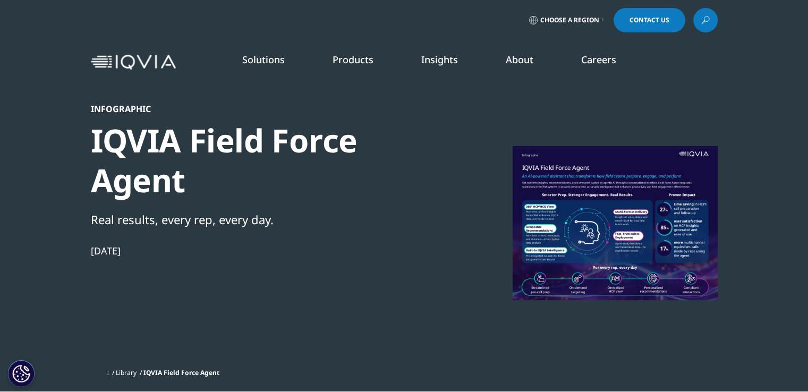
click at [315, 125] on div "IQVIA Field Force Agent" at bounding box center [273, 161] width 365 height 80
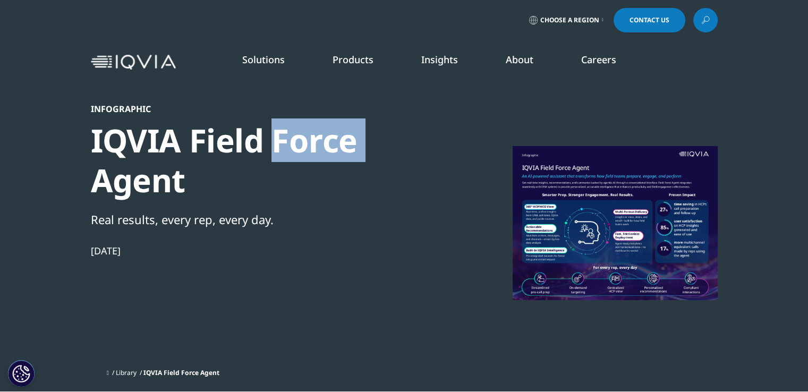
click at [315, 125] on div "IQVIA Field Force Agent" at bounding box center [273, 161] width 365 height 80
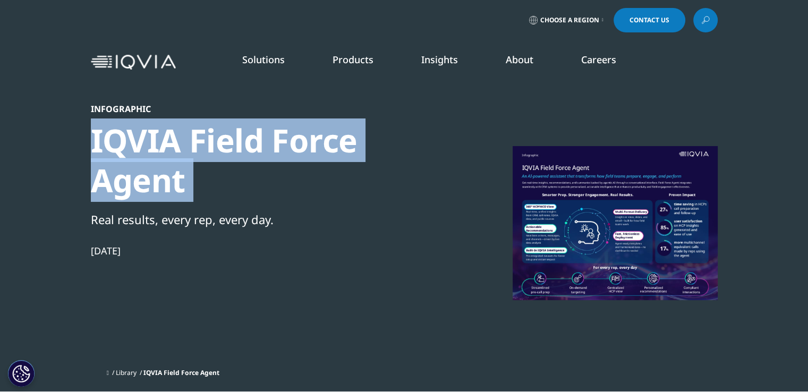
click at [315, 125] on div "IQVIA Field Force Agent" at bounding box center [273, 161] width 365 height 80
copy div "IQVIA Field Force Agent"
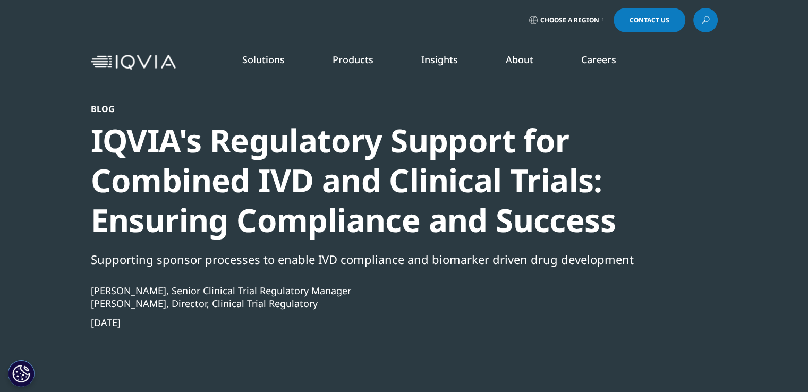
click at [412, 143] on div "IQVIA's Regulatory Support for Combined IVD and Clinical Trials: Ensuring Compl…" at bounding box center [376, 181] width 570 height 120
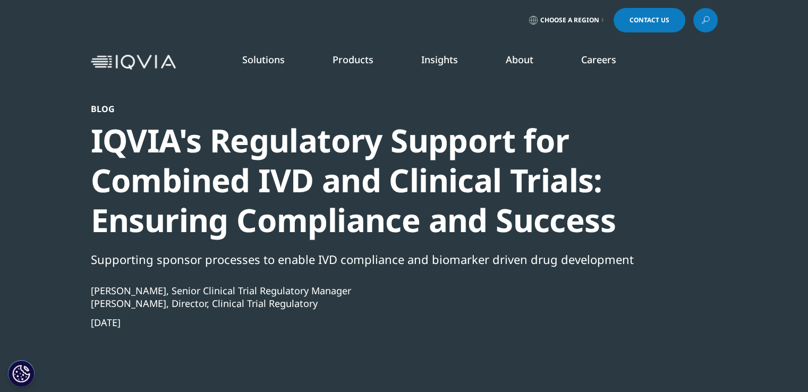
click at [412, 143] on div "IQVIA's Regulatory Support for Combined IVD and Clinical Trials: Ensuring Compl…" at bounding box center [376, 181] width 570 height 120
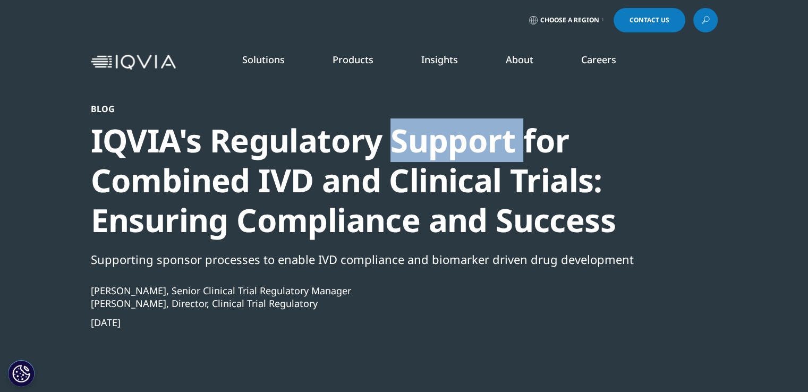
click at [412, 143] on div "IQVIA's Regulatory Support for Combined IVD and Clinical Trials: Ensuring Compl…" at bounding box center [376, 181] width 570 height 120
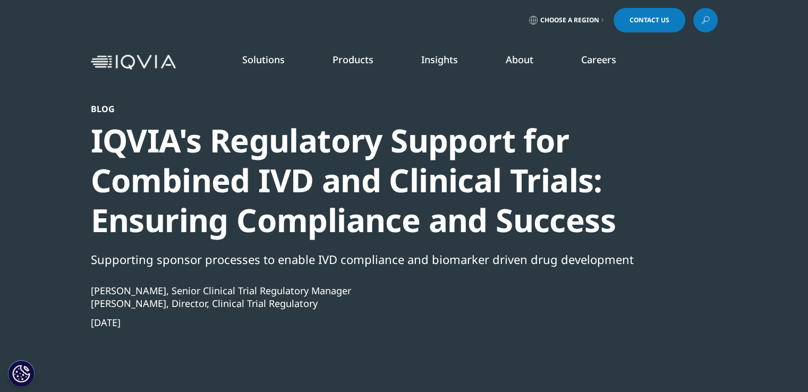
click at [412, 143] on div "IQVIA's Regulatory Support for Combined IVD and Clinical Trials: Ensuring Compl…" at bounding box center [376, 181] width 570 height 120
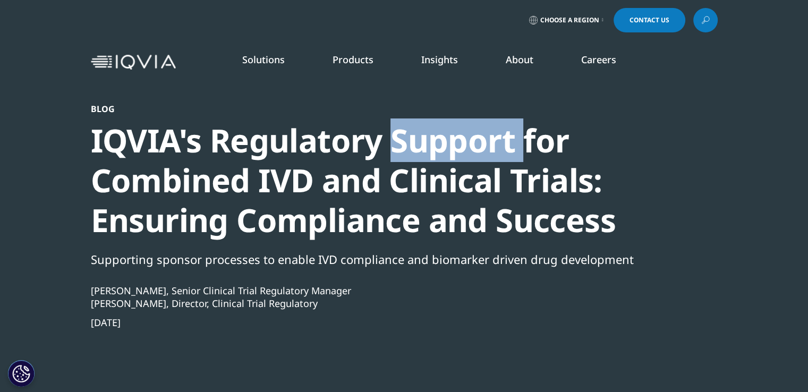
click at [412, 143] on div "IQVIA's Regulatory Support for Combined IVD and Clinical Trials: Ensuring Compl…" at bounding box center [376, 181] width 570 height 120
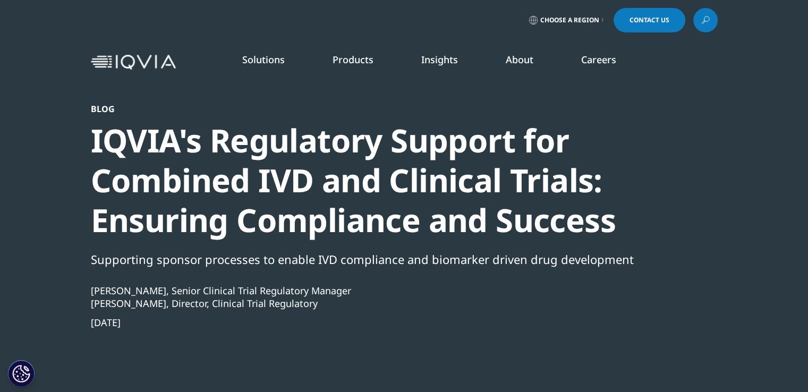
click at [412, 143] on div "IQVIA's Regulatory Support for Combined IVD and Clinical Trials: Ensuring Compl…" at bounding box center [376, 181] width 570 height 120
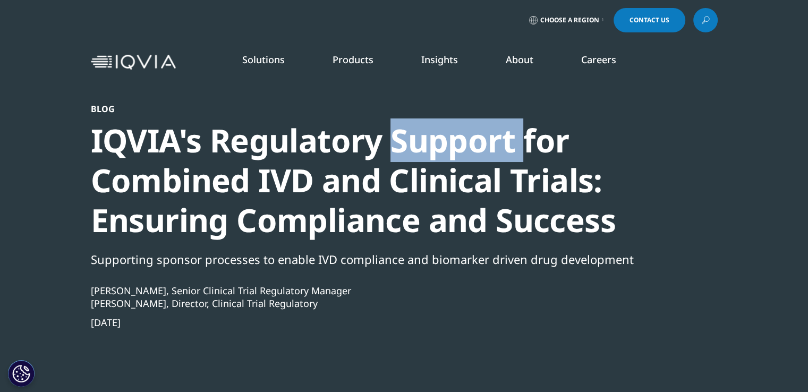
click at [412, 143] on div "IQVIA's Regulatory Support for Combined IVD and Clinical Trials: Ensuring Compl…" at bounding box center [376, 181] width 570 height 120
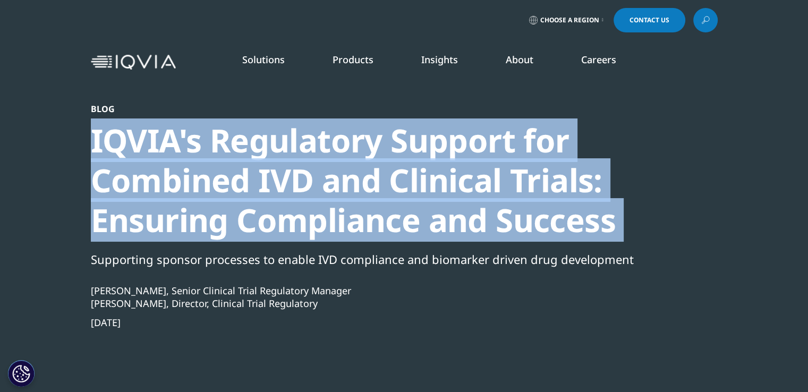
click at [412, 143] on div "IQVIA's Regulatory Support for Combined IVD and Clinical Trials: Ensuring Compl…" at bounding box center [376, 181] width 570 height 120
copy div "IQVIA's Regulatory Support for Combined IVD and Clinical Trials: Ensuring Compl…"
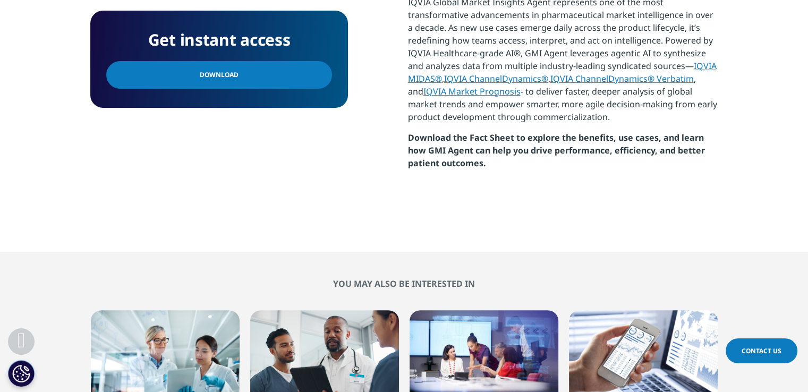
scroll to position [489, 0]
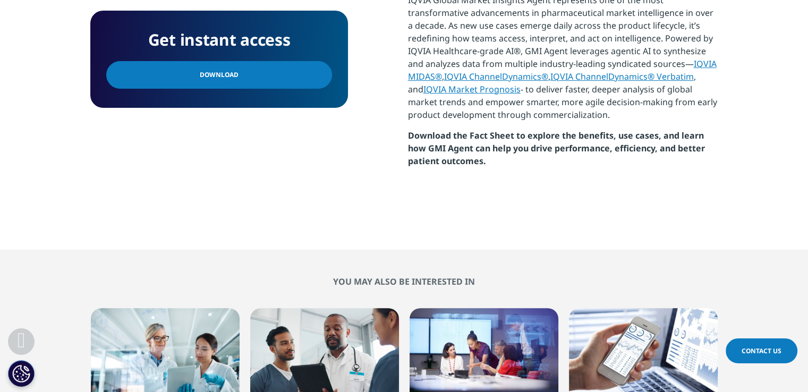
click at [270, 74] on link "Download" at bounding box center [219, 75] width 226 height 28
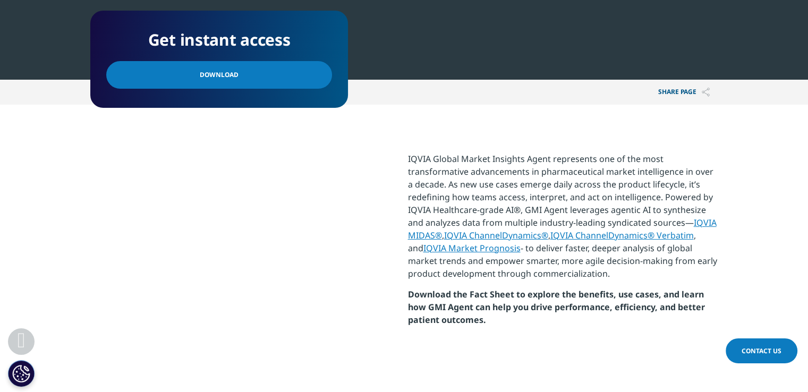
scroll to position [0, 0]
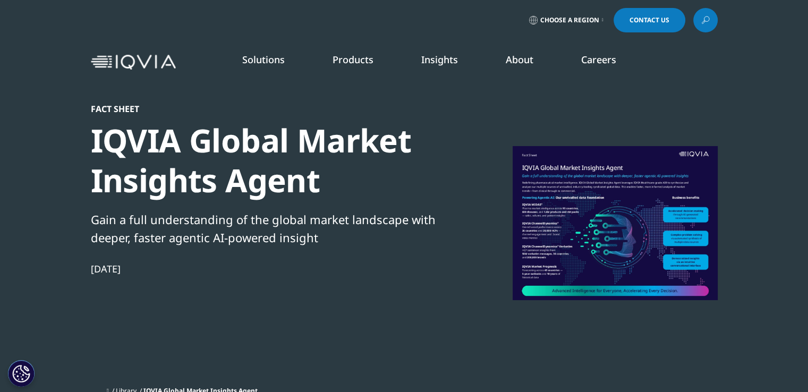
click at [336, 147] on div "IQVIA Global Market Insights Agent" at bounding box center [273, 161] width 365 height 80
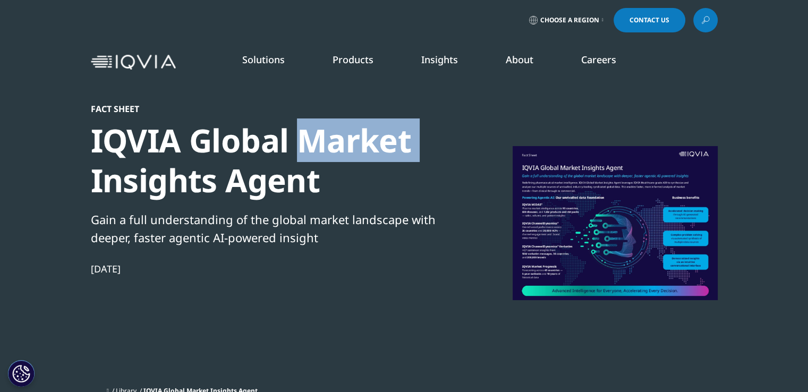
click at [336, 147] on div "IQVIA Global Market Insights Agent" at bounding box center [273, 161] width 365 height 80
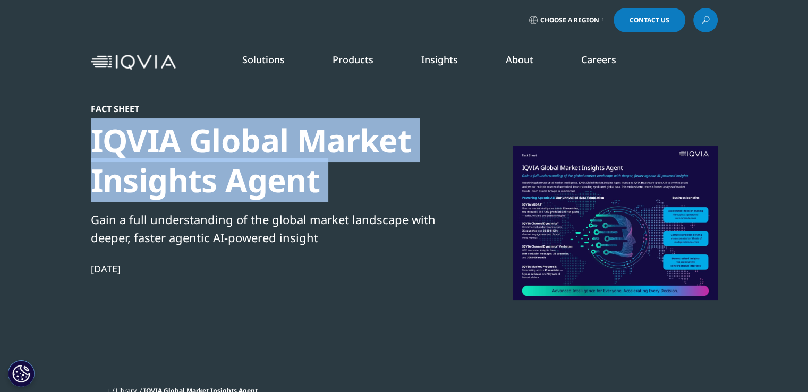
click at [336, 147] on div "IQVIA Global Market Insights Agent" at bounding box center [273, 161] width 365 height 80
copy div "IQVIA Global Market Insights Agent"
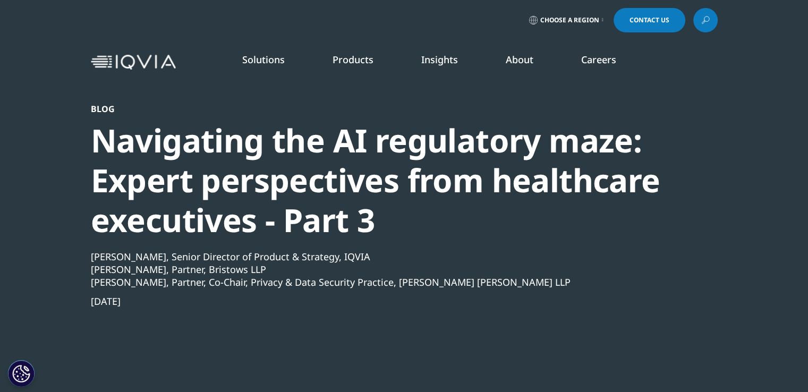
click at [387, 141] on div "Navigating the AI regulatory maze: Expert perspectives from healthcare executiv…" at bounding box center [376, 181] width 570 height 120
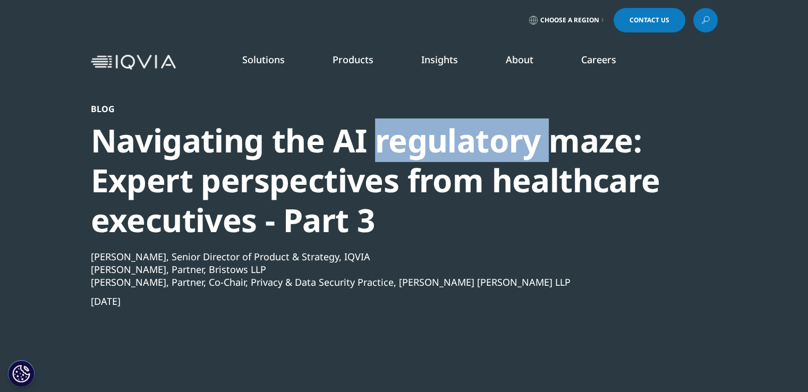
click at [387, 141] on div "Navigating the AI regulatory maze: Expert perspectives from healthcare executiv…" at bounding box center [376, 181] width 570 height 120
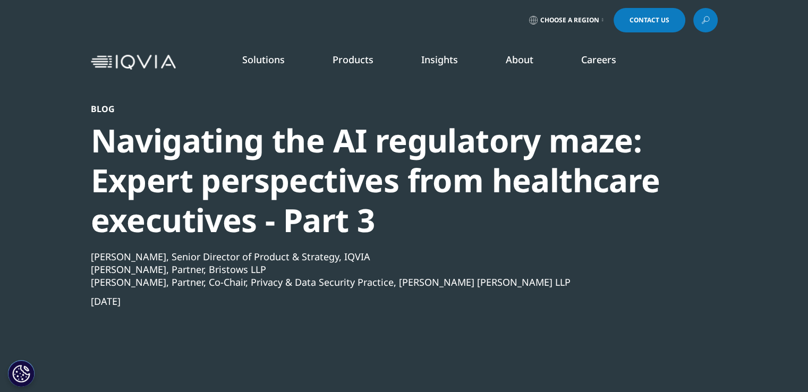
click at [387, 141] on div "Navigating the AI regulatory maze: Expert perspectives from healthcare executiv…" at bounding box center [376, 181] width 570 height 120
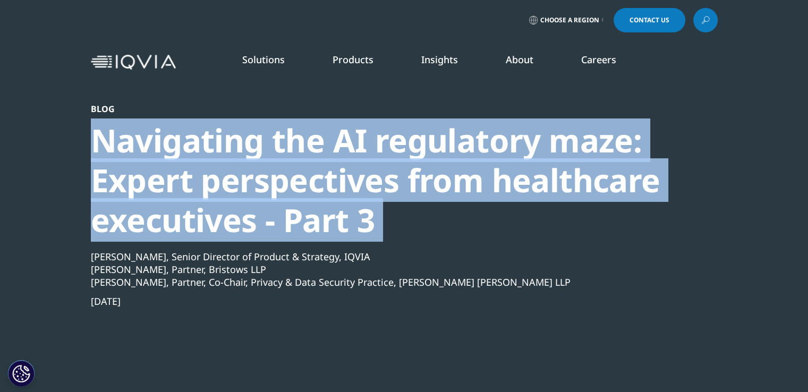
click at [387, 141] on div "Navigating the AI regulatory maze: Expert perspectives from healthcare executiv…" at bounding box center [376, 181] width 570 height 120
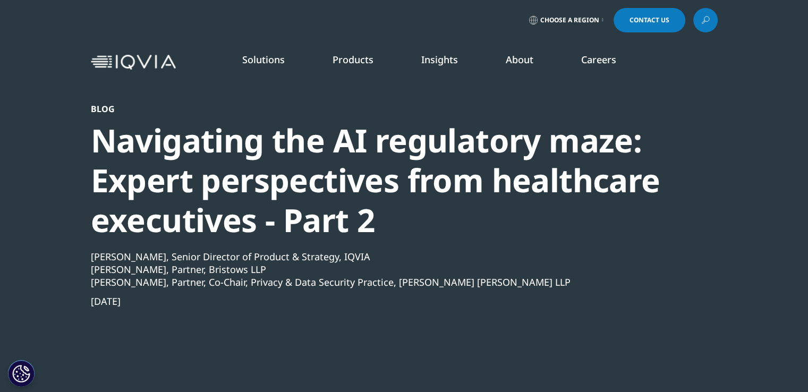
click at [416, 143] on div "Navigating the AI regulatory maze: Expert perspectives from healthcare executiv…" at bounding box center [376, 181] width 570 height 120
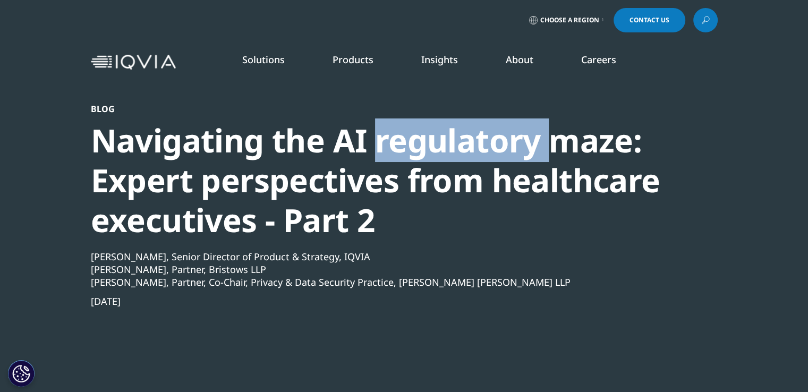
click at [416, 143] on div "Navigating the AI regulatory maze: Expert perspectives from healthcare executiv…" at bounding box center [376, 181] width 570 height 120
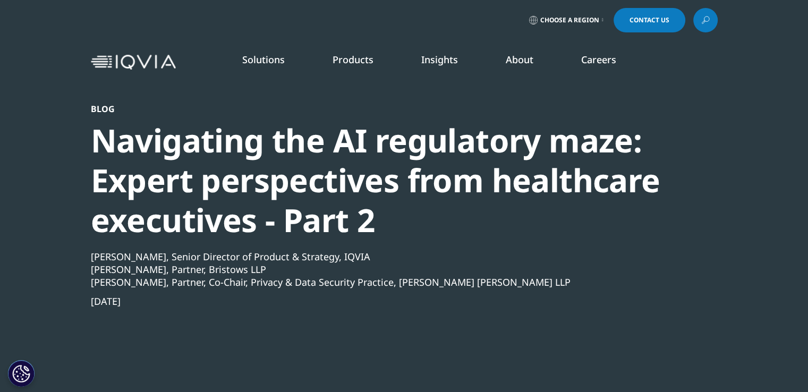
click at [416, 143] on div "Navigating the AI regulatory maze: Expert perspectives from healthcare executiv…" at bounding box center [376, 181] width 570 height 120
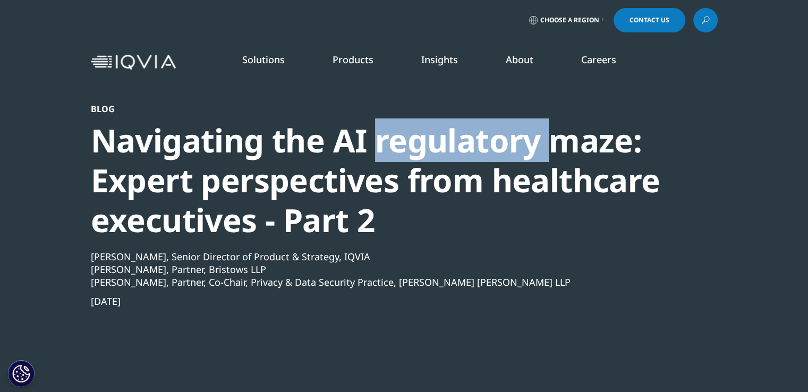
click at [416, 143] on div "Navigating the AI regulatory maze: Expert perspectives from healthcare executiv…" at bounding box center [376, 181] width 570 height 120
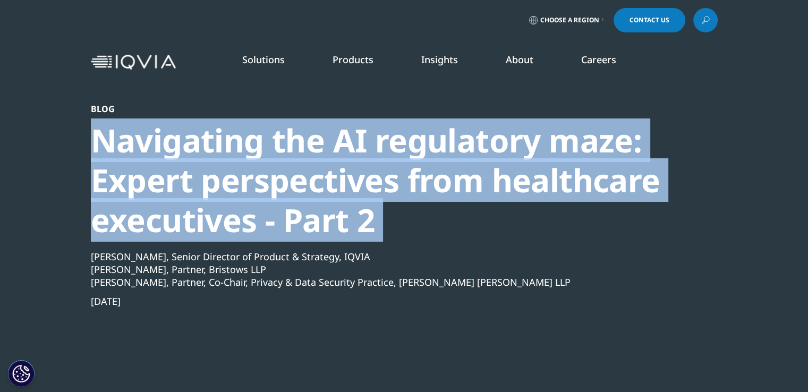
click at [416, 143] on div "Navigating the AI regulatory maze: Expert perspectives from healthcare executiv…" at bounding box center [376, 181] width 570 height 120
copy div "Navigating the AI regulatory maze: Expert perspectives from healthcare executiv…"
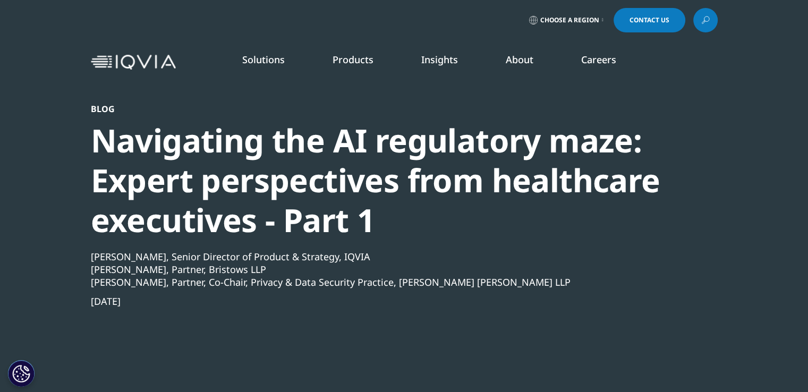
click at [332, 185] on div "Navigating the AI regulatory maze: Expert perspectives from healthcare executiv…" at bounding box center [376, 181] width 570 height 120
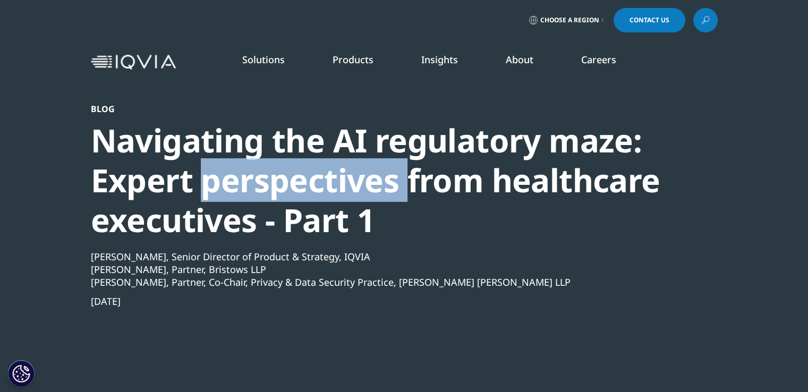
click at [332, 185] on div "Navigating the AI regulatory maze: Expert perspectives from healthcare executiv…" at bounding box center [376, 181] width 570 height 120
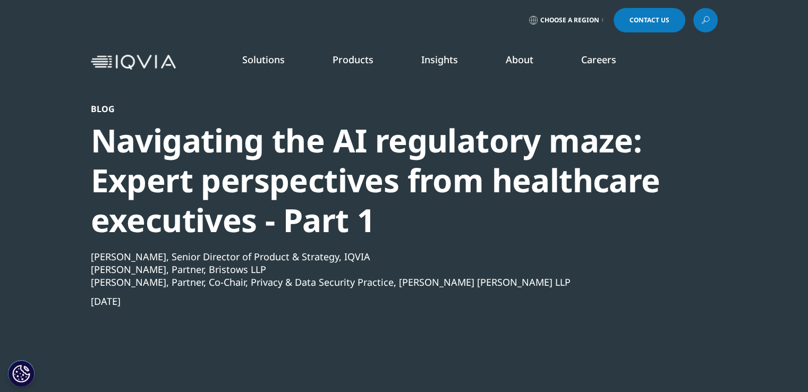
click at [332, 185] on div "Navigating the AI regulatory maze: Expert perspectives from healthcare executiv…" at bounding box center [376, 181] width 570 height 120
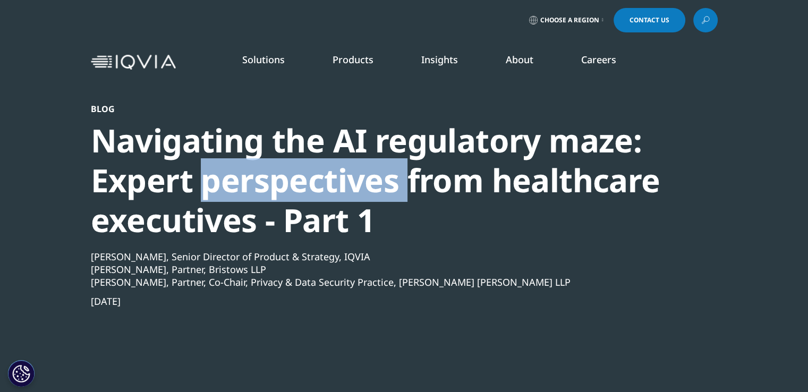
click at [332, 185] on div "Navigating the AI regulatory maze: Expert perspectives from healthcare executiv…" at bounding box center [376, 181] width 570 height 120
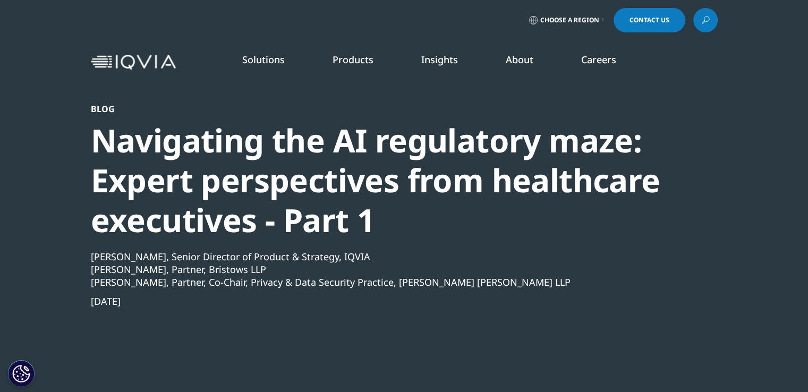
click at [332, 185] on div "Navigating the AI regulatory maze: Expert perspectives from healthcare executiv…" at bounding box center [376, 181] width 570 height 120
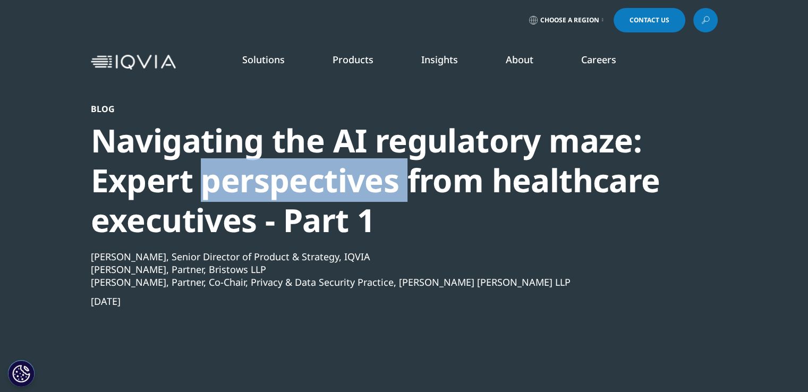
click at [332, 185] on div "Navigating the AI regulatory maze: Expert perspectives from healthcare executiv…" at bounding box center [376, 181] width 570 height 120
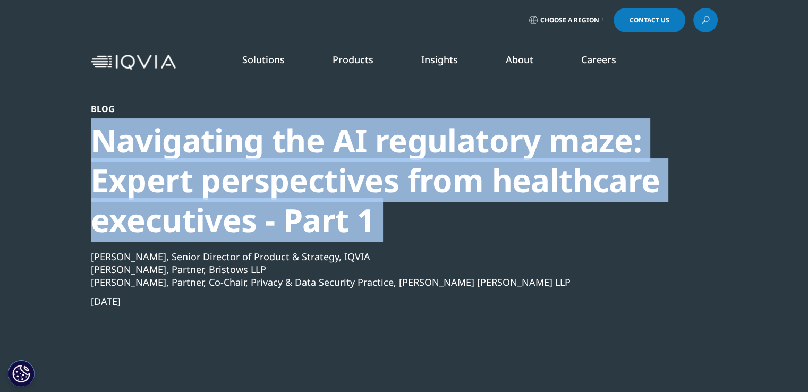
click at [332, 185] on div "Navigating the AI regulatory maze: Expert perspectives from healthcare executiv…" at bounding box center [376, 181] width 570 height 120
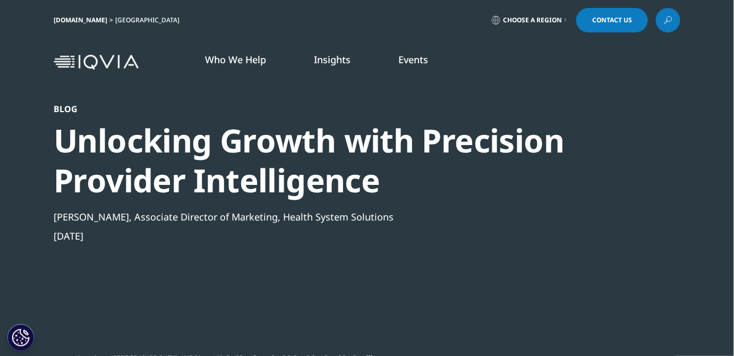
click at [341, 192] on div "Unlocking Growth with Precision Provider Intelligence" at bounding box center [339, 161] width 570 height 80
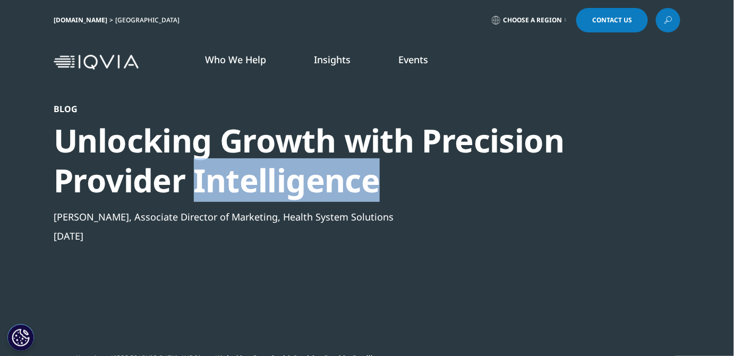
click at [341, 192] on div "Unlocking Growth with Precision Provider Intelligence" at bounding box center [339, 161] width 570 height 80
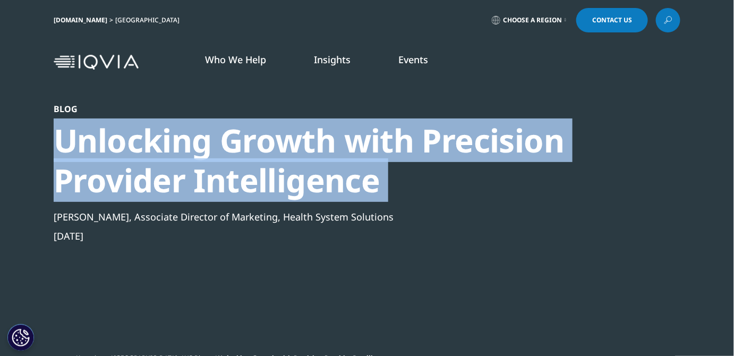
click at [341, 192] on div "Unlocking Growth with Precision Provider Intelligence" at bounding box center [339, 161] width 570 height 80
copy div "Unlocking Growth with Precision Provider Intelligence"
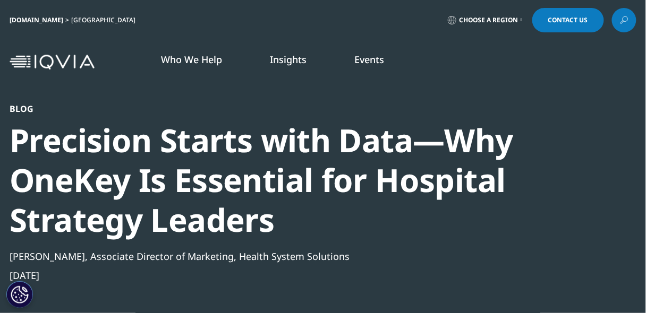
click at [302, 124] on div "Precision Starts with Data—Why OneKey Is Essential for Hospital Strategy Leaders" at bounding box center [295, 181] width 570 height 120
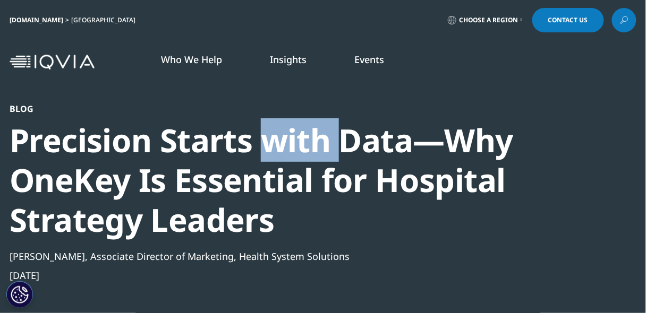
click at [302, 124] on div "Precision Starts with Data—Why OneKey Is Essential for Hospital Strategy Leaders" at bounding box center [295, 181] width 570 height 120
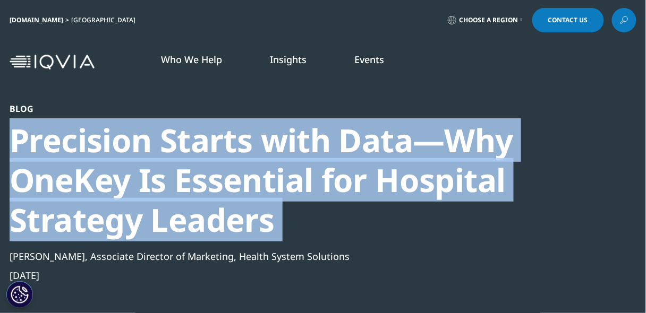
click at [302, 124] on div "Precision Starts with Data—Why OneKey Is Essential for Hospital Strategy Leaders" at bounding box center [295, 181] width 570 height 120
copy div "Precision Starts with Data—Why OneKey Is Essential for Hospital Strategy Leaders"
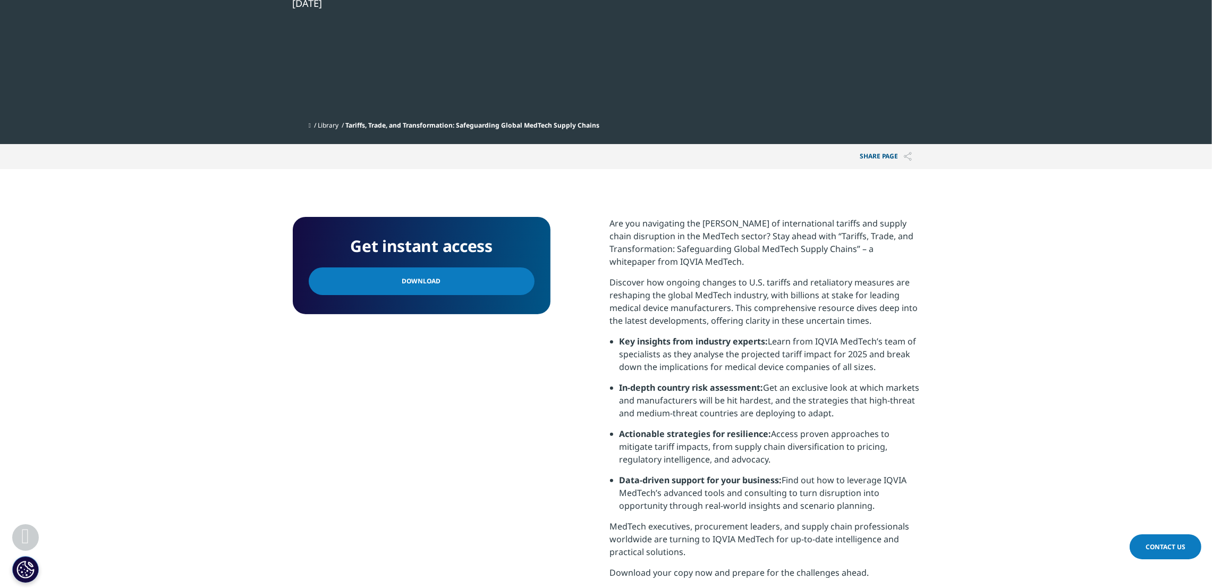
scroll to position [369, 0]
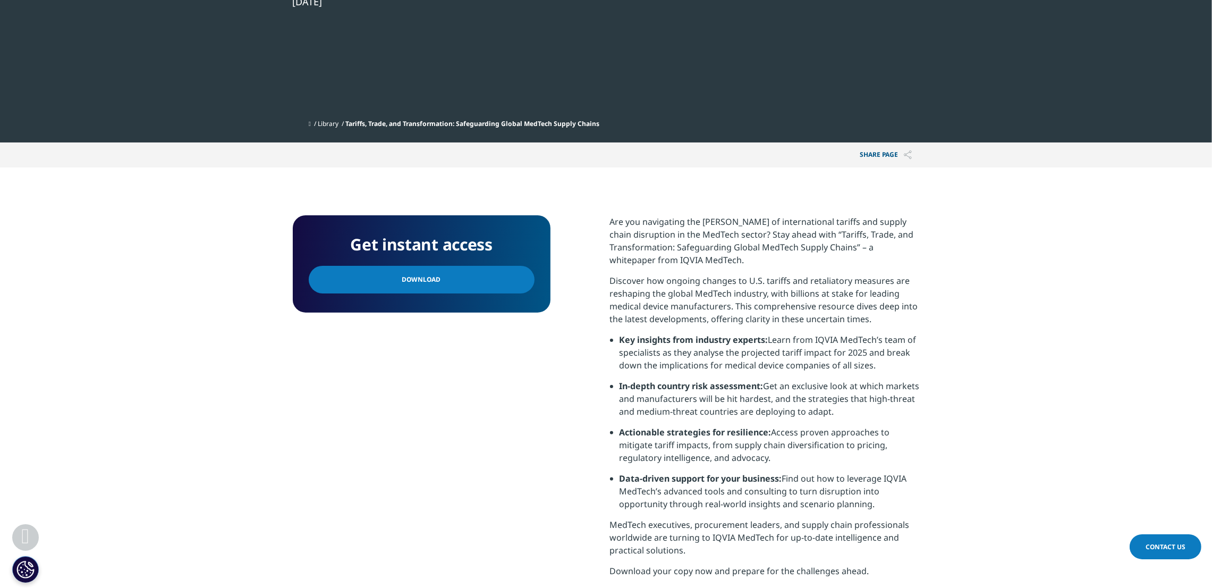
click at [471, 266] on link "Download" at bounding box center [422, 280] width 226 height 28
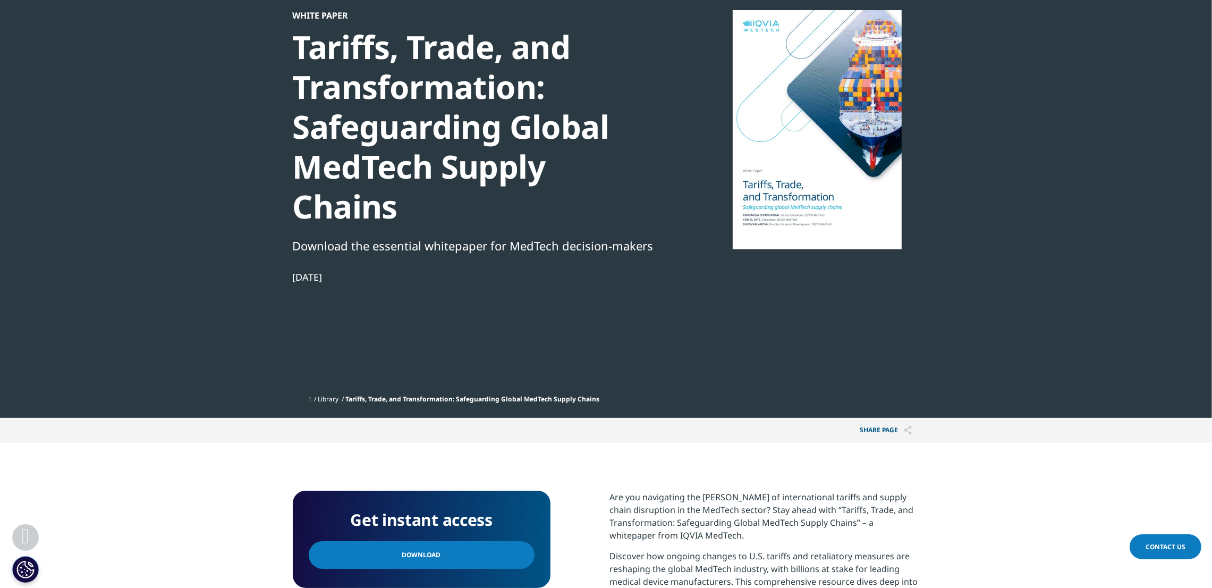
scroll to position [0, 0]
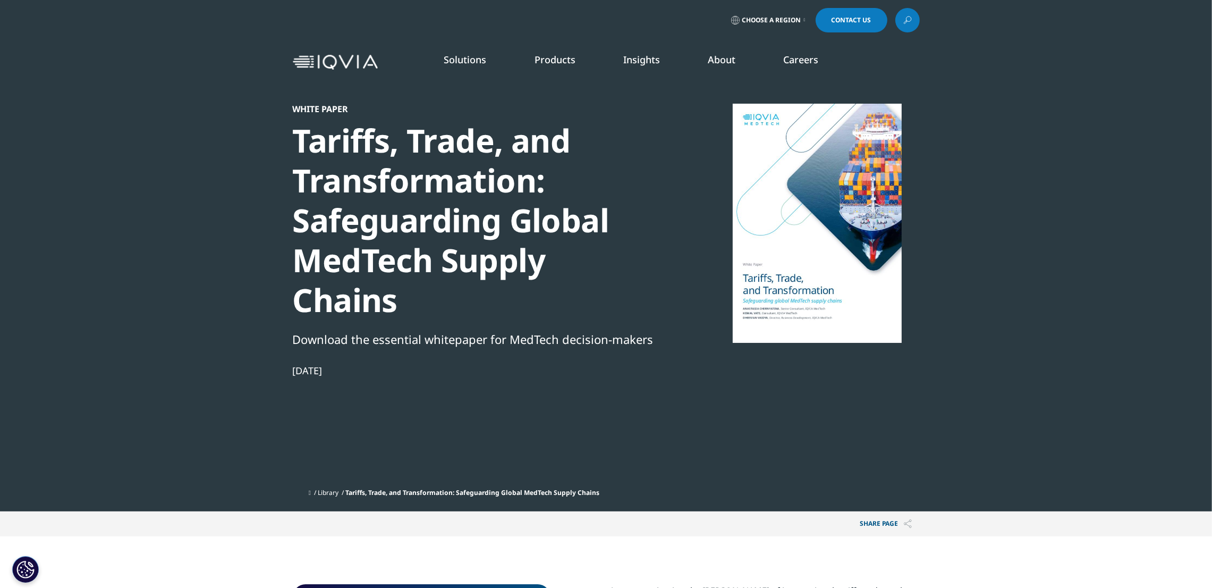
click at [555, 174] on div "Tariffs, Trade, and Transformation: Safeguarding Global MedTech Supply Chains" at bounding box center [475, 220] width 365 height 199
click at [486, 189] on div "Tariffs, Trade, and Transformation: Safeguarding Global MedTech Supply Chains" at bounding box center [475, 220] width 365 height 199
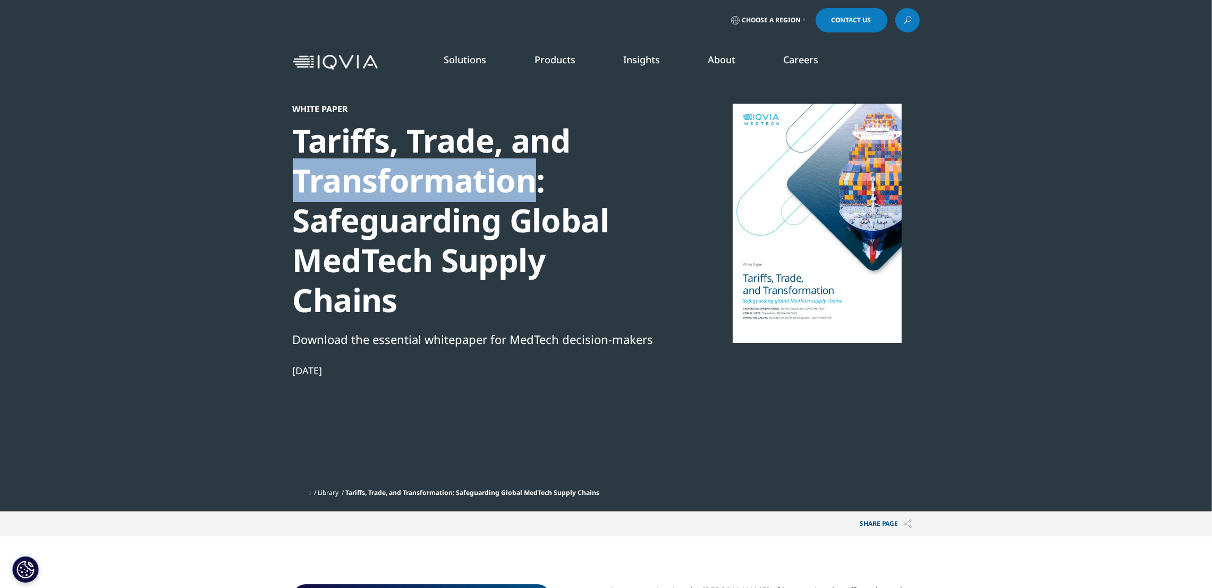
click at [486, 189] on div "Tariffs, Trade, and Transformation: Safeguarding Global MedTech Supply Chains" at bounding box center [475, 220] width 365 height 199
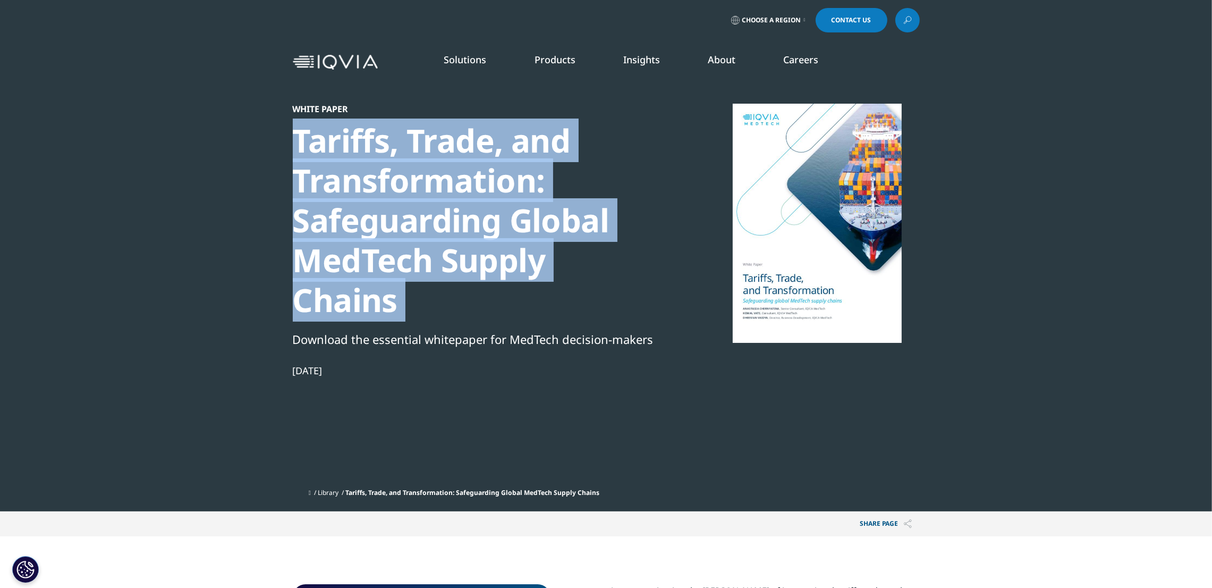
click at [486, 189] on div "Tariffs, Trade, and Transformation: Safeguarding Global MedTech Supply Chains" at bounding box center [475, 220] width 365 height 199
copy div "Tariffs, Trade, and Transformation: Safeguarding Global MedTech Supply Chains"
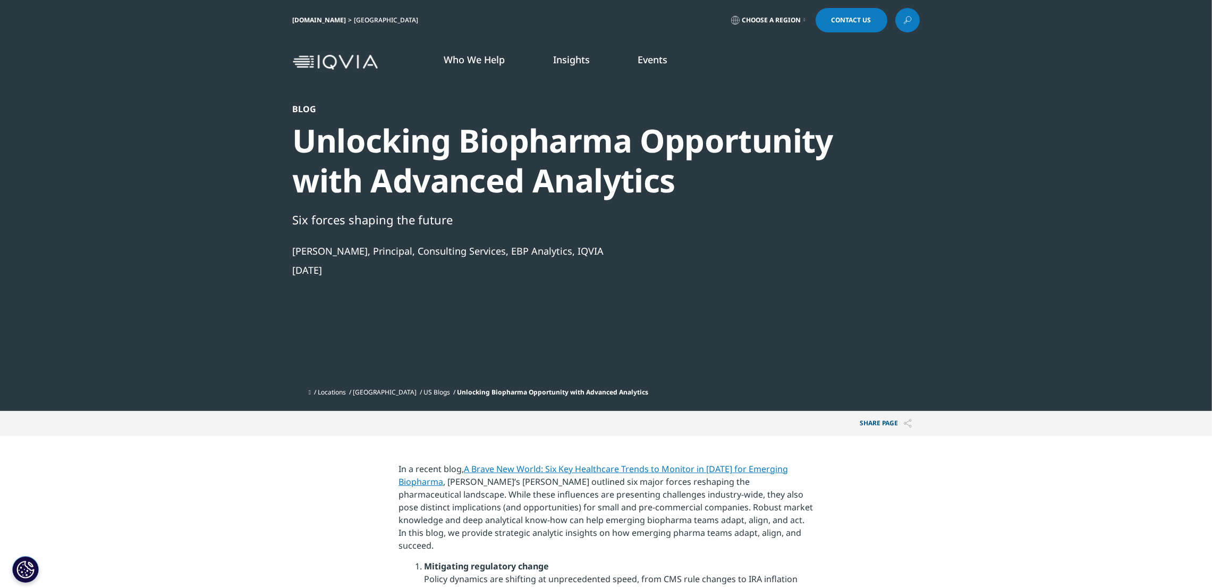
click at [559, 189] on div "Unlocking Biopharma Opportunity with Advanced Analytics" at bounding box center [578, 161] width 570 height 80
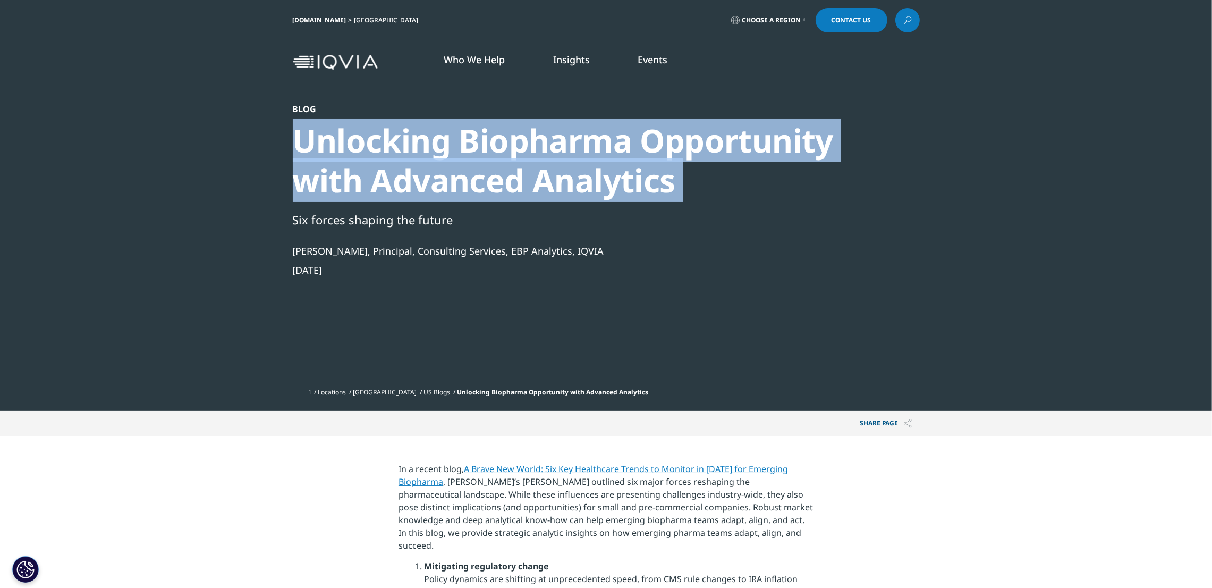
click at [559, 189] on div "Unlocking Biopharma Opportunity with Advanced Analytics" at bounding box center [578, 161] width 570 height 80
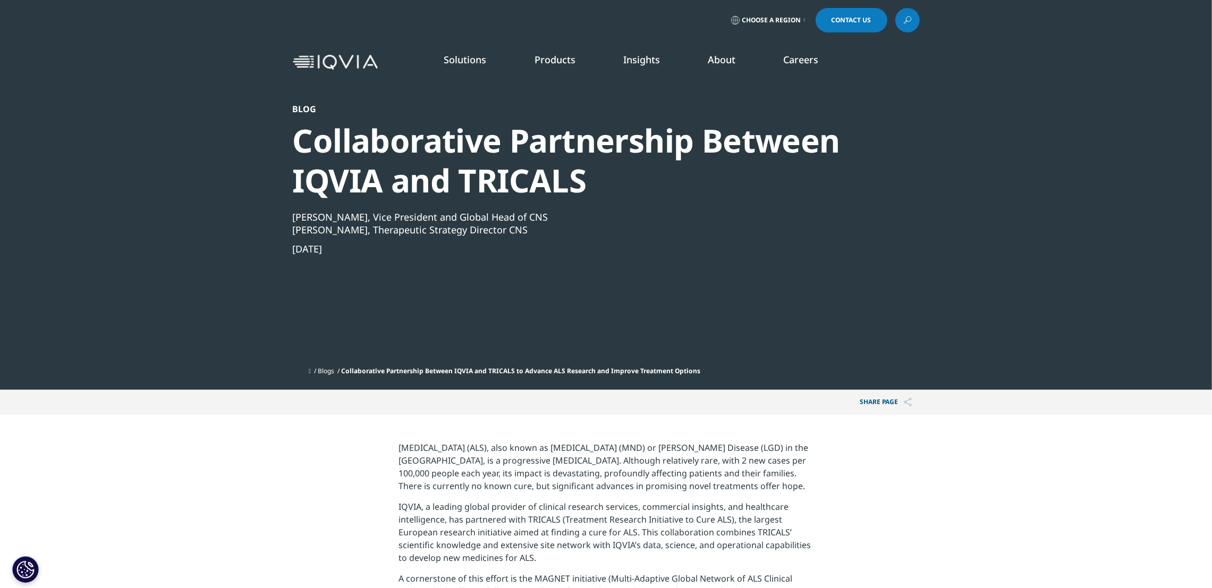
click at [569, 150] on div "Collaborative Partnership Between IQVIA and TRICALS" at bounding box center [578, 161] width 570 height 80
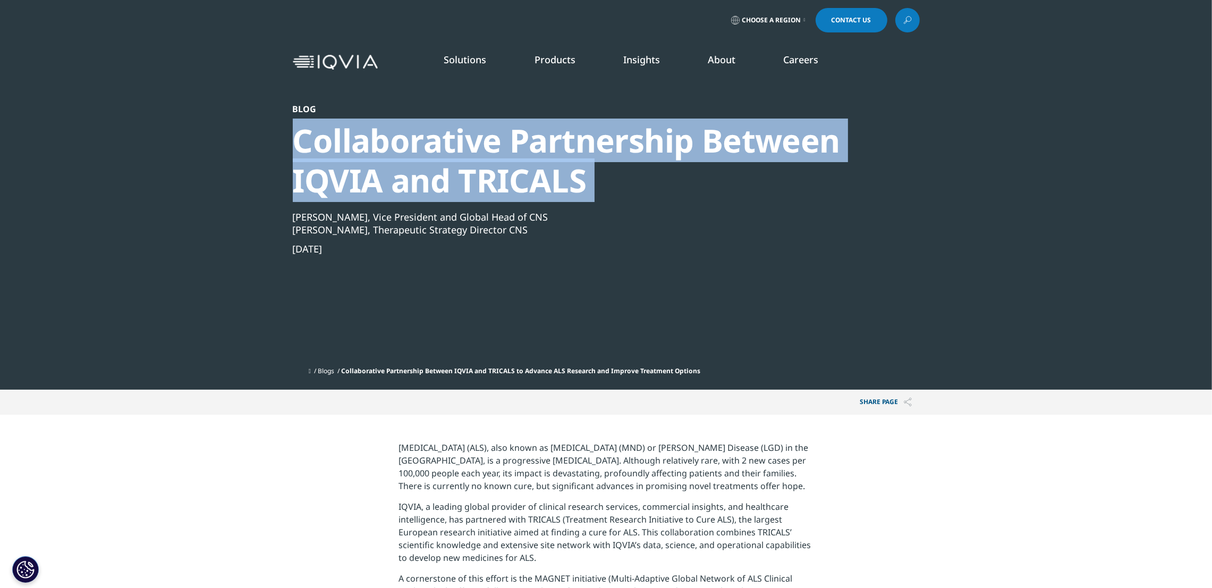
click at [569, 150] on div "Collaborative Partnership Between IQVIA and TRICALS" at bounding box center [578, 161] width 570 height 80
copy div "Collaborative Partnership Between IQVIA and TRICALS"
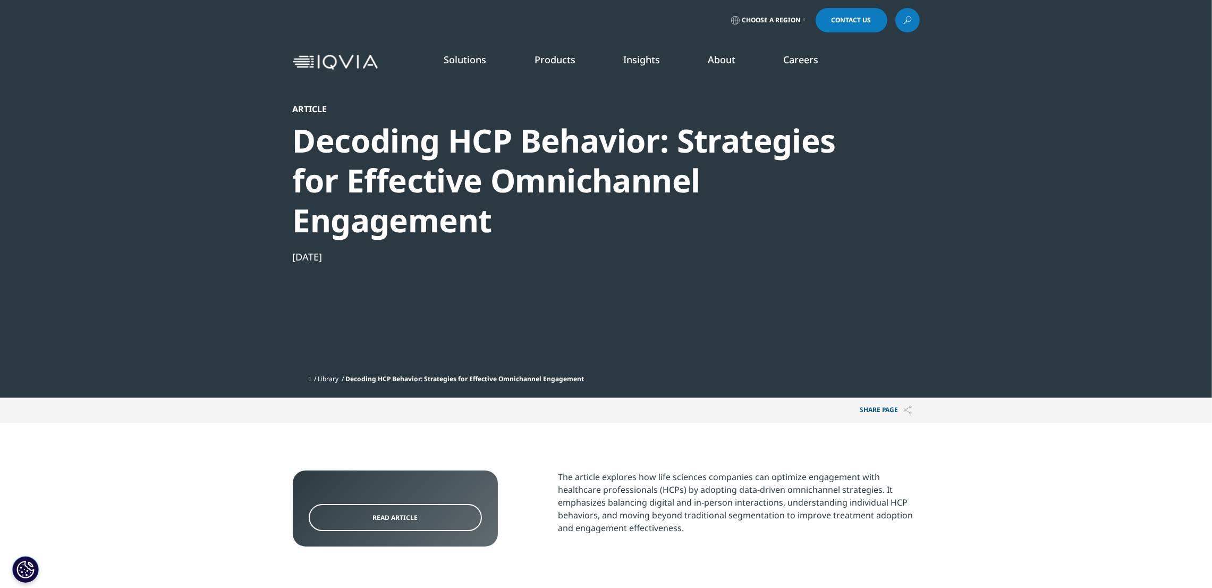
click at [397, 510] on link "Read Article" at bounding box center [395, 517] width 173 height 27
click at [573, 148] on div "Decoding HCP Behavior: Strategies for Effective Omnichannel Engagement​" at bounding box center [578, 181] width 570 height 120
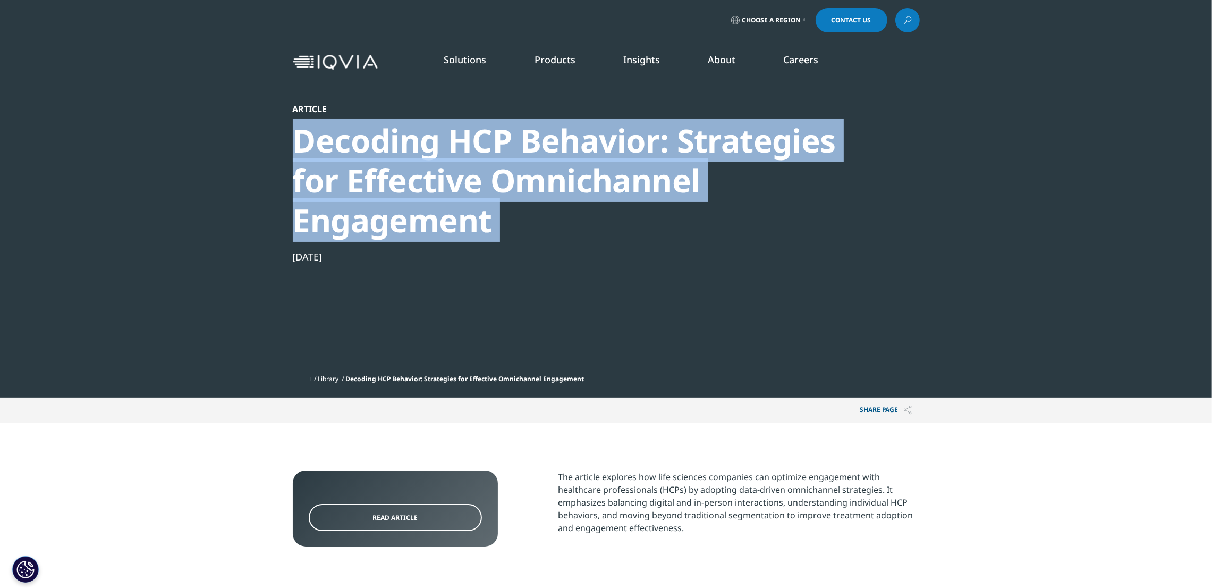
click at [573, 148] on div "Decoding HCP Behavior: Strategies for Effective Omnichannel Engagement​" at bounding box center [578, 181] width 570 height 120
copy div "Decoding HCP Behavior: Strategies for Effective Omnichannel Engagement​"
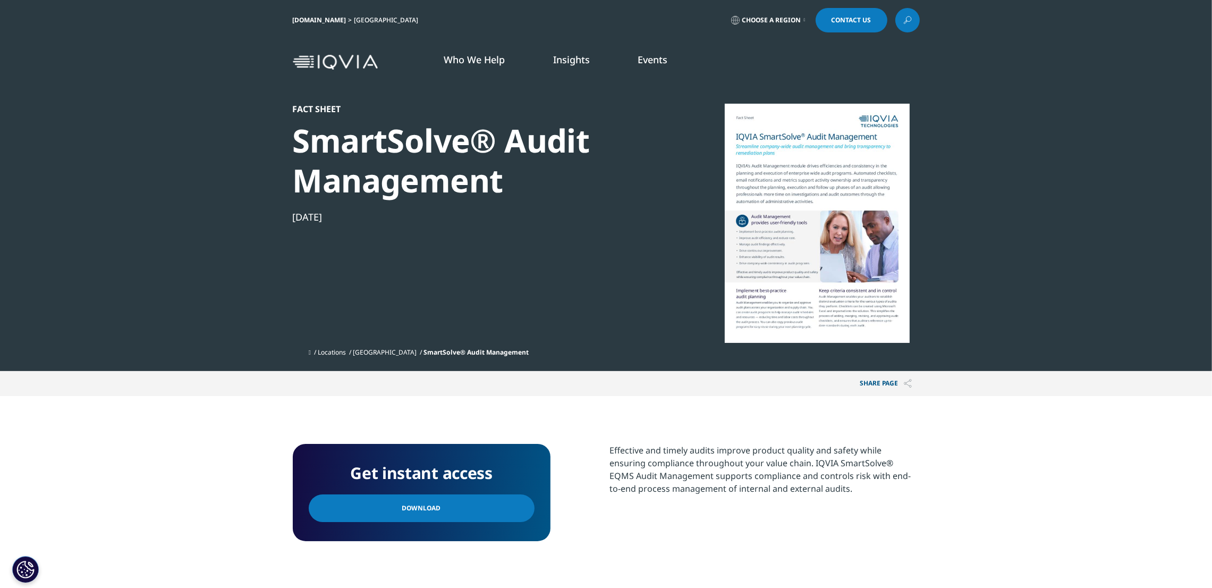
click at [454, 514] on link "Download" at bounding box center [422, 508] width 226 height 28
click at [496, 173] on div "SmartSolve® Audit Management" at bounding box center [475, 161] width 365 height 80
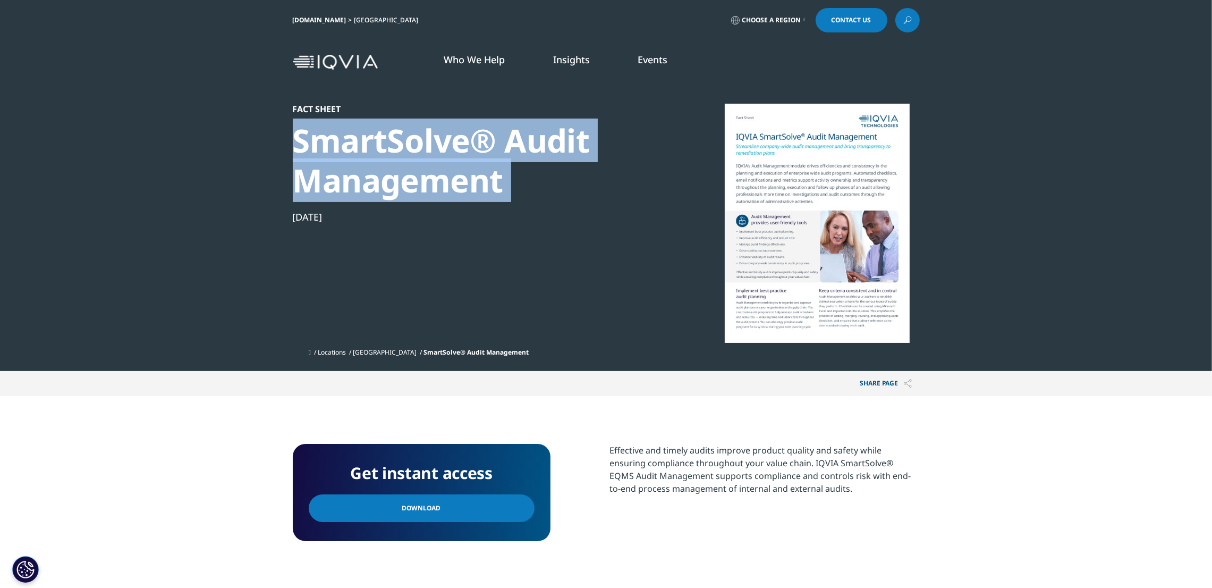
click at [496, 173] on div "SmartSolve® Audit Management" at bounding box center [475, 161] width 365 height 80
copy div "SmartSolve® Audit Management"
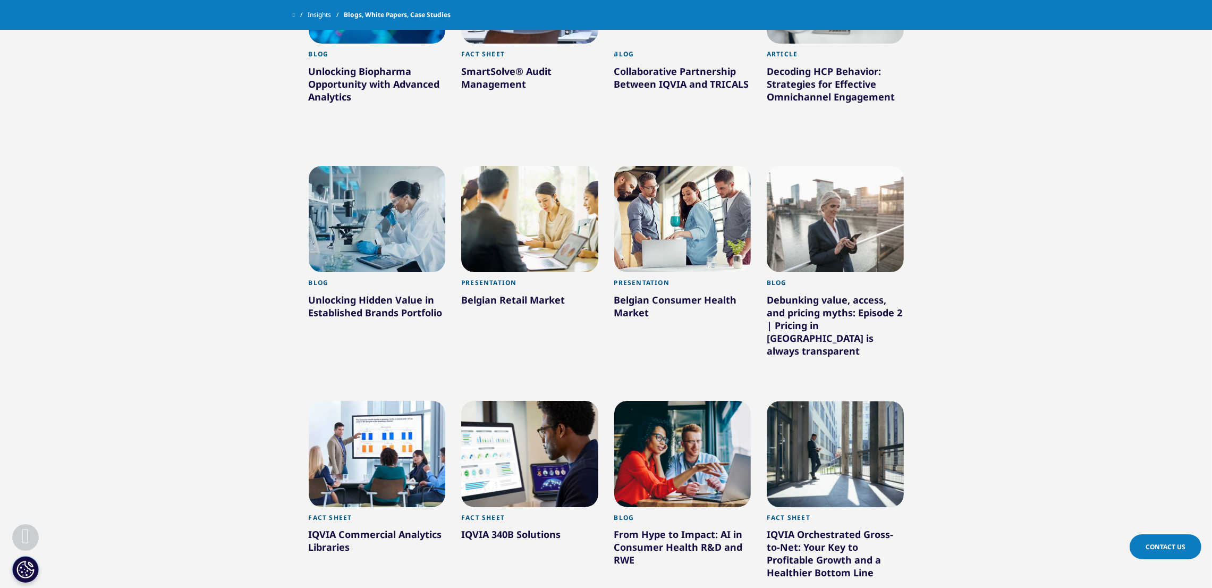
scroll to position [3289, 0]
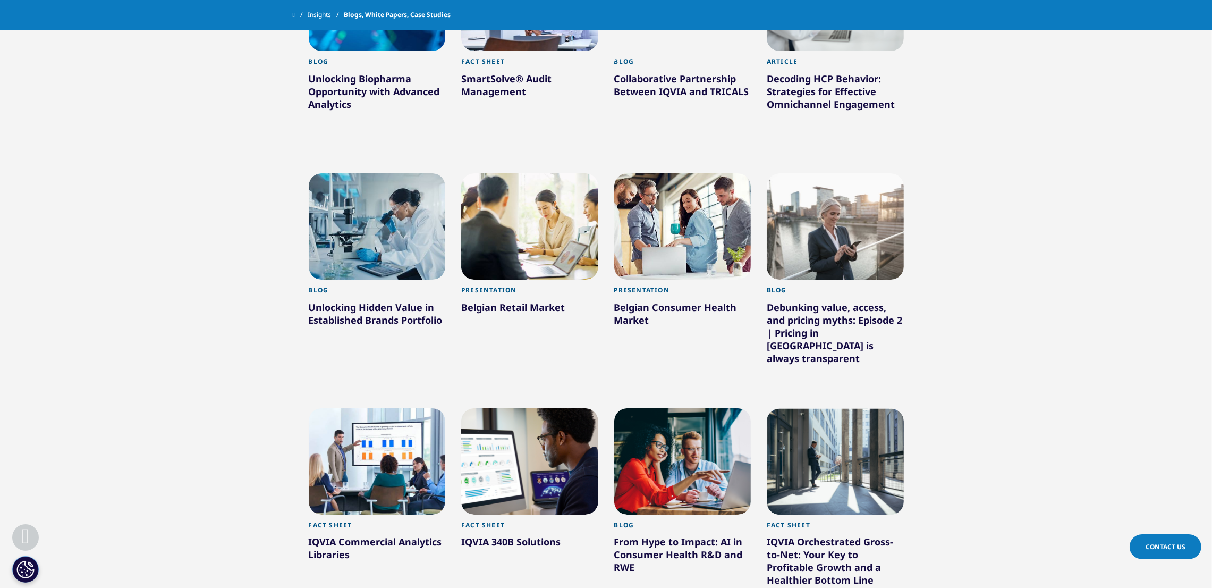
click at [370, 304] on div "Unlocking Hidden Value in Established Brands Portfolio" at bounding box center [377, 316] width 137 height 30
click at [382, 202] on div at bounding box center [377, 226] width 137 height 106
click at [572, 196] on div at bounding box center [529, 226] width 137 height 106
click at [743, 218] on div at bounding box center [682, 226] width 137 height 106
click at [829, 211] on div at bounding box center [835, 226] width 137 height 106
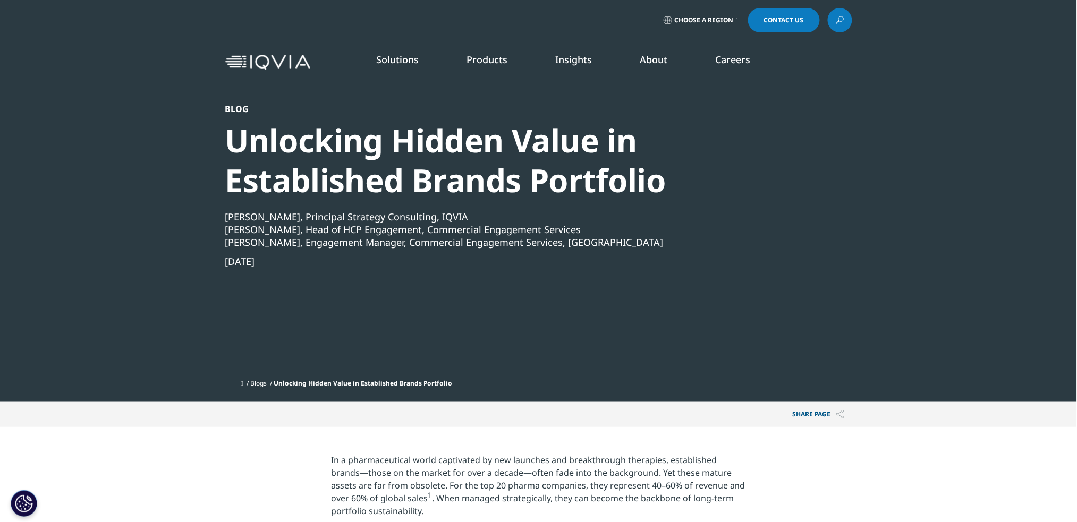
click at [474, 197] on div "Unlocking Hidden Value in Established Brands Portfolio" at bounding box center [510, 161] width 570 height 80
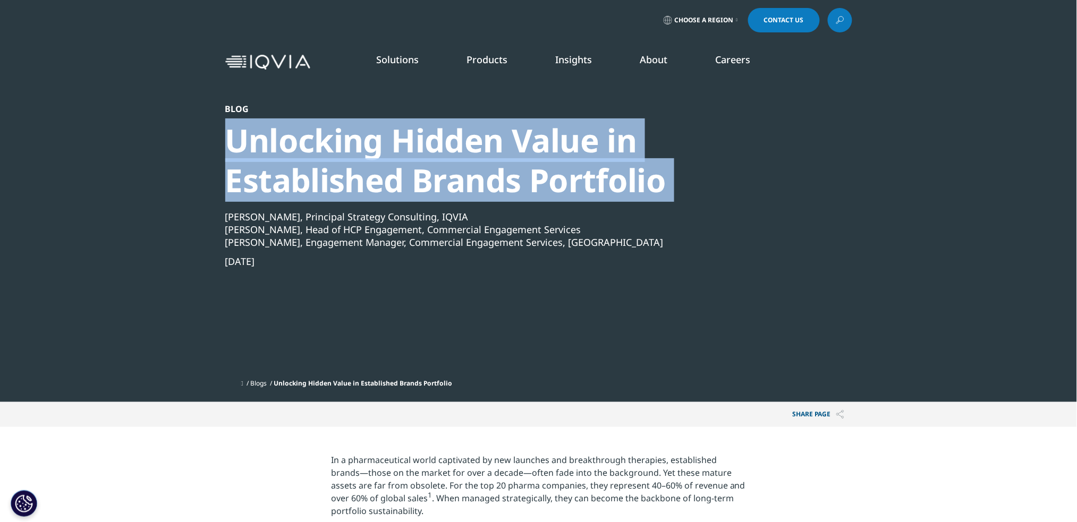
click at [474, 197] on div "Unlocking Hidden Value in Established Brands Portfolio" at bounding box center [510, 161] width 570 height 80
copy div "Unlocking Hidden Value in Established Brands Portfolio"
drag, startPoint x: 286, startPoint y: 262, endPoint x: 225, endPoint y: 258, distance: 61.3
click at [225, 258] on div "[DATE]" at bounding box center [510, 261] width 570 height 13
copy div "[DATE]"
